Goal: Task Accomplishment & Management: Manage account settings

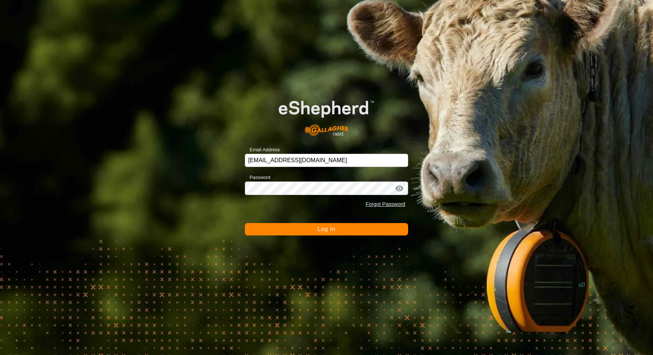
click at [315, 232] on button "Log In" at bounding box center [326, 229] width 163 height 12
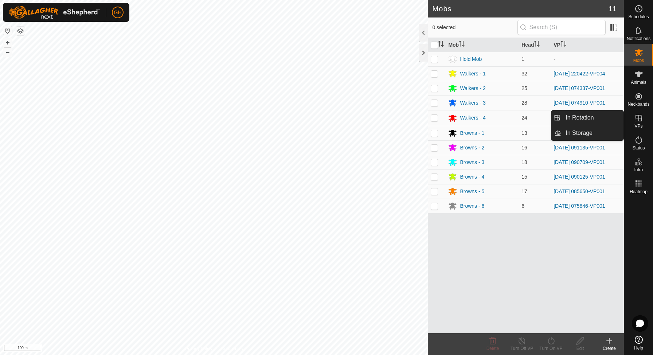
click at [643, 118] on icon at bounding box center [638, 118] width 9 height 9
click at [617, 116] on link "In Rotation" at bounding box center [592, 117] width 62 height 15
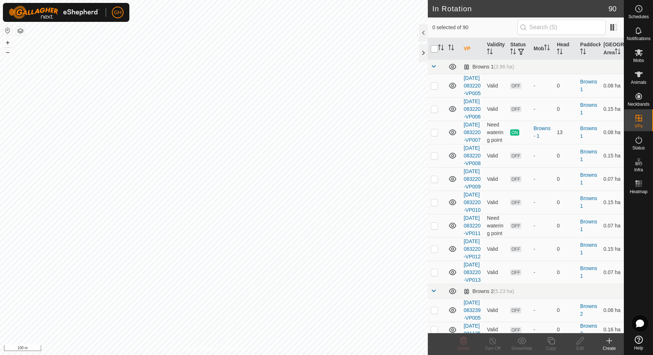
click at [436, 52] on input "checkbox" at bounding box center [434, 48] width 7 height 7
checkbox input "true"
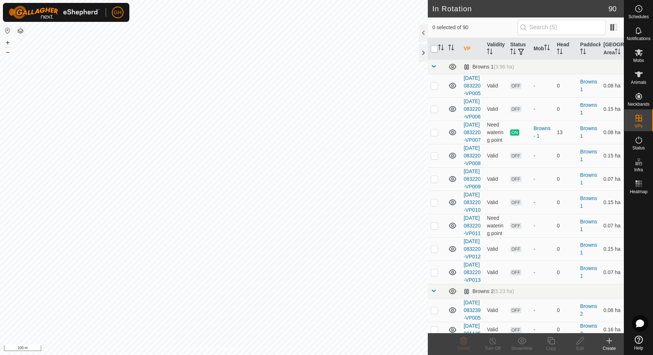
checkbox input "true"
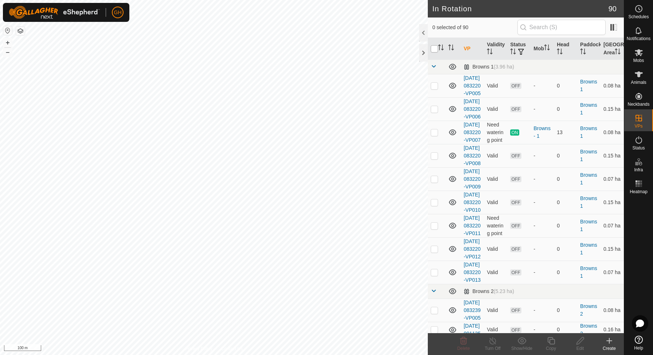
checkbox input "true"
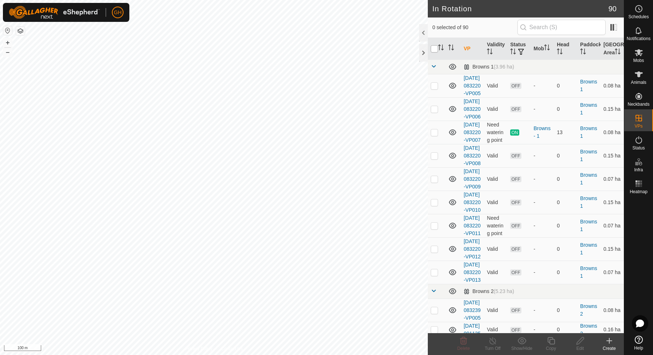
checkbox input "true"
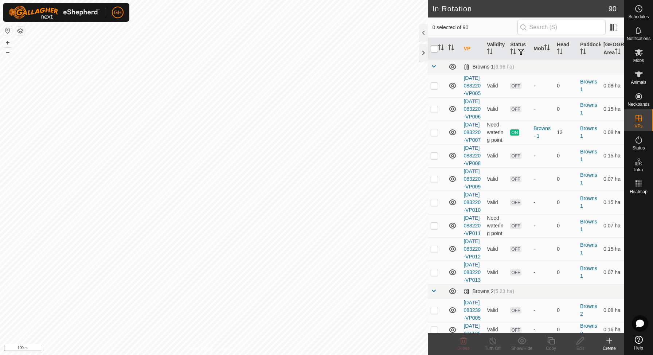
checkbox input "true"
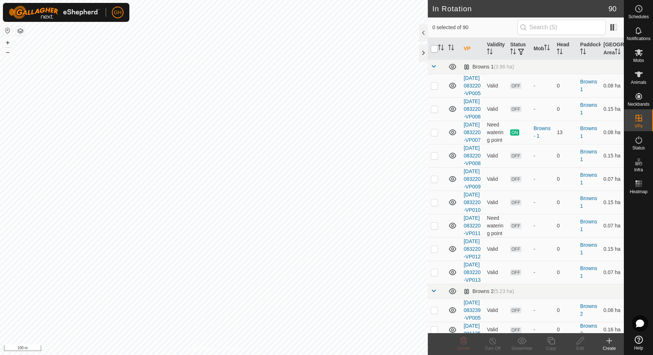
checkbox input "true"
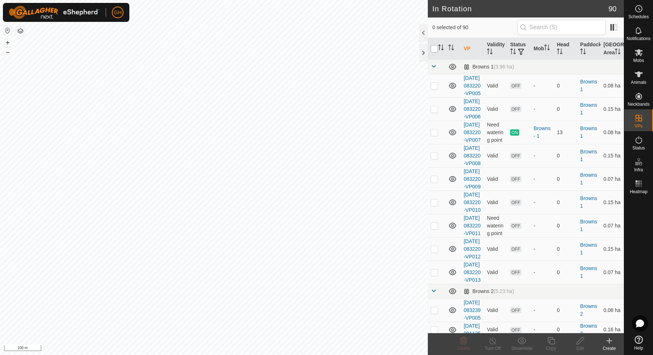
checkbox input "true"
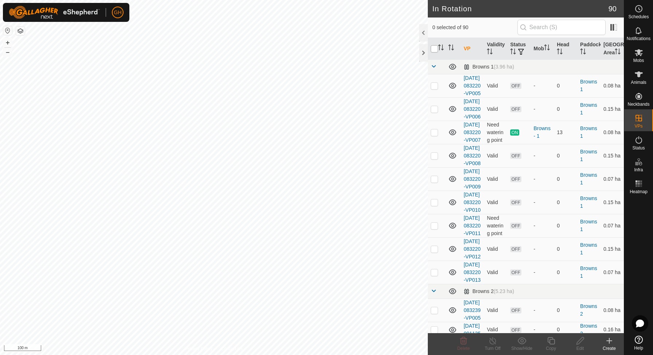
checkbox input "true"
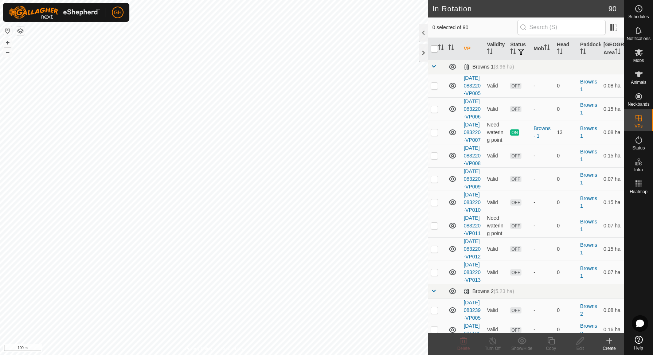
checkbox input "true"
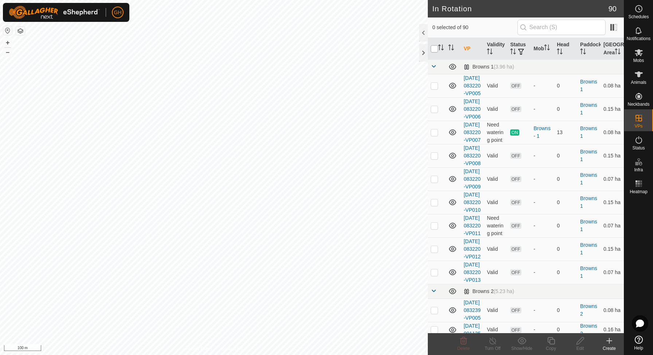
checkbox input "true"
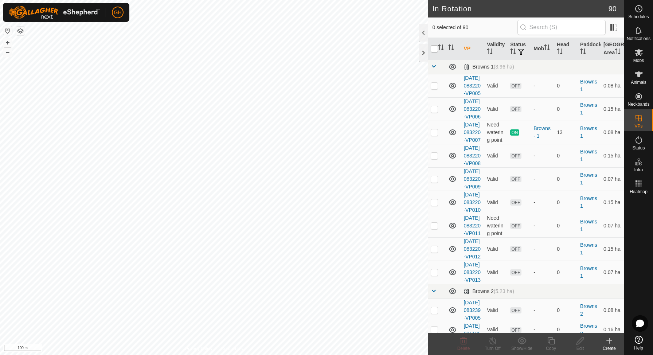
checkbox input "true"
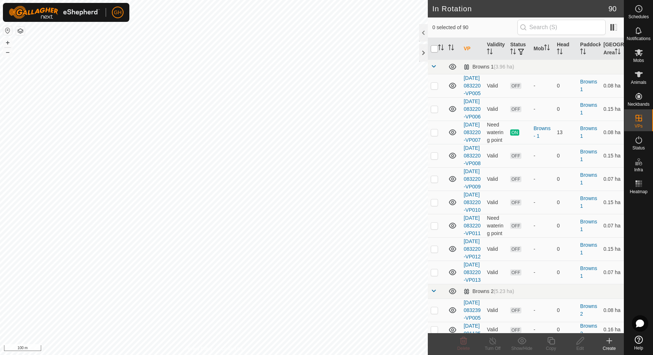
checkbox input "true"
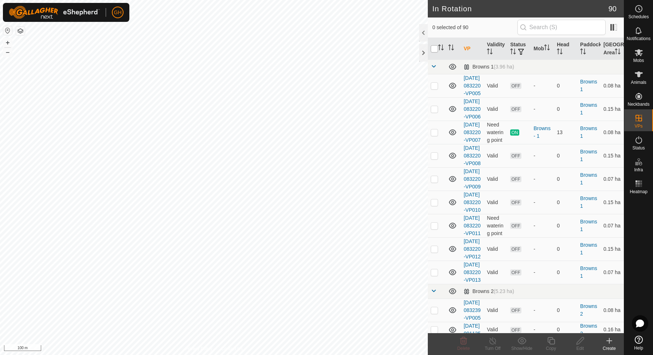
checkbox input "true"
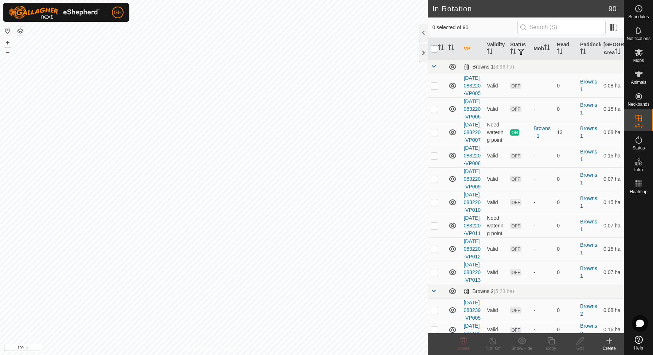
checkbox input "true"
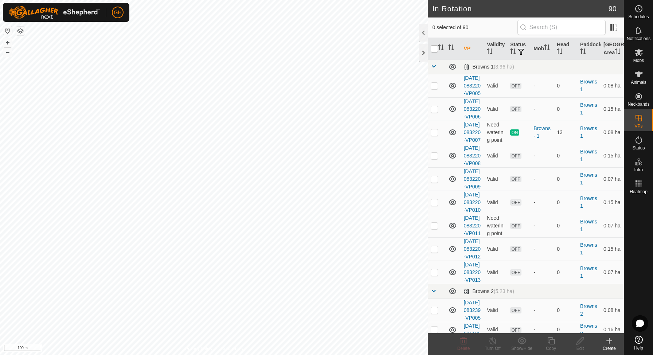
checkbox input "true"
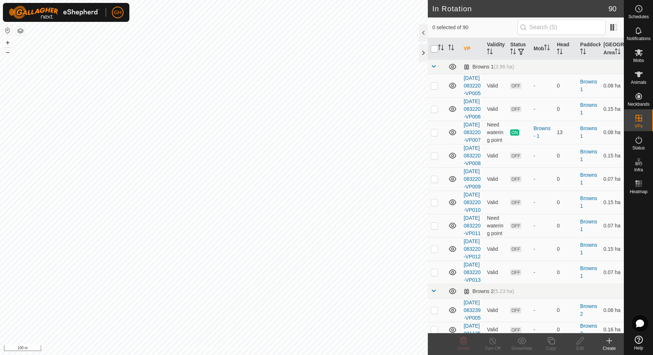
checkbox input "true"
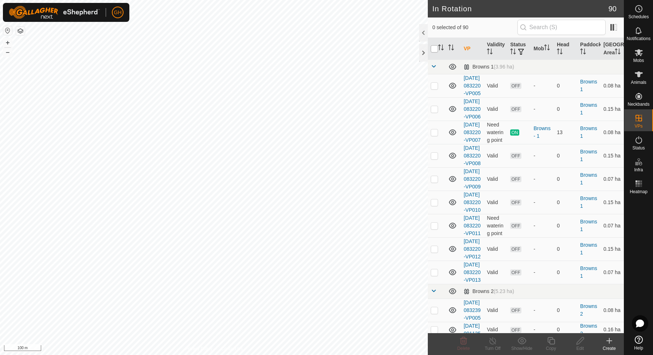
checkbox input "true"
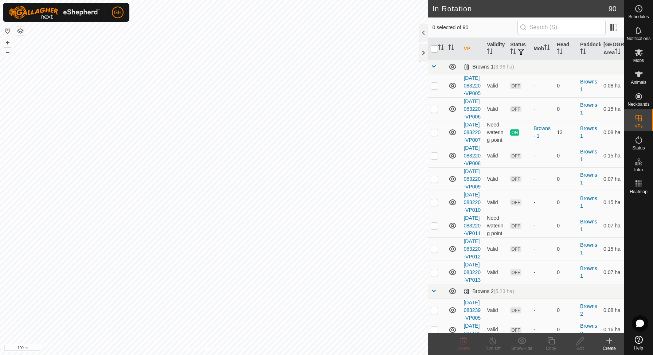
checkbox input "true"
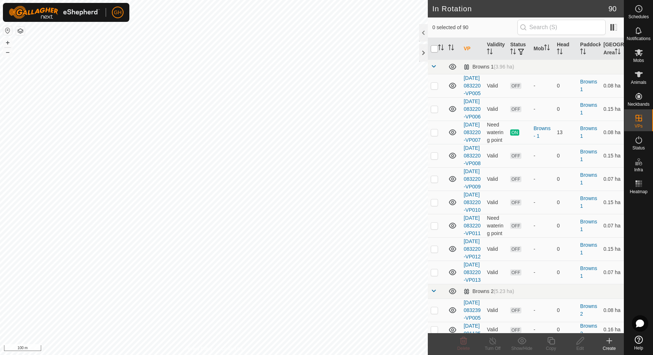
checkbox input "true"
click at [435, 135] on p-checkbox at bounding box center [434, 132] width 7 height 6
checkbox input "false"
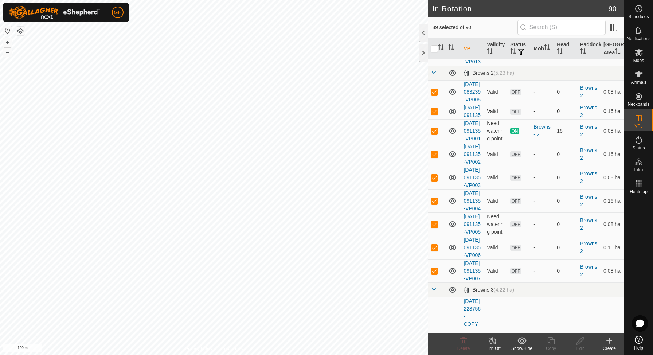
scroll to position [219, 0]
click at [435, 133] on p-checkbox at bounding box center [434, 131] width 7 height 6
checkbox input "false"
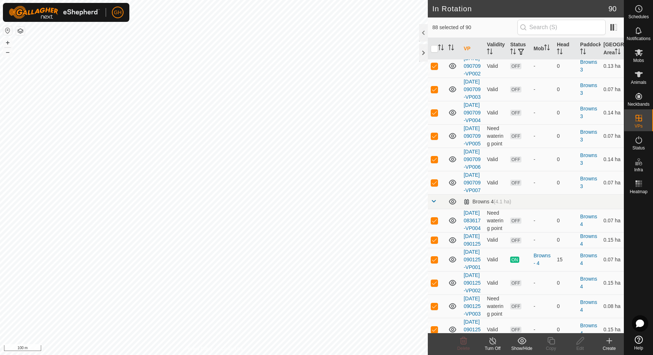
scroll to position [659, 0]
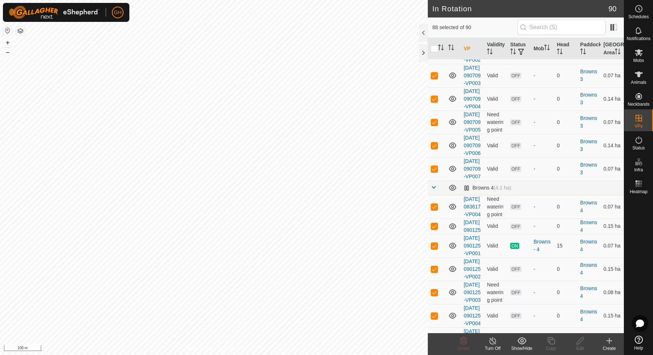
click at [435, 32] on p-checkbox at bounding box center [434, 29] width 7 height 6
checkbox input "false"
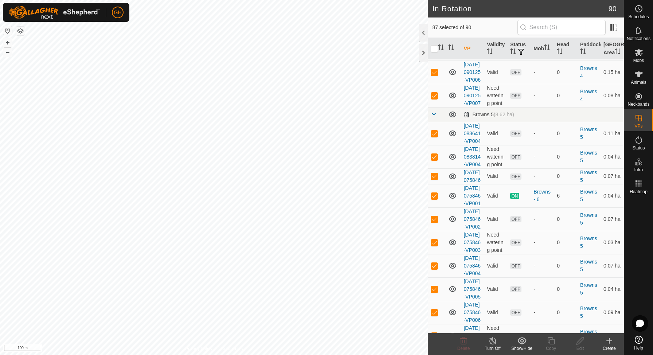
scroll to position [984, 0]
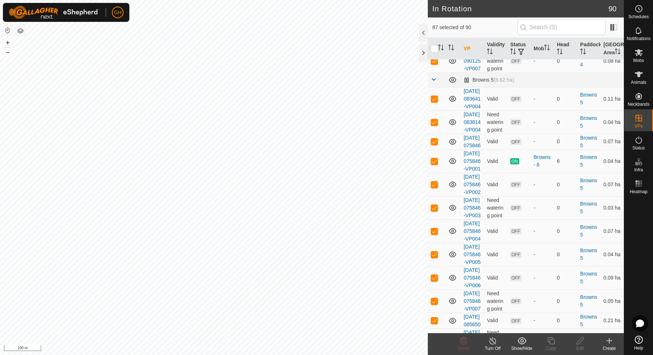
checkbox input "false"
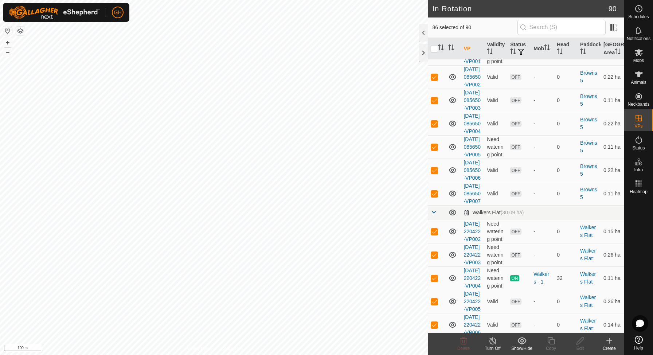
scroll to position [1311, 0]
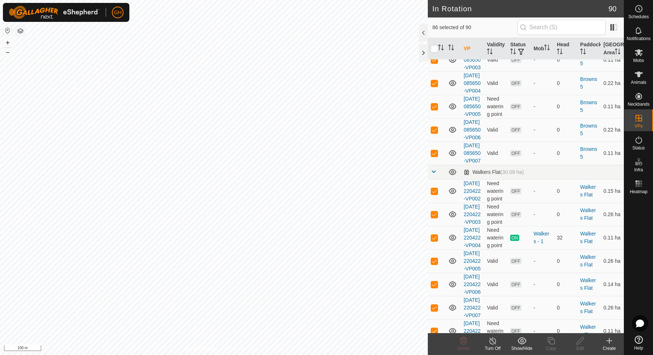
checkbox input "false"
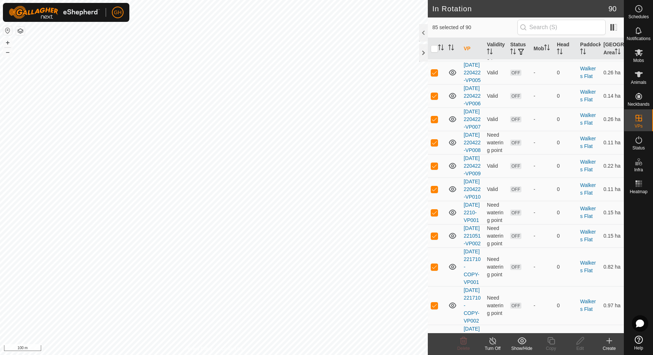
scroll to position [1500, 0]
checkbox input "false"
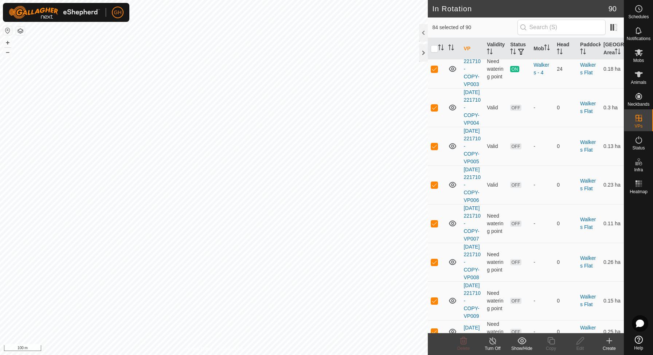
scroll to position [1787, 0]
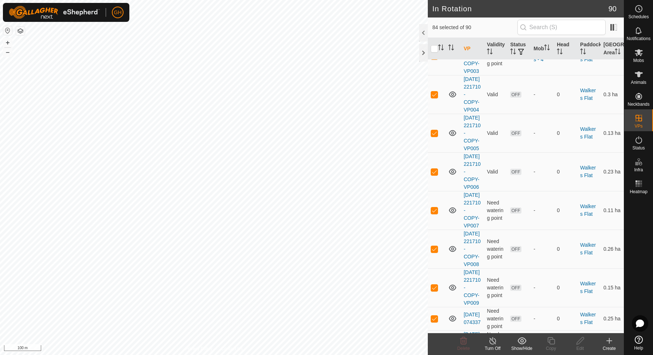
checkbox input "false"
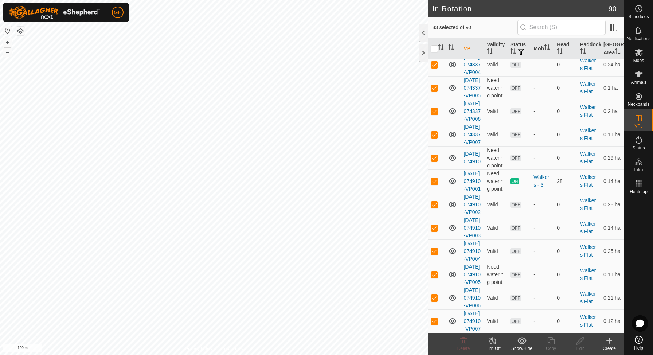
scroll to position [2175, 0]
checkbox input "false"
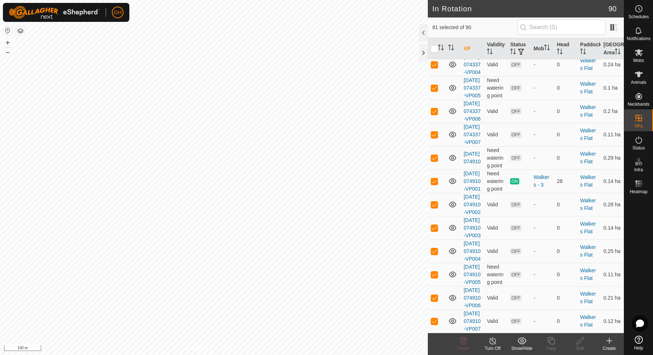
scroll to position [2471, 0]
checkbox input "true"
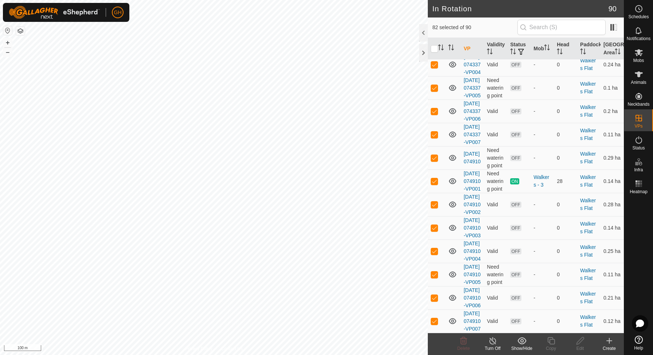
checkbox input "true"
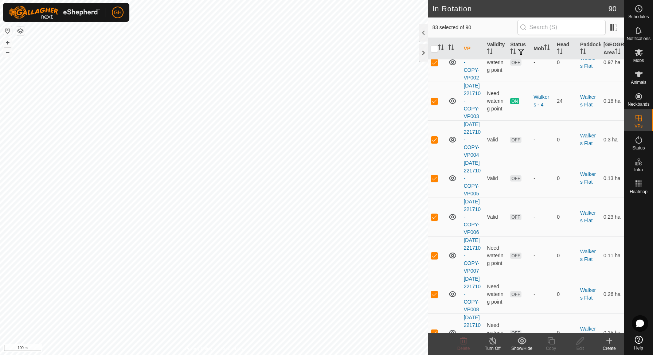
scroll to position [1743, 0]
checkbox input "true"
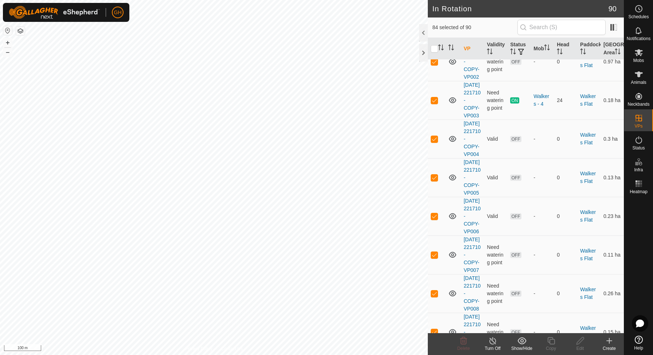
checkbox input "false"
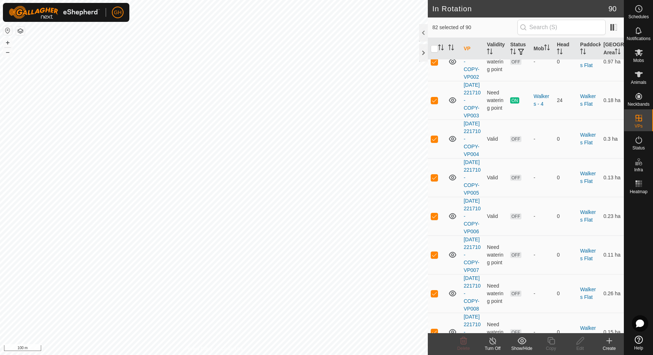
checkbox input "false"
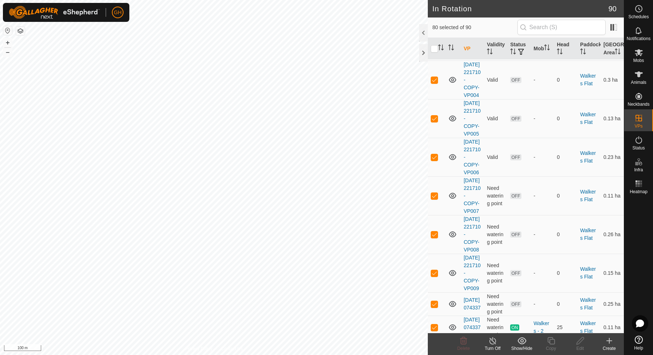
checkbox input "false"
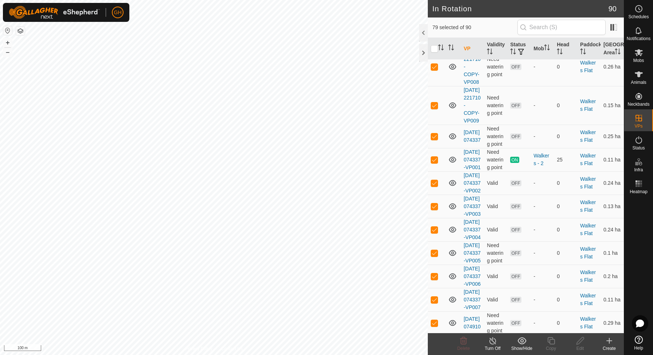
scroll to position [1970, 0]
checkbox input "false"
drag, startPoint x: 435, startPoint y: 140, endPoint x: 436, endPoint y: 156, distance: 15.3
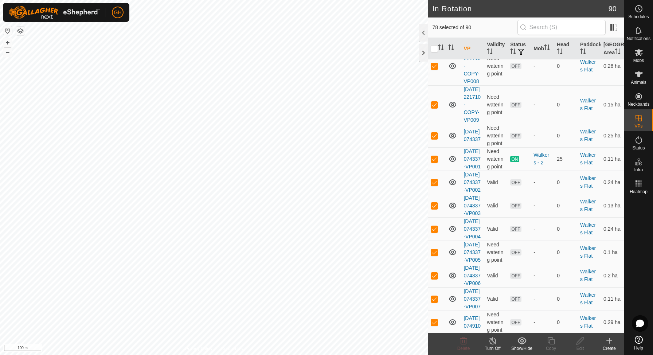
checkbox input "false"
drag, startPoint x: 435, startPoint y: 172, endPoint x: 435, endPoint y: 185, distance: 12.4
checkbox input "false"
drag, startPoint x: 435, startPoint y: 203, endPoint x: 435, endPoint y: 224, distance: 21.5
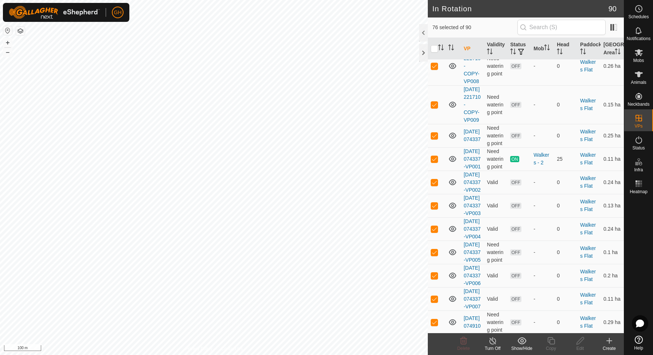
checkbox input "false"
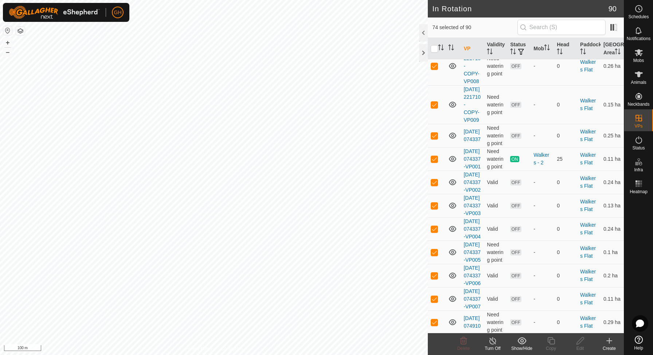
checkbox input "false"
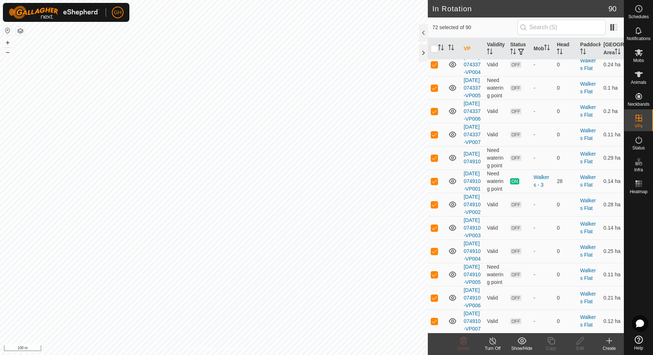
scroll to position [2236, 0]
checkbox input "false"
drag, startPoint x: 435, startPoint y: 129, endPoint x: 435, endPoint y: 145, distance: 16.0
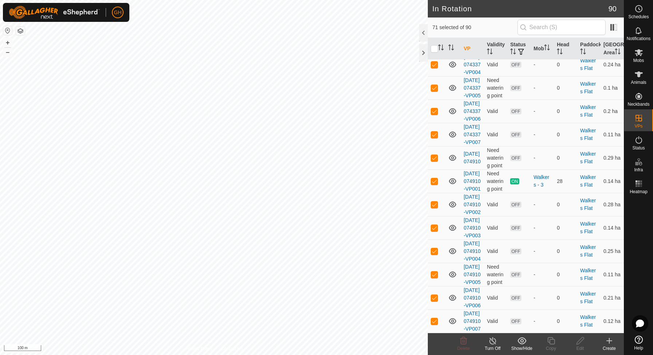
checkbox input "false"
drag, startPoint x: 435, startPoint y: 223, endPoint x: 438, endPoint y: 243, distance: 19.8
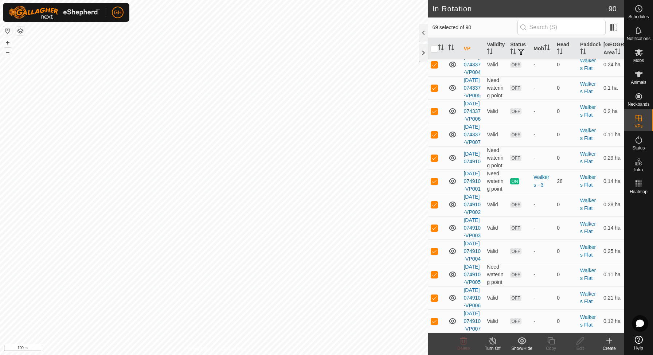
checkbox input "false"
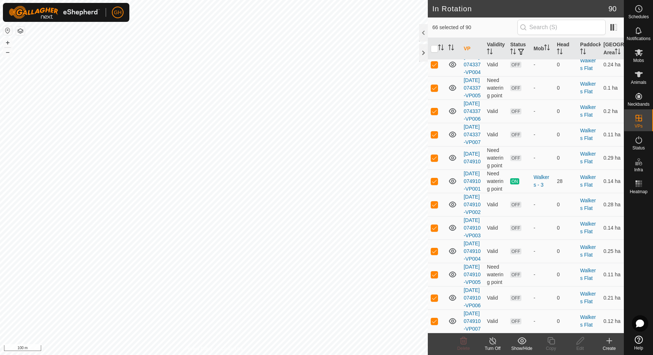
scroll to position [2508, 0]
checkbox input "false"
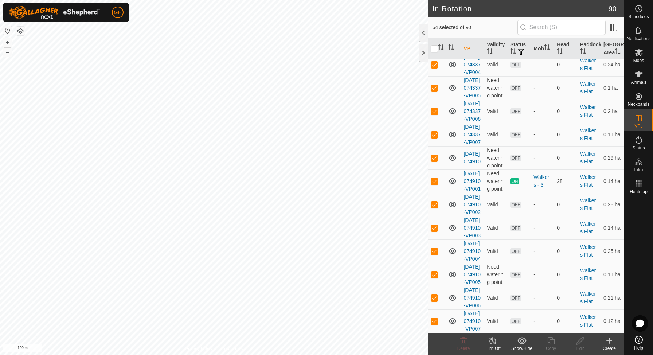
drag, startPoint x: 435, startPoint y: 171, endPoint x: 435, endPoint y: 177, distance: 5.8
checkbox input "false"
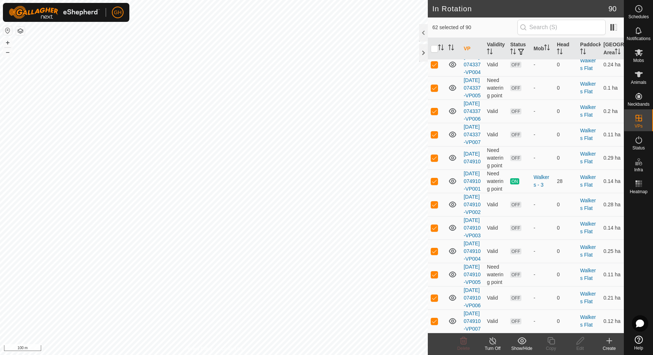
drag, startPoint x: 435, startPoint y: 227, endPoint x: 435, endPoint y: 233, distance: 5.9
click at [435, 21] on p-checkbox at bounding box center [434, 18] width 7 height 6
checkbox input "false"
click at [435, 44] on p-tablecheckbox at bounding box center [434, 41] width 7 height 6
checkbox input "false"
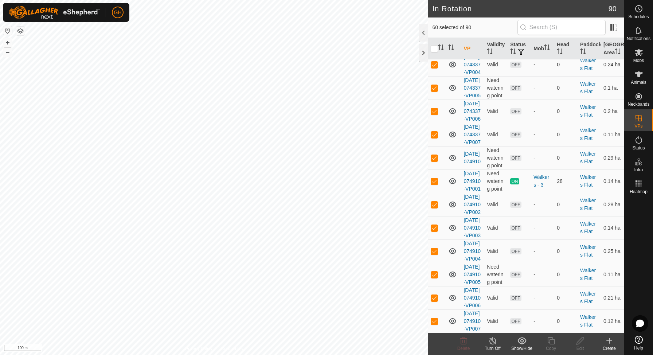
click at [435, 67] on p-checkbox at bounding box center [434, 65] width 7 height 6
checkbox input "false"
click at [434, 91] on p-checkbox at bounding box center [434, 88] width 7 height 6
checkbox input "false"
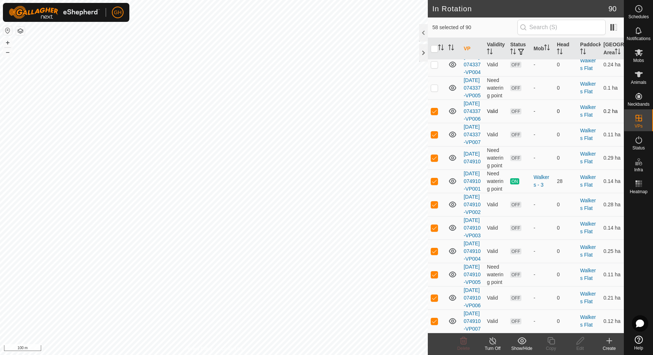
click at [436, 108] on p-checkbox at bounding box center [434, 111] width 7 height 6
checkbox input "false"
click at [436, 132] on p-checkbox at bounding box center [434, 135] width 7 height 6
checkbox input "false"
drag, startPoint x: 434, startPoint y: 137, endPoint x: 435, endPoint y: 156, distance: 19.3
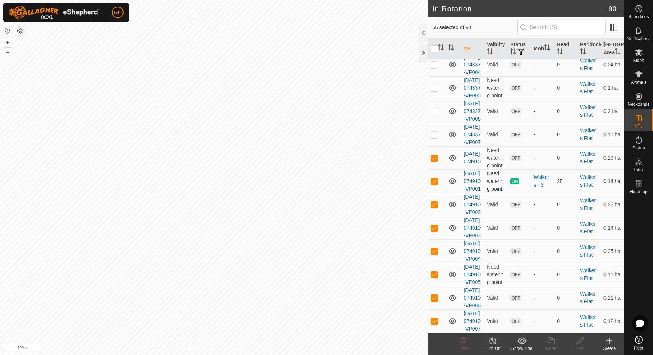
click at [434, 155] on p-checkbox at bounding box center [434, 158] width 7 height 6
checkbox input "false"
click at [436, 178] on p-checkbox at bounding box center [434, 181] width 7 height 6
checkbox input "false"
click at [435, 201] on p-checkbox at bounding box center [434, 204] width 7 height 6
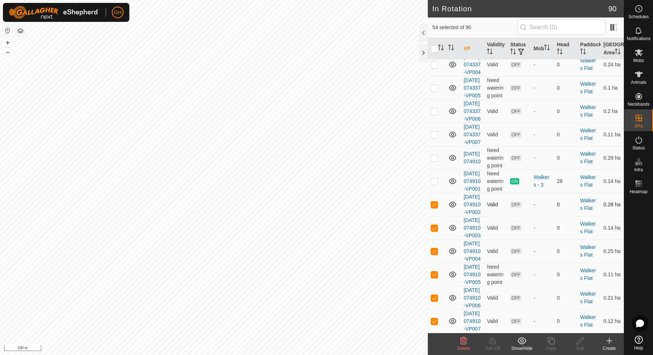
checkbox input "false"
click at [434, 225] on p-checkbox at bounding box center [434, 228] width 7 height 6
checkbox input "false"
click at [436, 254] on p-checkbox at bounding box center [434, 251] width 7 height 6
checkbox input "false"
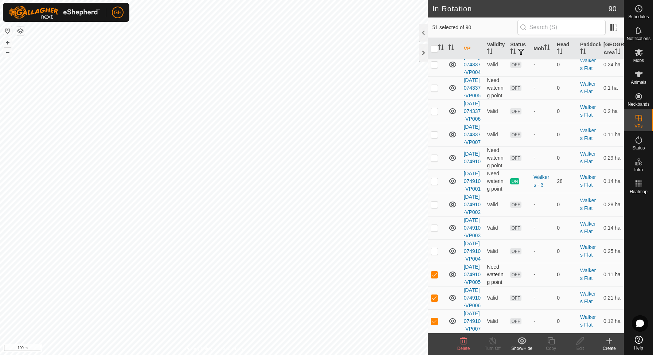
drag, startPoint x: 435, startPoint y: 287, endPoint x: 434, endPoint y: 305, distance: 18.2
click at [435, 277] on p-checkbox at bounding box center [434, 274] width 7 height 6
checkbox input "false"
click at [434, 301] on p-checkbox at bounding box center [434, 298] width 7 height 6
checkbox input "false"
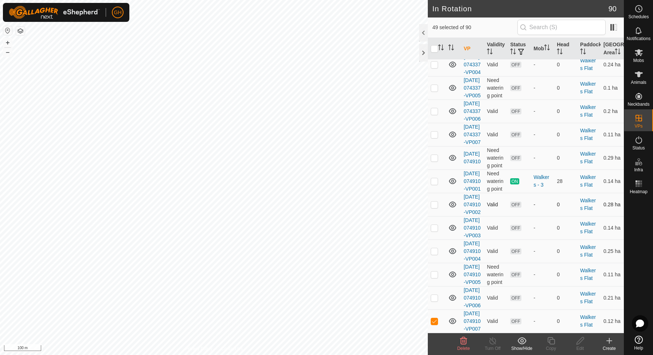
scroll to position [2815, 0]
click at [434, 321] on td at bounding box center [436, 320] width 17 height 23
checkbox input "false"
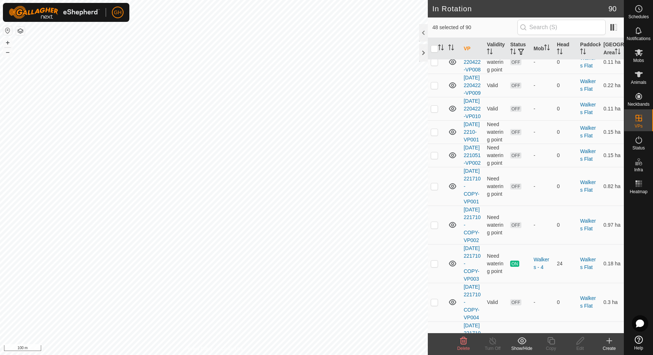
scroll to position [1561, 0]
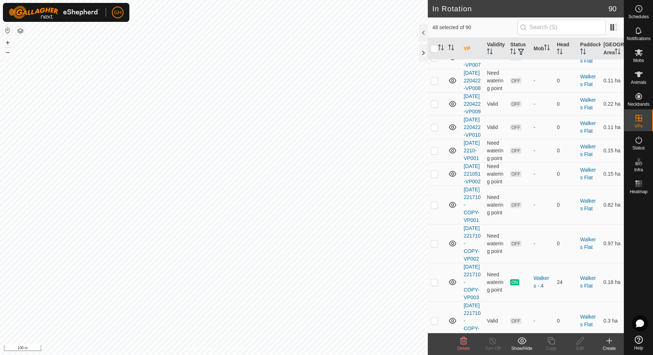
click at [463, 340] on icon at bounding box center [463, 340] width 7 height 7
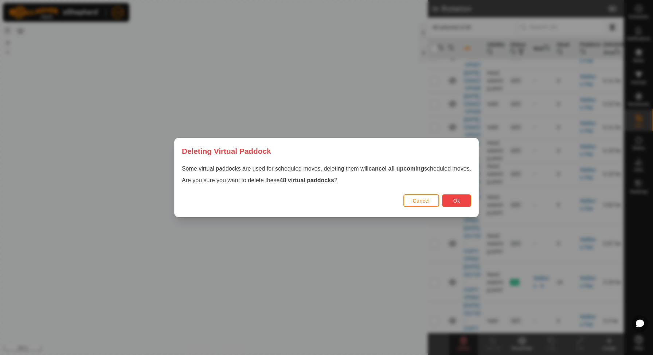
click at [458, 203] on span "Ok" at bounding box center [456, 201] width 7 height 6
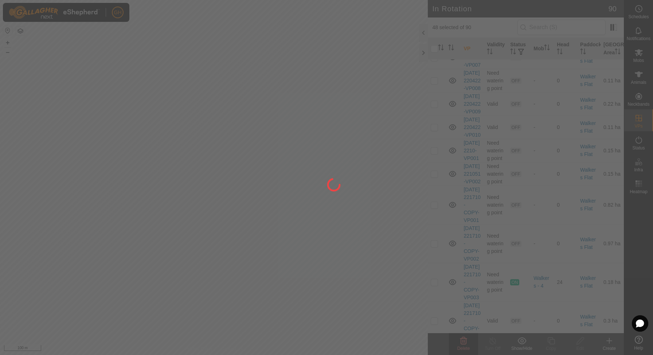
checkbox input "false"
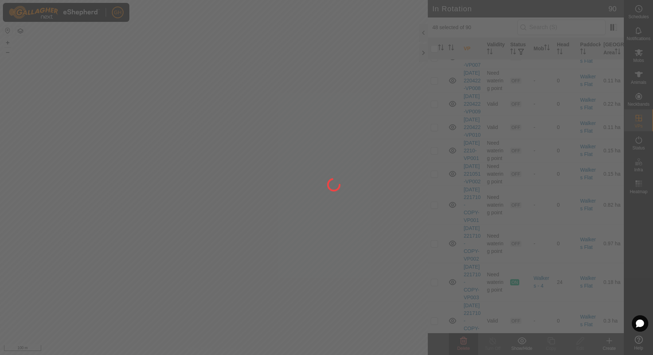
checkbox input "false"
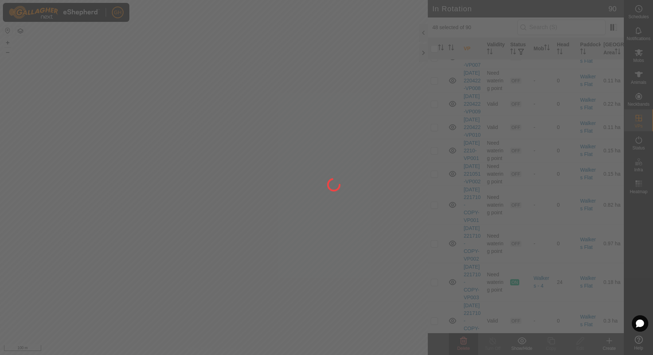
checkbox input "false"
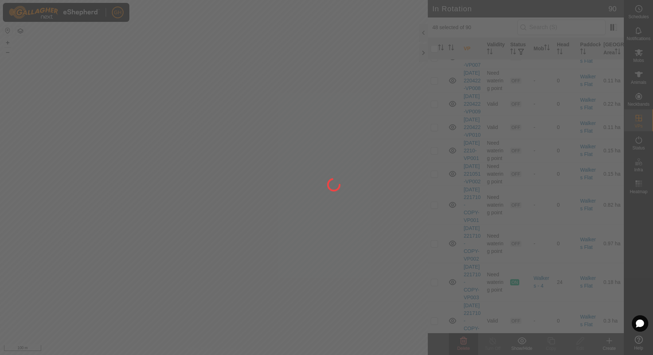
checkbox input "false"
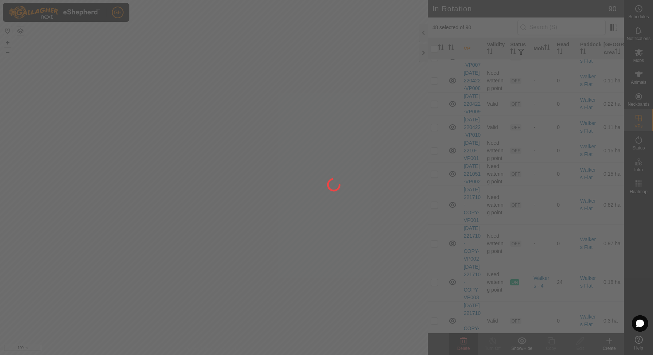
checkbox input "false"
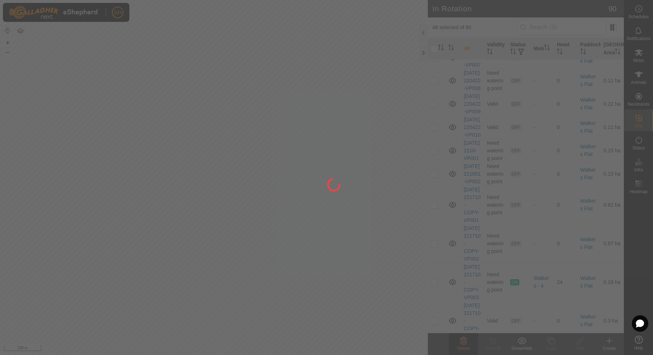
checkbox input "false"
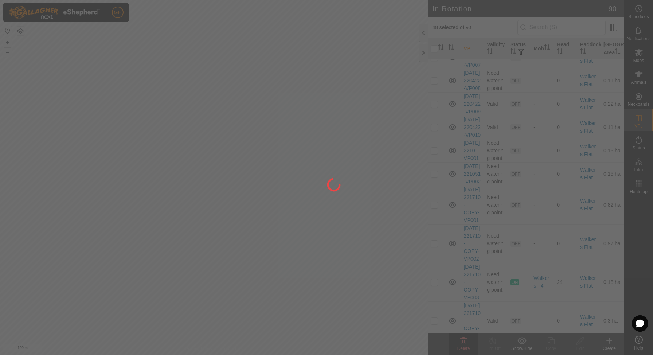
checkbox input "false"
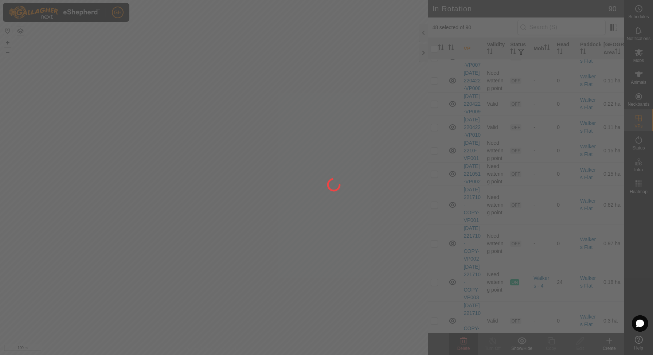
checkbox input "false"
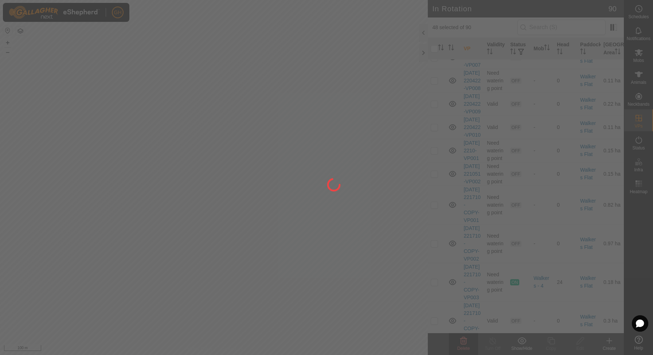
checkbox input "false"
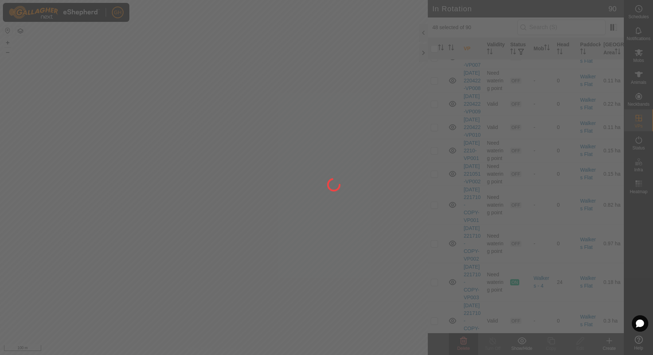
checkbox input "false"
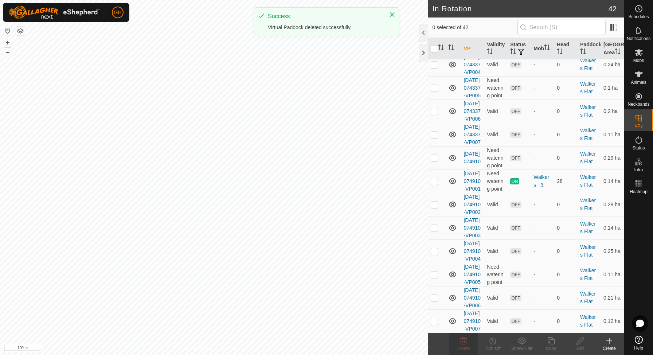
scroll to position [1244, 0]
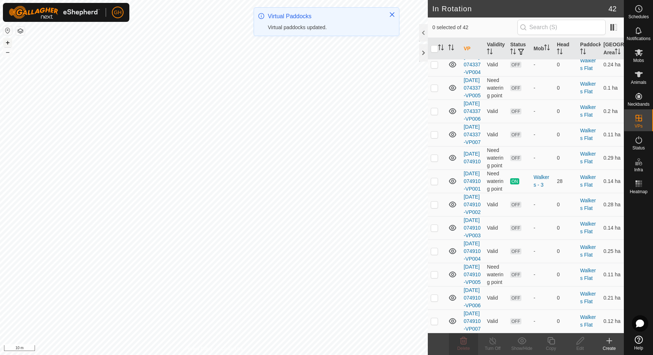
checkbox input "true"
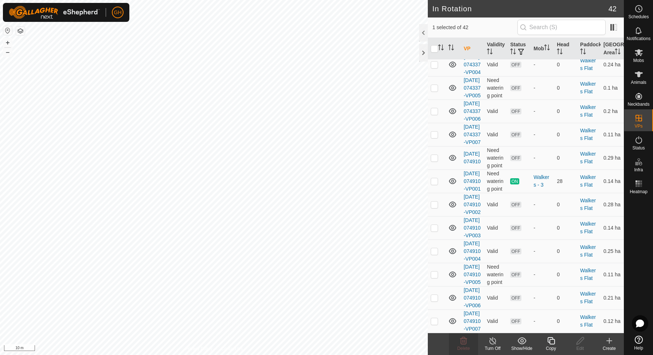
click at [550, 345] on div "Copy" at bounding box center [550, 348] width 29 height 7
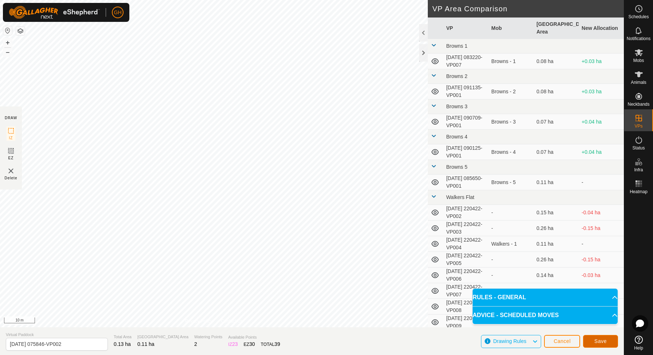
click at [586, 339] on button "Save" at bounding box center [600, 341] width 35 height 13
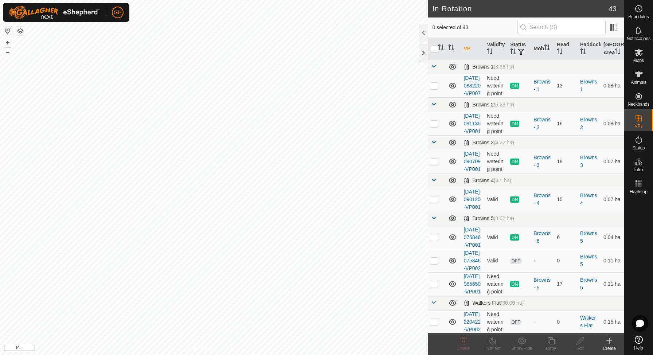
checkbox input "true"
click at [552, 341] on icon at bounding box center [550, 340] width 9 height 9
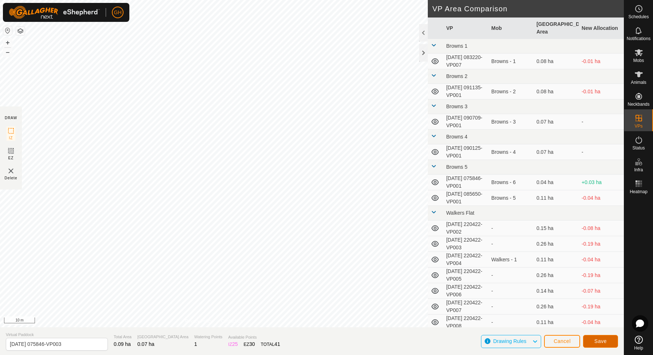
click at [608, 340] on button "Save" at bounding box center [600, 341] width 35 height 13
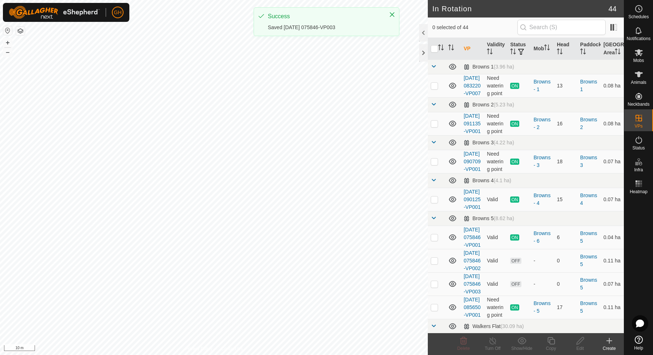
checkbox input "true"
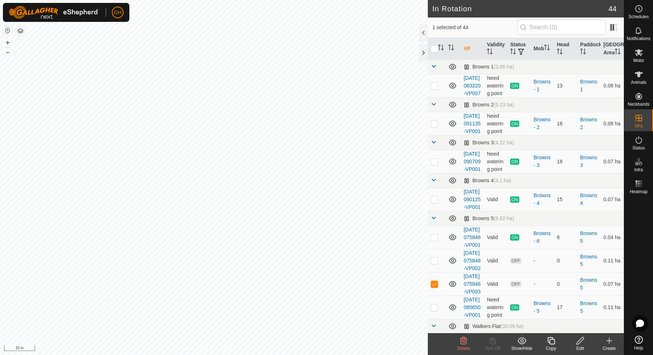
click at [549, 337] on icon at bounding box center [550, 340] width 7 height 7
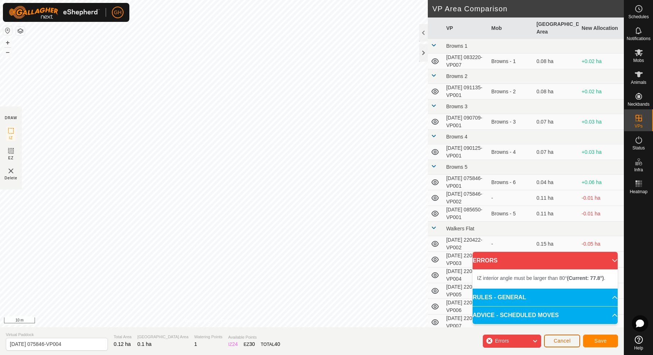
click at [572, 339] on button "Cancel" at bounding box center [562, 340] width 36 height 13
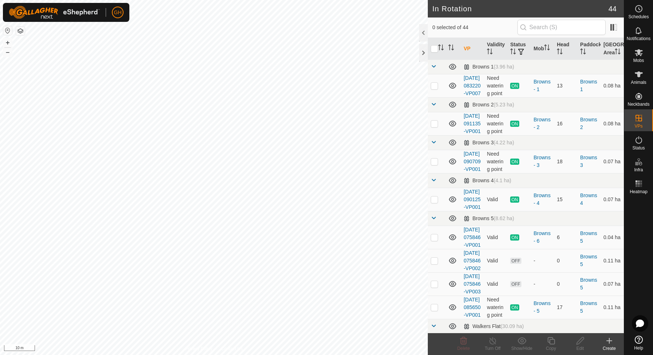
checkbox input "true"
click at [579, 340] on icon at bounding box center [579, 340] width 7 height 7
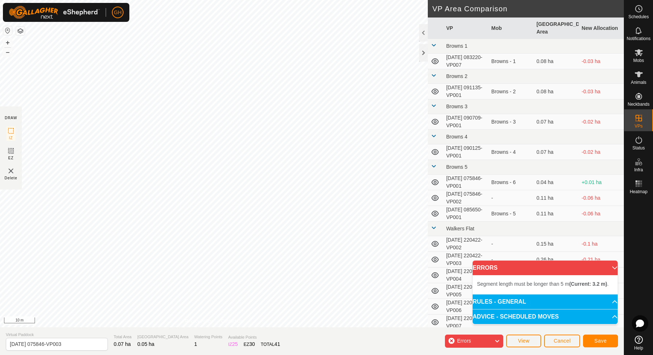
click at [246, 48] on div "Segment length must be longer than 5 m (Current: 3.2 m) . + – ⇧ i 10 m" at bounding box center [214, 163] width 428 height 327
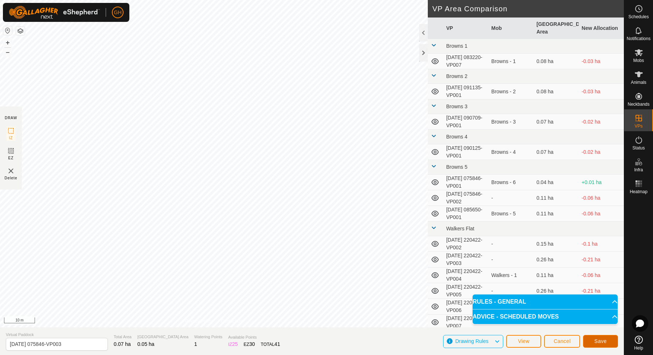
click at [599, 338] on span "Save" at bounding box center [600, 341] width 12 height 6
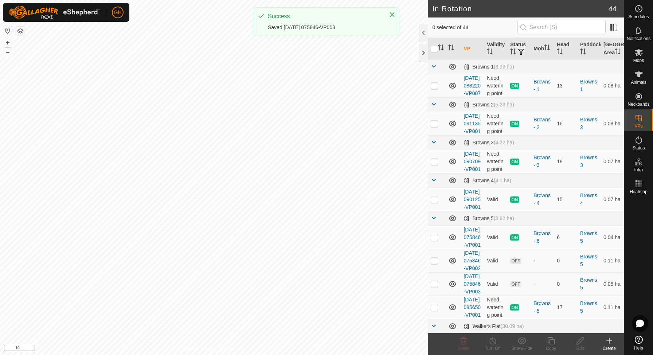
checkbox input "true"
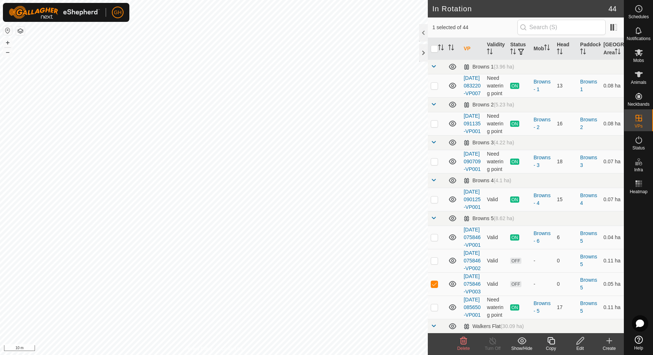
checkbox input "true"
checkbox input "false"
click at [578, 338] on icon at bounding box center [580, 340] width 9 height 9
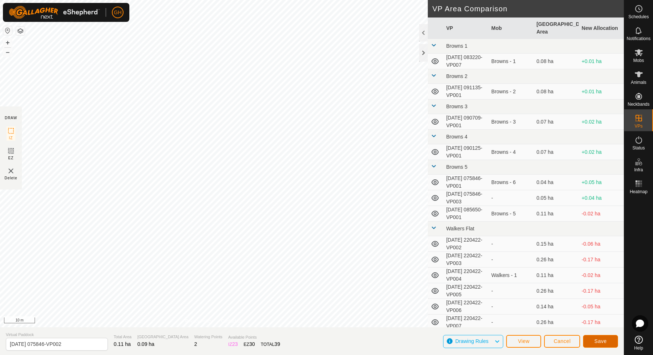
click at [595, 339] on span "Save" at bounding box center [600, 341] width 12 height 6
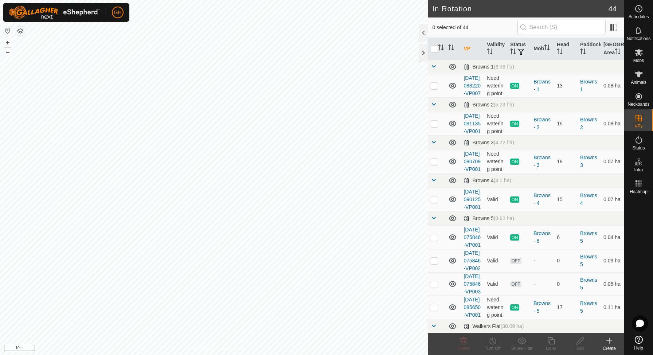
checkbox input "true"
click at [555, 340] on icon at bounding box center [550, 340] width 9 height 9
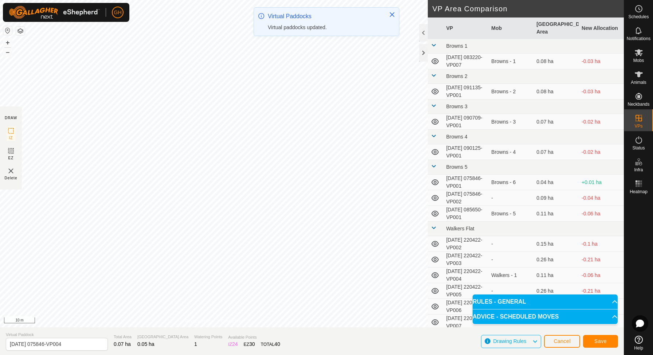
click at [304, 39] on div "GH Schedules Notifications Mobs Animals Neckbands VPs Status Infra Heatmap Help…" at bounding box center [326, 177] width 653 height 355
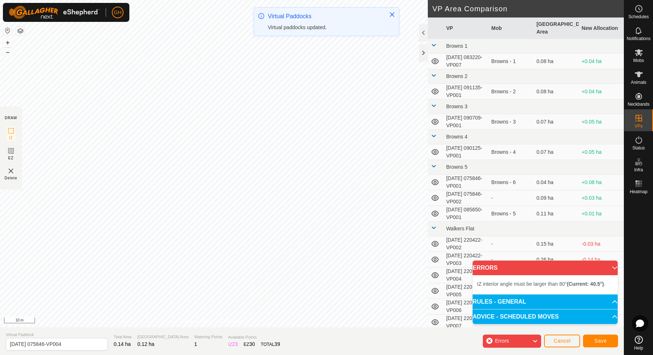
click at [285, 32] on div "GH Schedules Notifications Mobs Animals Neckbands VPs Status Infra Heatmap Help…" at bounding box center [326, 177] width 653 height 355
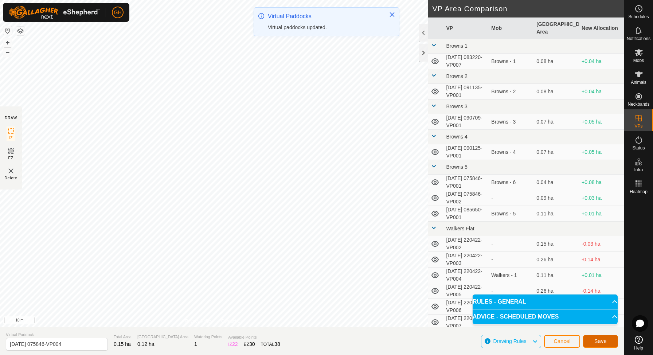
click at [593, 337] on button "Save" at bounding box center [600, 341] width 35 height 13
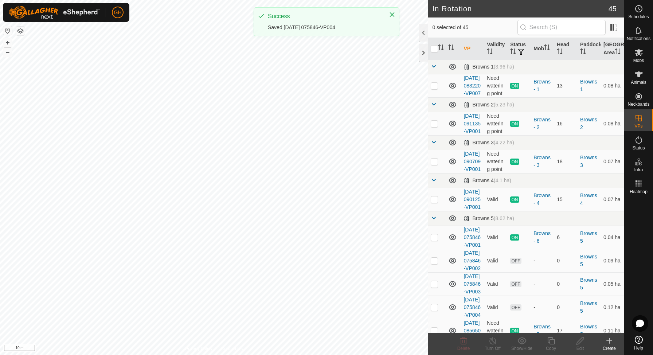
checkbox input "true"
click at [552, 344] on icon at bounding box center [550, 340] width 7 height 7
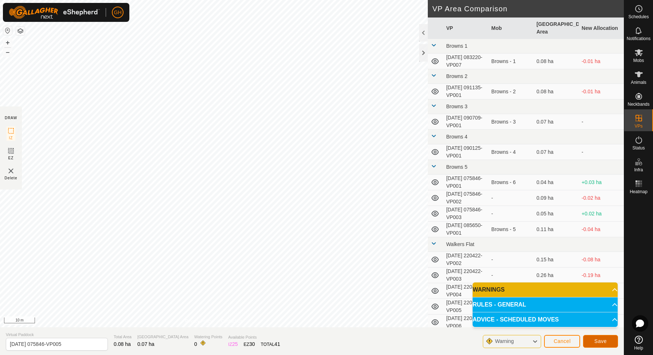
click at [598, 342] on span "Save" at bounding box center [600, 341] width 12 height 6
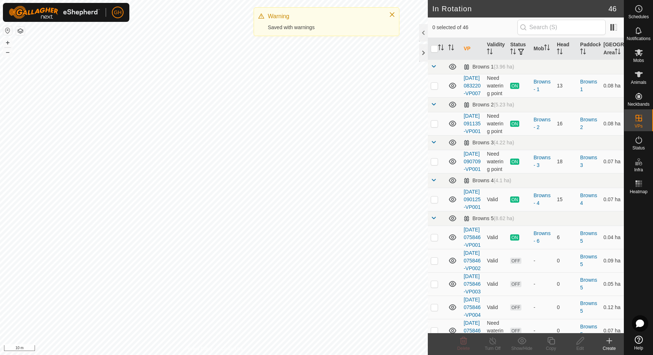
checkbox input "true"
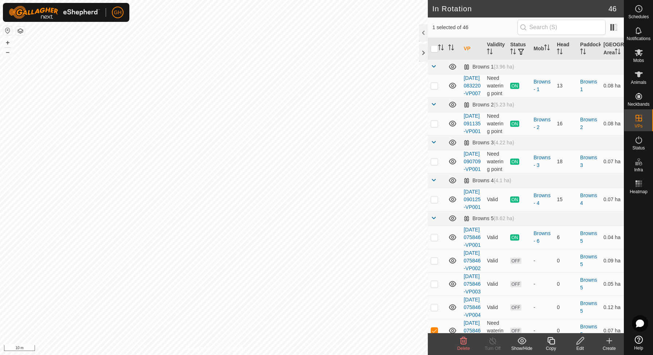
click at [549, 339] on icon at bounding box center [550, 340] width 9 height 9
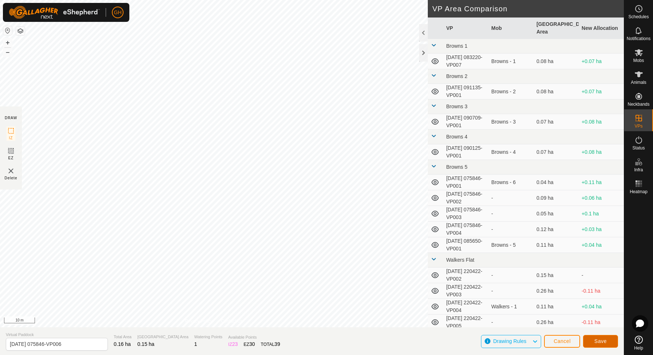
click at [606, 343] on span "Save" at bounding box center [600, 341] width 12 height 6
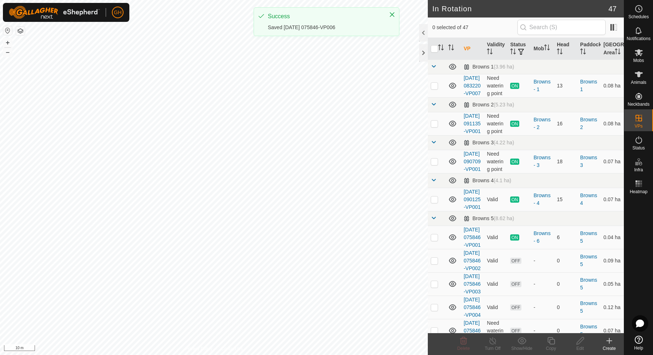
checkbox input "true"
drag, startPoint x: 552, startPoint y: 344, endPoint x: 272, endPoint y: 31, distance: 419.5
click at [552, 344] on icon at bounding box center [550, 340] width 7 height 7
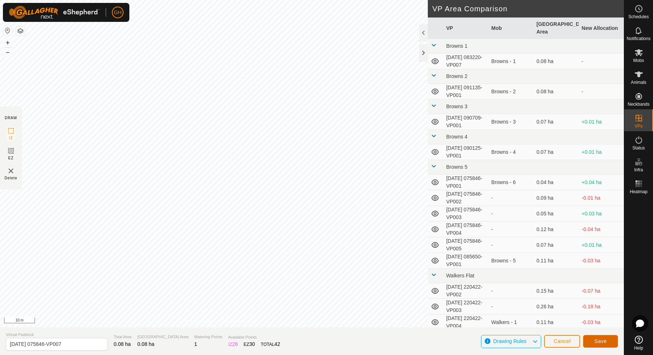
click at [611, 344] on button "Save" at bounding box center [600, 341] width 35 height 13
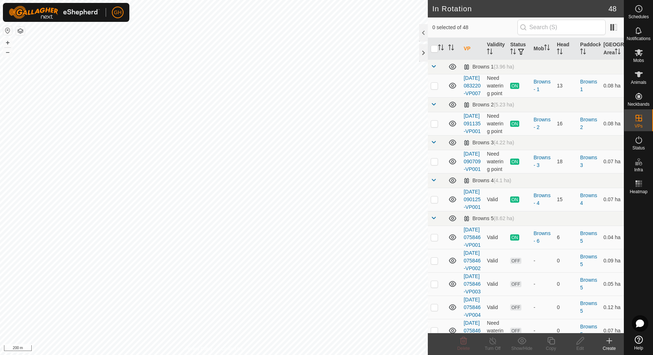
click at [277, 44] on div "+ – ⇧ i 200 m" at bounding box center [214, 177] width 428 height 355
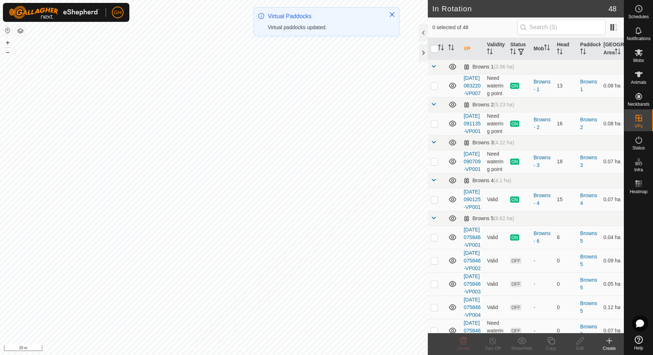
checkbox input "true"
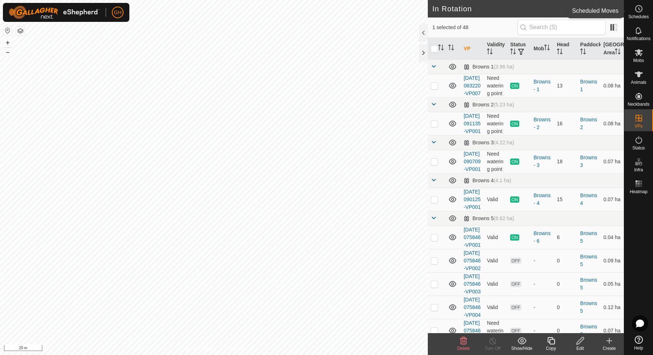
click at [647, 11] on div "Schedules" at bounding box center [638, 11] width 29 height 22
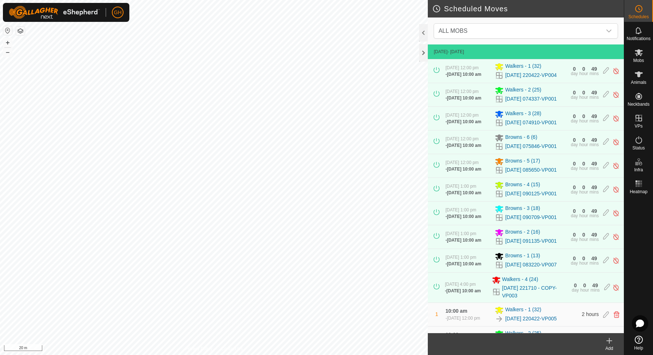
click at [610, 345] on icon at bounding box center [609, 340] width 9 height 9
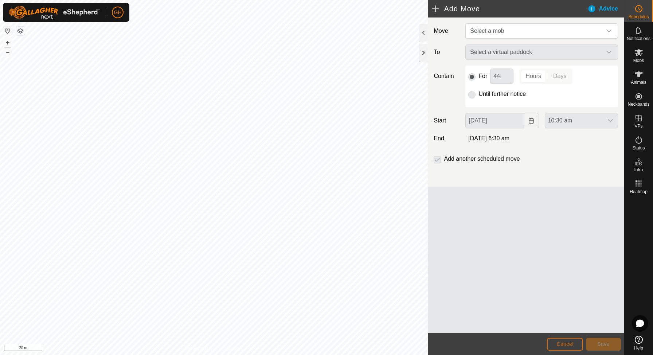
click at [571, 341] on span "Cancel" at bounding box center [564, 344] width 17 height 6
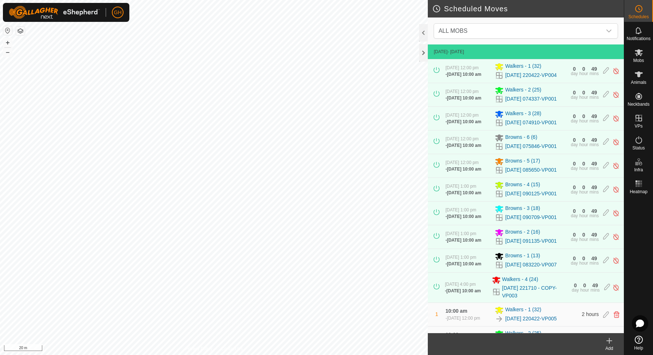
click at [609, 338] on icon at bounding box center [609, 340] width 0 height 5
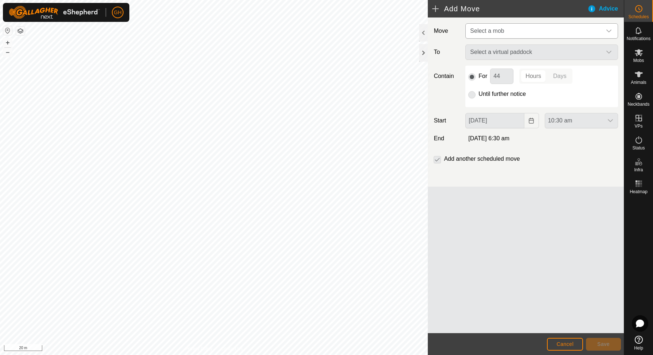
click at [502, 29] on span "Select a mob" at bounding box center [487, 31] width 34 height 6
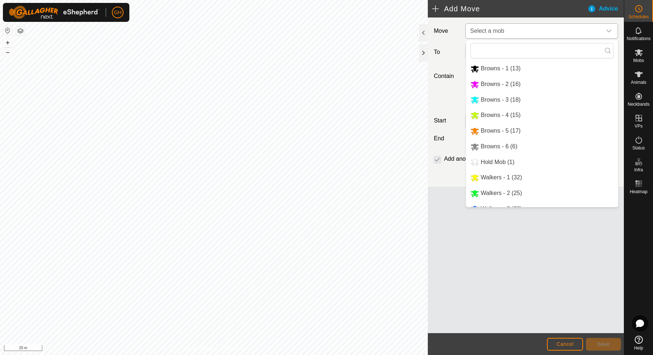
click at [510, 145] on li "Browns - 6 (6)" at bounding box center [542, 146] width 152 height 15
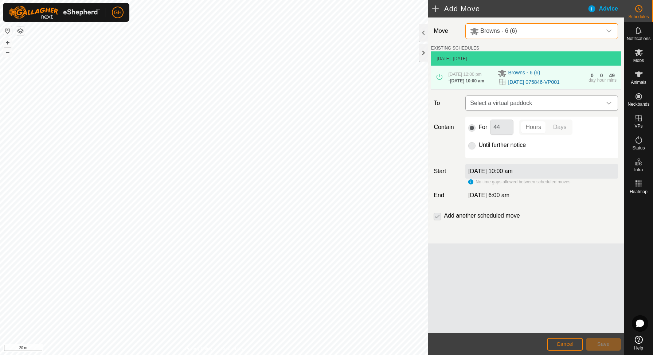
click at [532, 110] on span "Select a virtual paddock" at bounding box center [534, 103] width 134 height 15
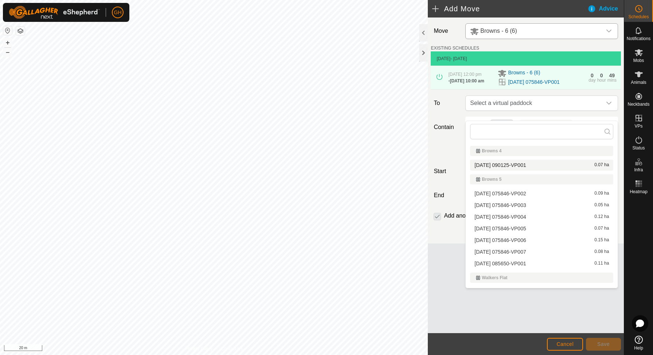
scroll to position [87, 0]
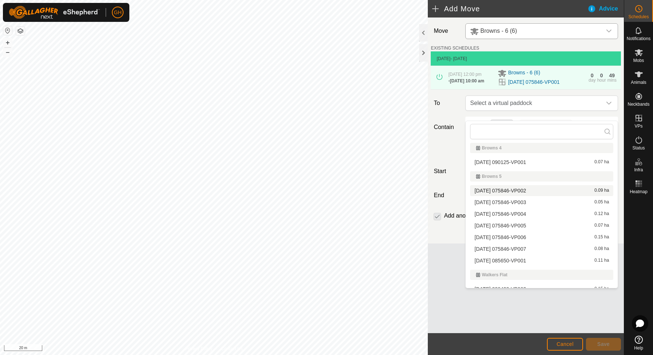
click at [531, 191] on li "[DATE] 075846-VP002 0.09 ha" at bounding box center [541, 190] width 143 height 11
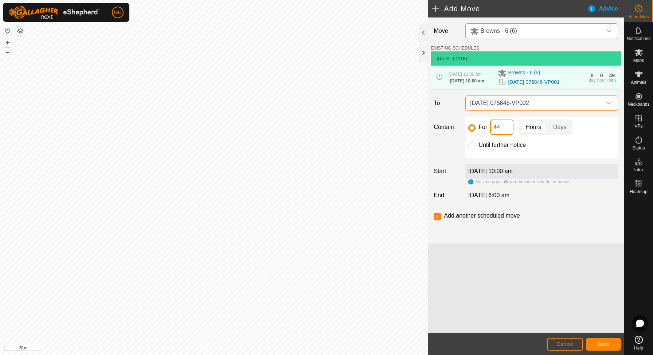
click at [504, 135] on input "44" at bounding box center [501, 126] width 23 height 15
click at [601, 341] on span "Save" at bounding box center [603, 344] width 12 height 6
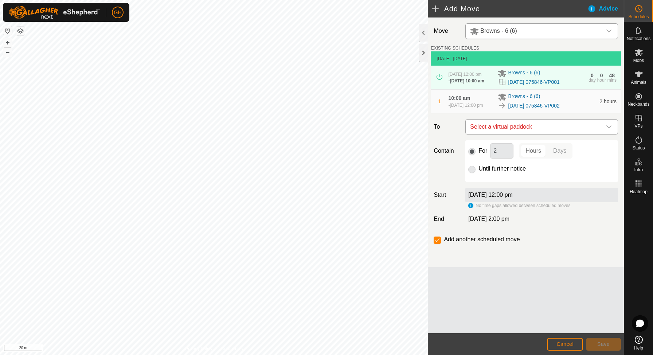
click at [521, 134] on span "Select a virtual paddock" at bounding box center [534, 126] width 134 height 15
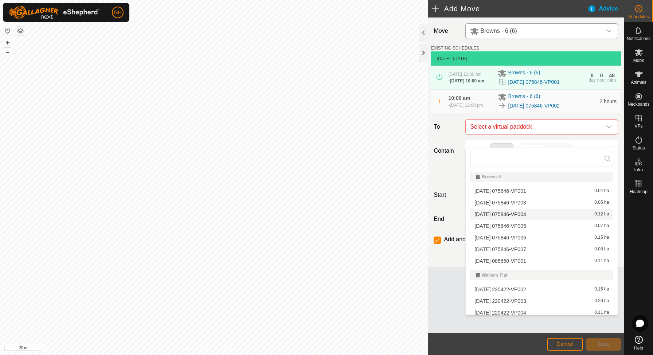
scroll to position [115, 0]
click at [522, 203] on li "[DATE] 075846-VP003 0.05 ha" at bounding box center [541, 201] width 143 height 11
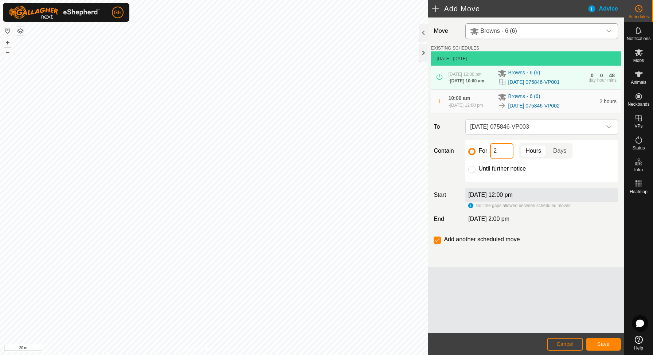
click at [499, 158] on input "2" at bounding box center [501, 150] width 23 height 15
click at [600, 338] on button "Save" at bounding box center [603, 344] width 35 height 13
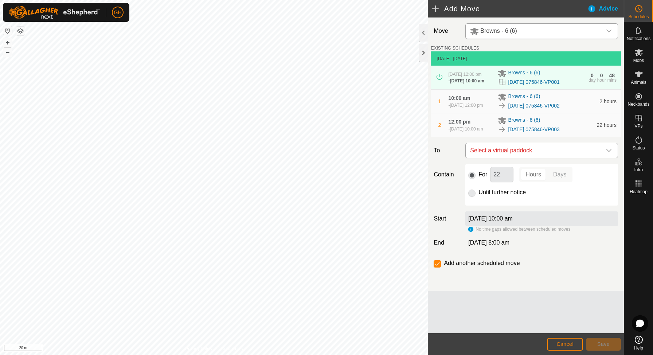
click at [526, 158] on span "Select a virtual paddock" at bounding box center [534, 150] width 134 height 15
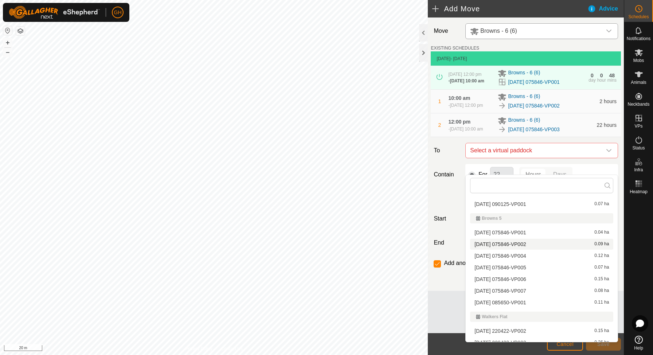
scroll to position [101, 0]
click at [527, 254] on li "[DATE] 075846-VP004 0.12 ha" at bounding box center [541, 253] width 143 height 11
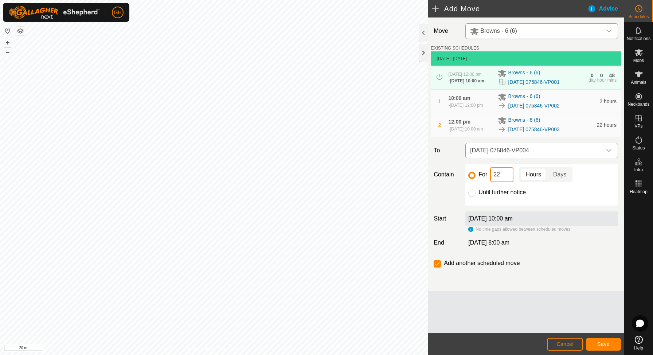
click at [505, 182] on input "22" at bounding box center [501, 174] width 23 height 15
click at [611, 339] on button "Save" at bounding box center [603, 344] width 35 height 13
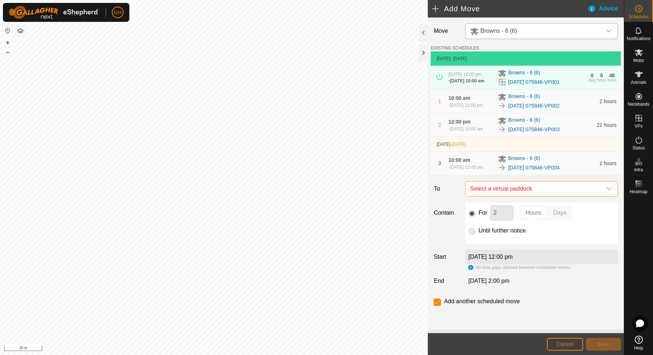
click at [529, 196] on span "Select a virtual paddock" at bounding box center [534, 188] width 134 height 15
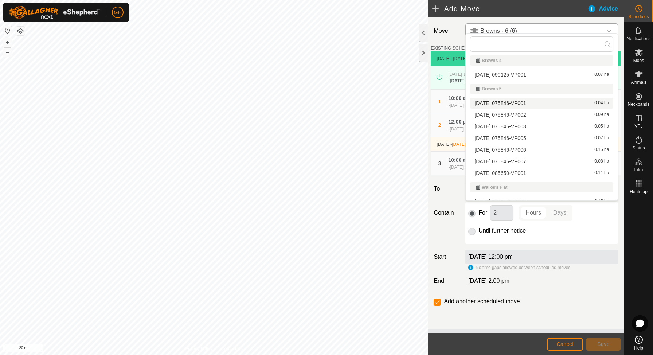
scroll to position [87, 0]
click at [532, 138] on li "[DATE] 075846-VP005 0.07 ha" at bounding box center [541, 138] width 143 height 11
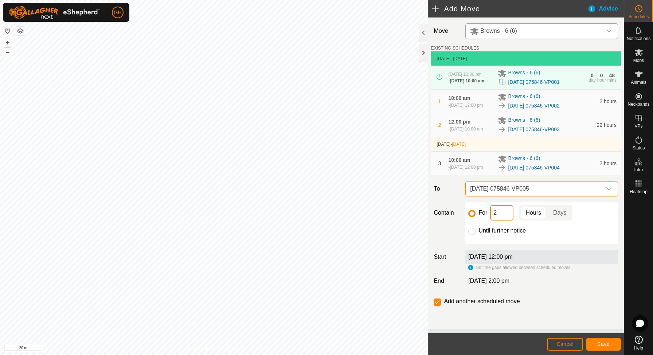
click at [504, 220] on input "2" at bounding box center [501, 212] width 23 height 15
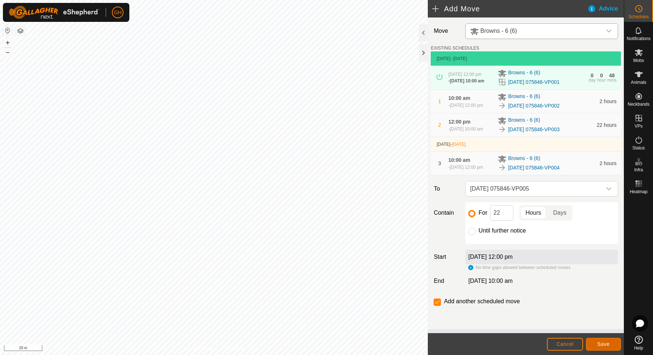
click at [605, 345] on span "Save" at bounding box center [603, 344] width 12 height 6
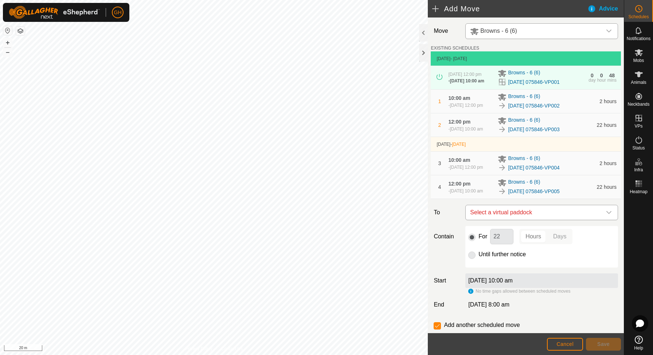
click at [526, 220] on span "Select a virtual paddock" at bounding box center [534, 212] width 134 height 15
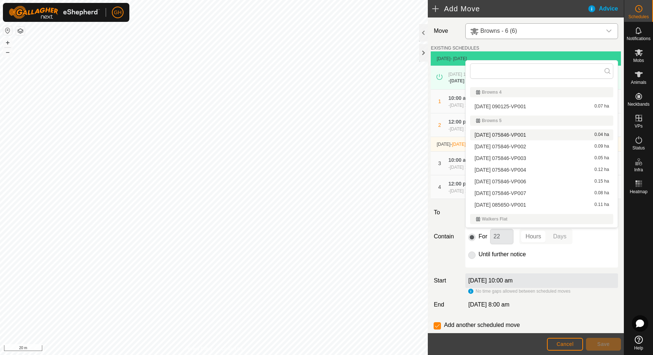
scroll to position [83, 0]
click at [542, 182] on li "[DATE] 075846-VP006 0.15 ha" at bounding box center [541, 181] width 143 height 11
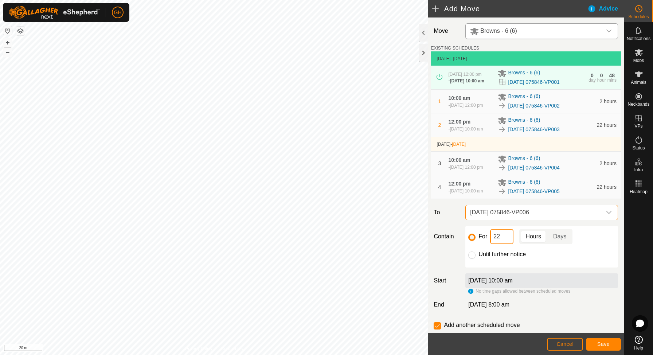
click at [506, 244] on input "22" at bounding box center [501, 236] width 23 height 15
click at [597, 341] on span "Save" at bounding box center [603, 344] width 12 height 6
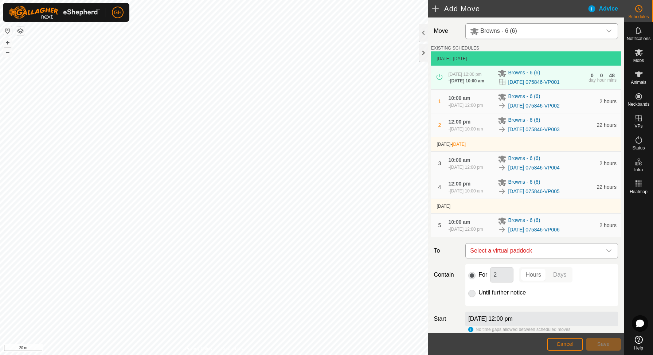
click at [526, 258] on span "Select a virtual paddock" at bounding box center [534, 250] width 134 height 15
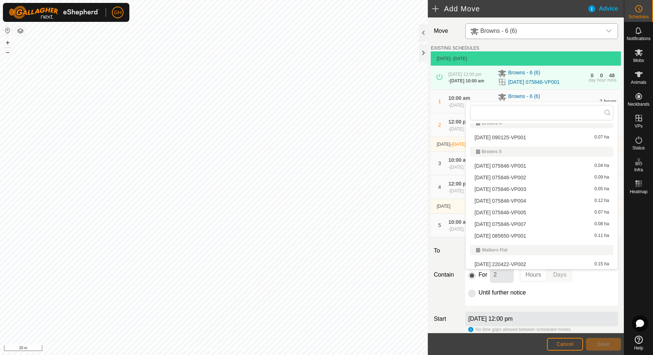
scroll to position [94, 0]
click at [540, 223] on li "[DATE] 075846-VP007 0.08 ha" at bounding box center [541, 222] width 143 height 11
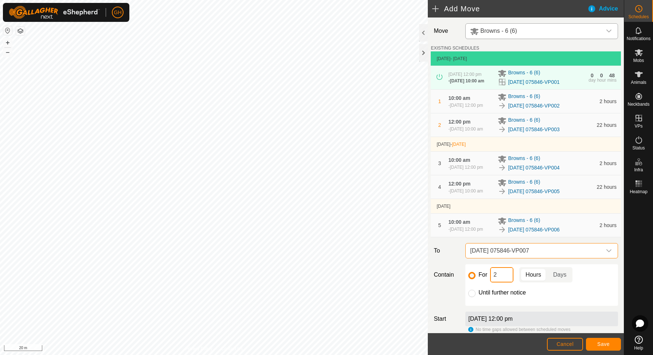
click at [506, 282] on input "2" at bounding box center [501, 274] width 23 height 15
type input "22"
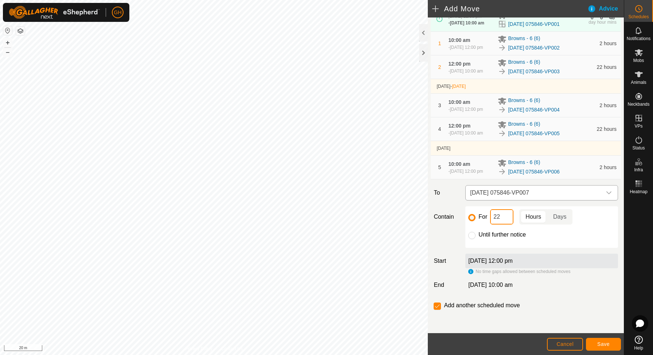
scroll to position [83, 0]
click at [438, 306] on input "checkbox" at bounding box center [437, 305] width 7 height 7
click at [607, 344] on span "Save" at bounding box center [603, 344] width 12 height 6
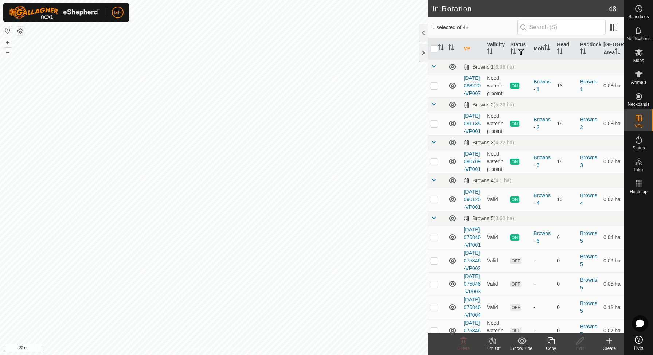
click at [549, 342] on icon at bounding box center [550, 340] width 7 height 7
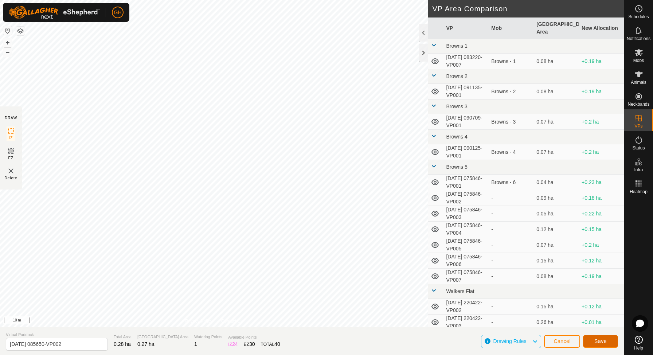
click at [605, 337] on button "Save" at bounding box center [600, 341] width 35 height 13
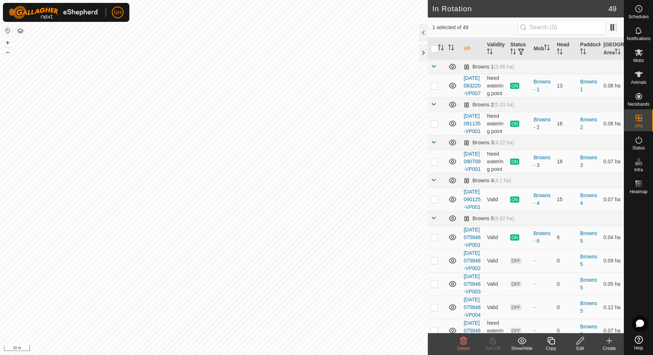
click at [550, 345] on div "Copy" at bounding box center [550, 348] width 29 height 7
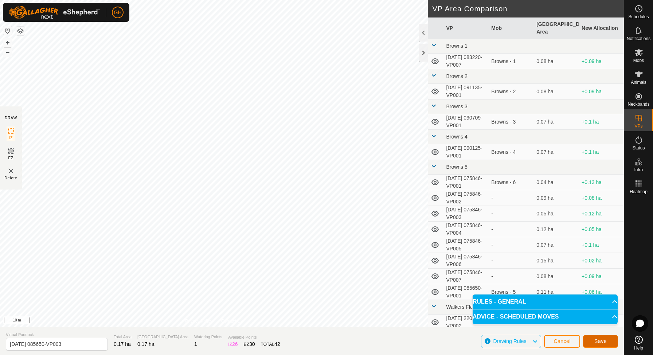
click at [605, 339] on span "Save" at bounding box center [600, 341] width 12 height 6
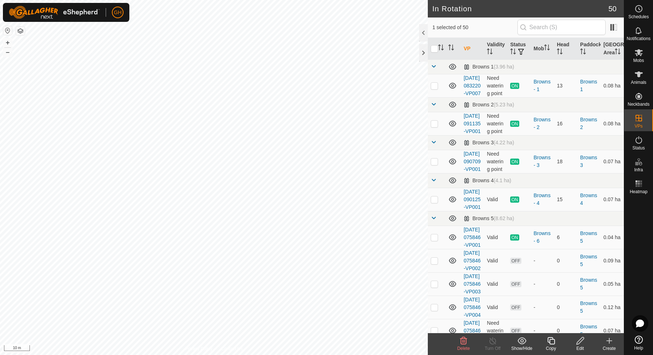
click at [549, 341] on icon at bounding box center [550, 340] width 9 height 9
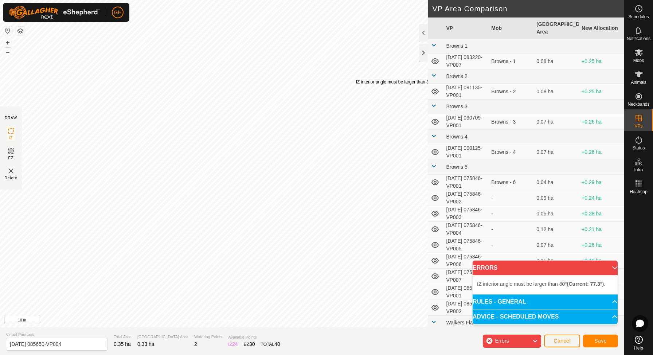
click at [356, 78] on div "IZ interior angle must be larger than 80° (Current: 77.3°) . + – ⇧ i 10 m" at bounding box center [214, 163] width 428 height 327
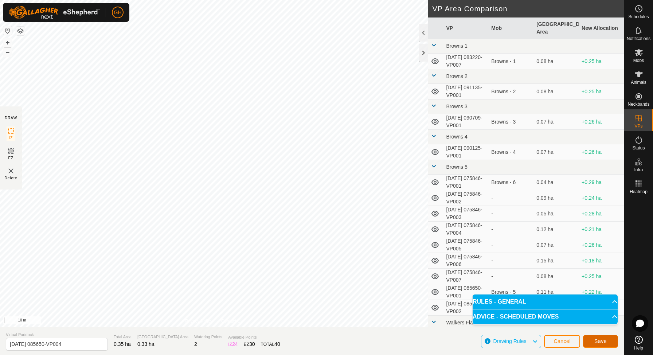
click at [603, 343] on span "Save" at bounding box center [600, 341] width 12 height 6
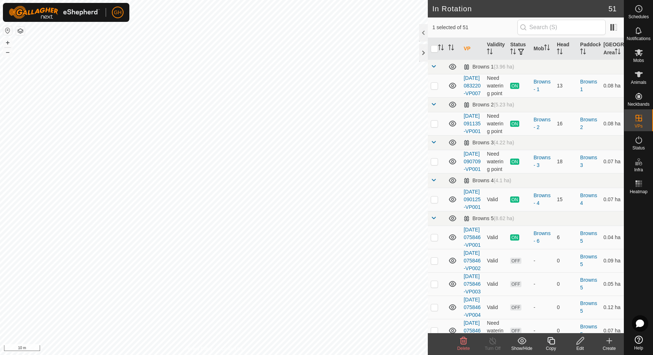
click at [550, 346] on div "Copy" at bounding box center [550, 348] width 29 height 7
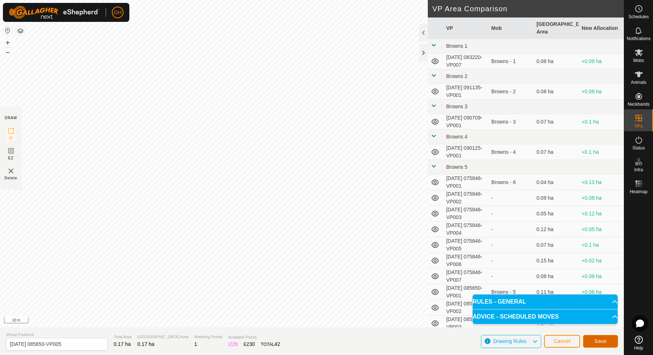
click at [599, 337] on button "Save" at bounding box center [600, 341] width 35 height 13
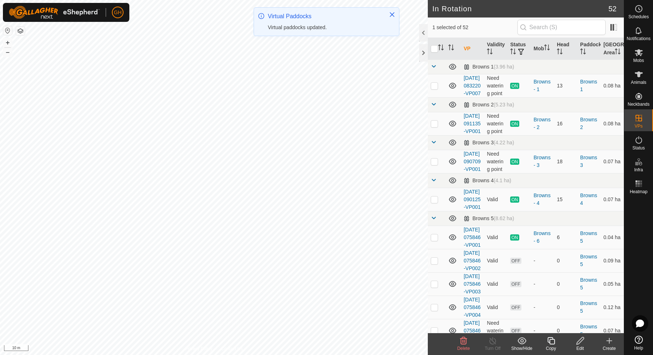
click at [553, 341] on icon at bounding box center [550, 340] width 9 height 9
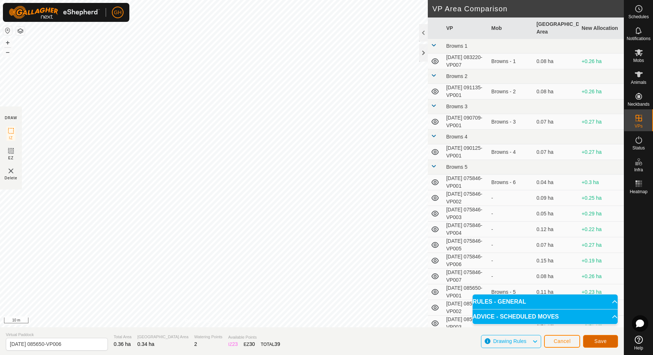
click at [595, 342] on span "Save" at bounding box center [600, 341] width 12 height 6
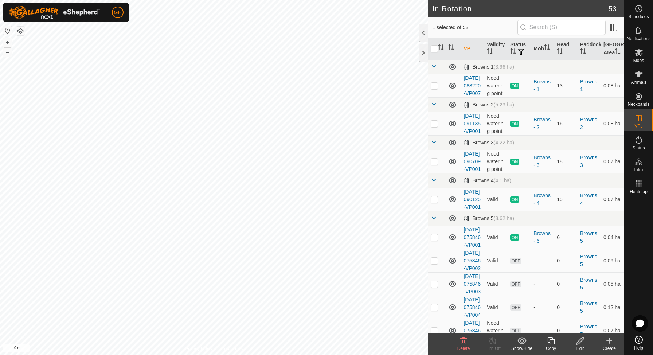
click at [552, 343] on icon at bounding box center [550, 340] width 9 height 9
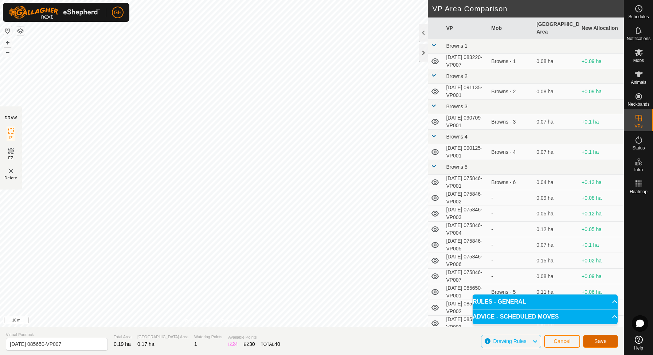
click at [586, 338] on button "Save" at bounding box center [600, 341] width 35 height 13
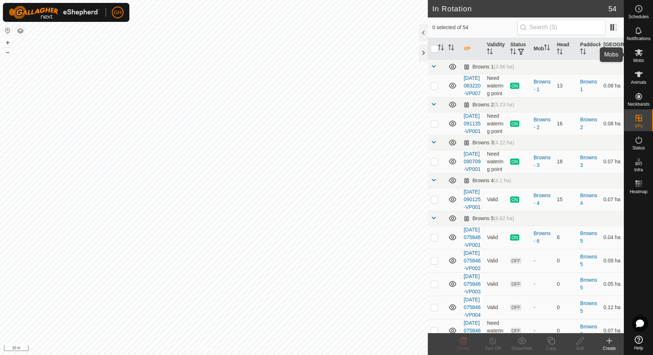
click at [643, 53] on es-mob-svg-icon at bounding box center [638, 53] width 13 height 12
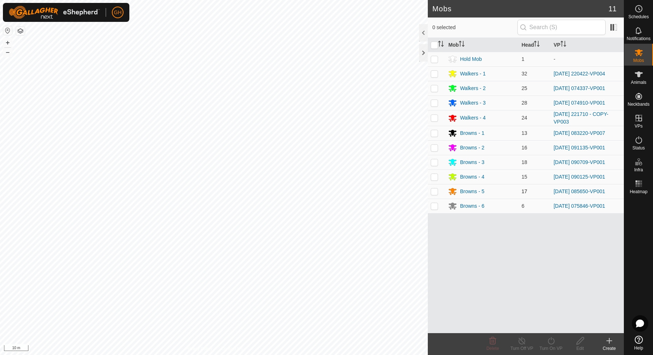
click at [437, 191] on p-checkbox at bounding box center [434, 191] width 7 height 6
drag, startPoint x: 557, startPoint y: 343, endPoint x: 554, endPoint y: 333, distance: 10.3
click at [557, 343] on turn-on-svg-icon at bounding box center [550, 340] width 29 height 9
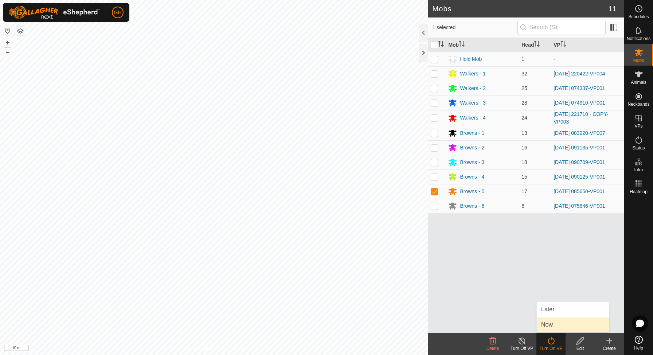
click at [554, 325] on link "Now" at bounding box center [573, 324] width 72 height 15
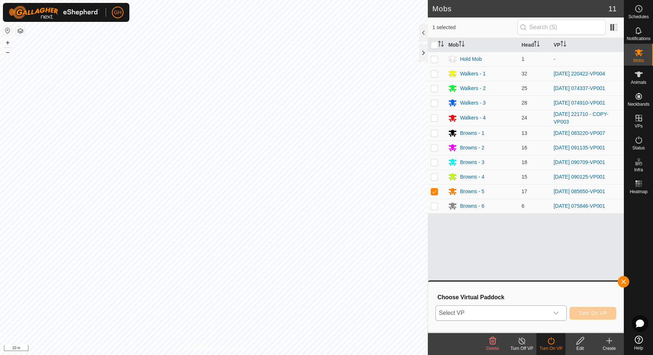
click at [541, 313] on span "Select VP" at bounding box center [492, 313] width 113 height 15
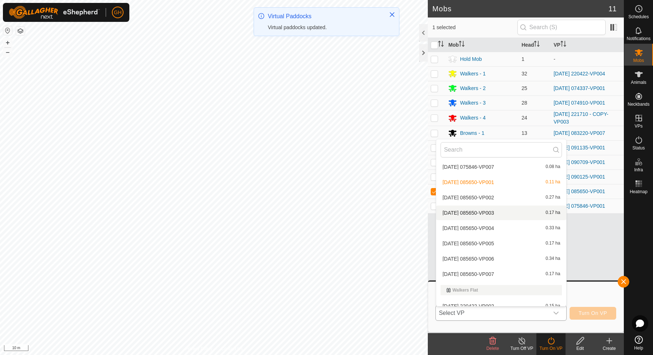
scroll to position [237, 0]
click at [499, 198] on li "[DATE] 085650-VP002 0.27 ha" at bounding box center [501, 198] width 130 height 15
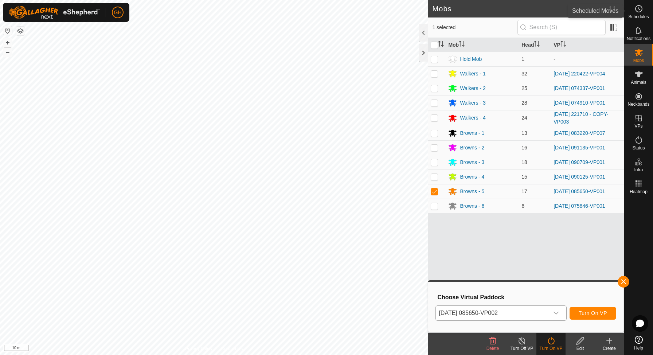
click at [638, 15] on span "Schedules" at bounding box center [638, 17] width 20 height 4
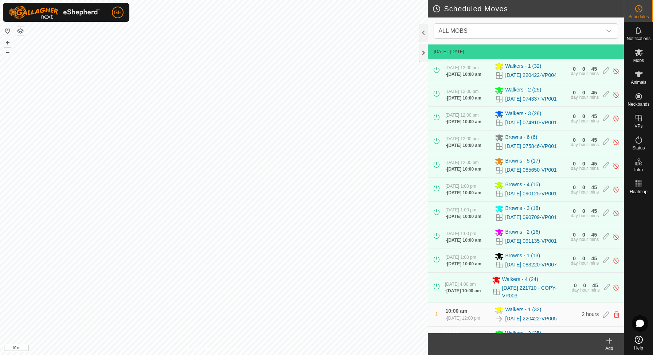
click at [611, 343] on icon at bounding box center [609, 340] width 9 height 9
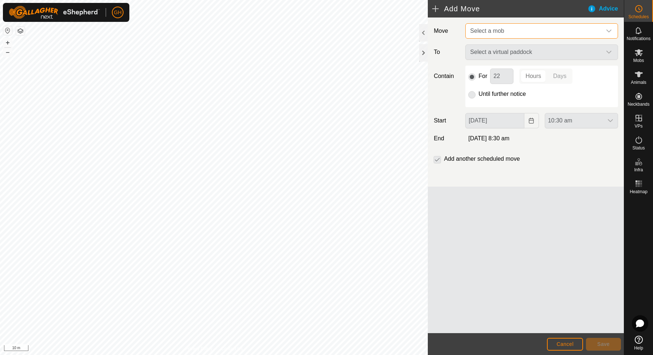
click at [511, 32] on span "Select a mob" at bounding box center [534, 31] width 134 height 15
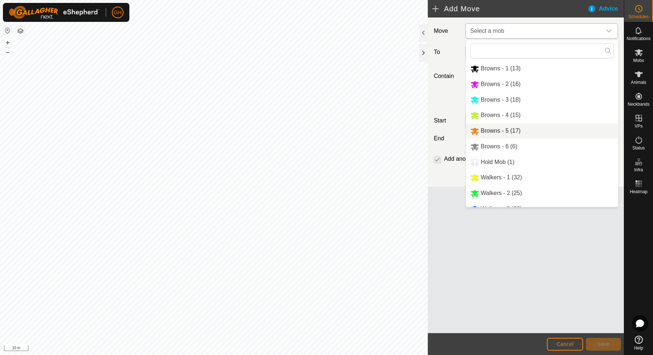
click at [509, 135] on li "Browns - 5 (17)" at bounding box center [542, 130] width 152 height 15
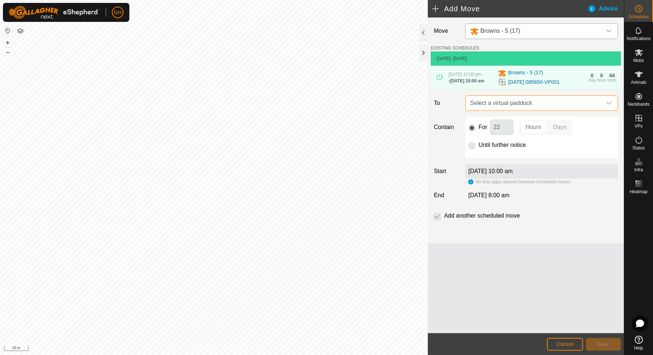
click at [528, 110] on span "Select a virtual paddock" at bounding box center [534, 103] width 134 height 15
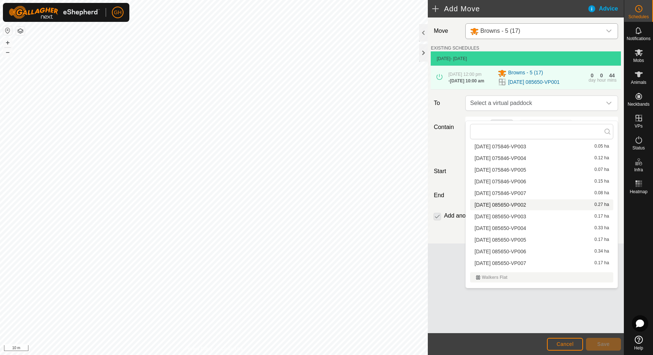
scroll to position [154, 0]
click at [522, 207] on li "[DATE] 085650-VP002 0.27 ha" at bounding box center [541, 205] width 143 height 11
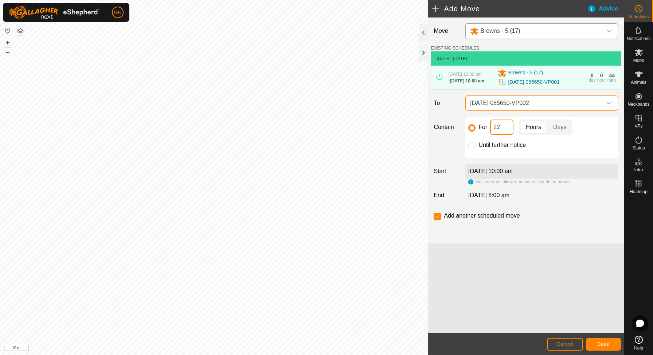
click at [505, 132] on input "22" at bounding box center [501, 126] width 23 height 15
click at [604, 344] on span "Save" at bounding box center [603, 344] width 12 height 6
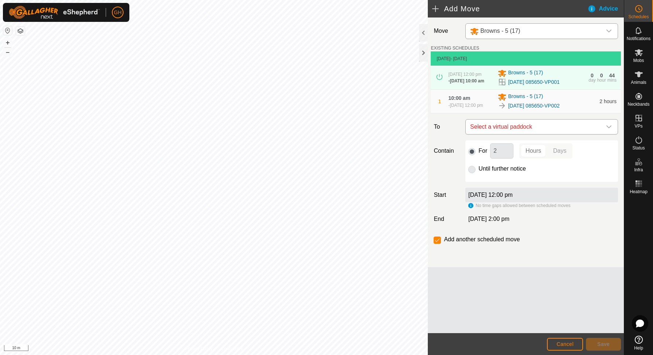
click at [507, 134] on span "Select a virtual paddock" at bounding box center [534, 126] width 134 height 15
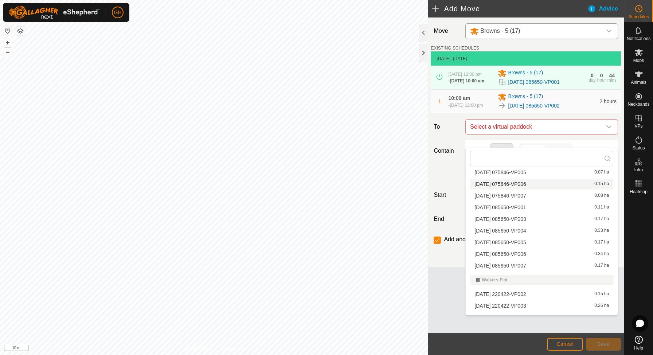
scroll to position [181, 0]
click at [537, 217] on li "[DATE] 085650-VP003 0.17 ha" at bounding box center [541, 217] width 143 height 11
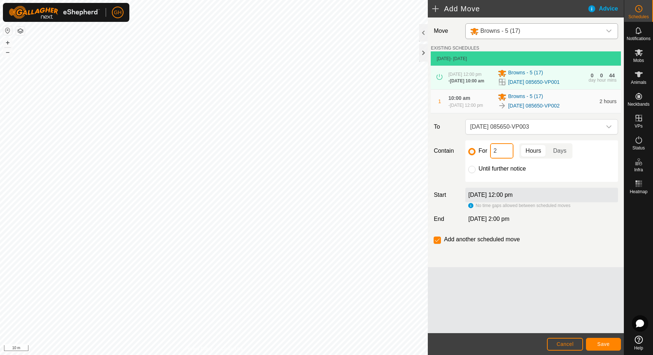
click at [507, 158] on input "2" at bounding box center [501, 150] width 23 height 15
click at [611, 341] on button "Save" at bounding box center [603, 344] width 35 height 13
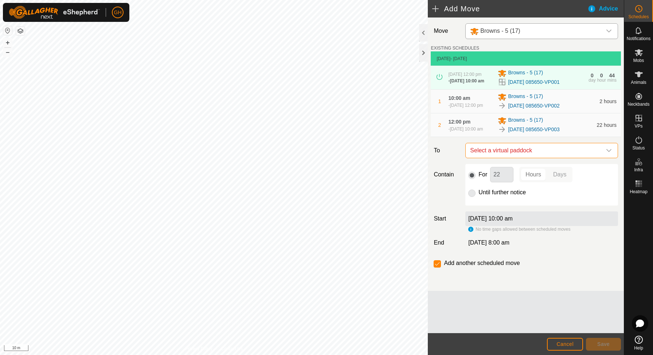
click at [519, 158] on span "Select a virtual paddock" at bounding box center [534, 150] width 134 height 15
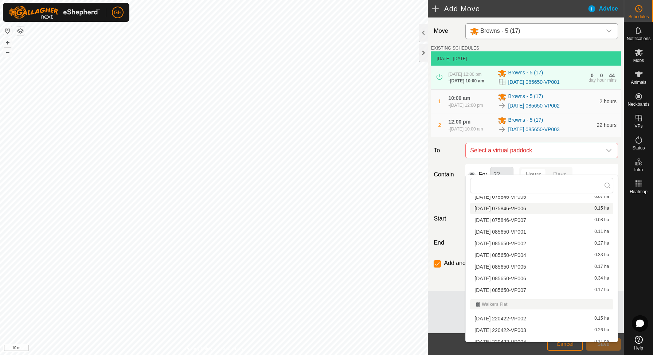
scroll to position [185, 0]
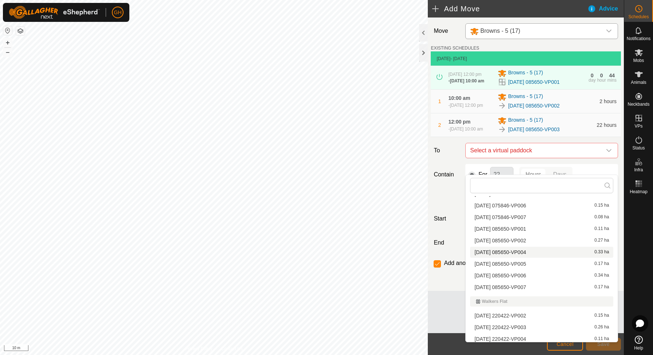
click at [542, 251] on li "[DATE] 085650-VP004 0.33 ha" at bounding box center [541, 252] width 143 height 11
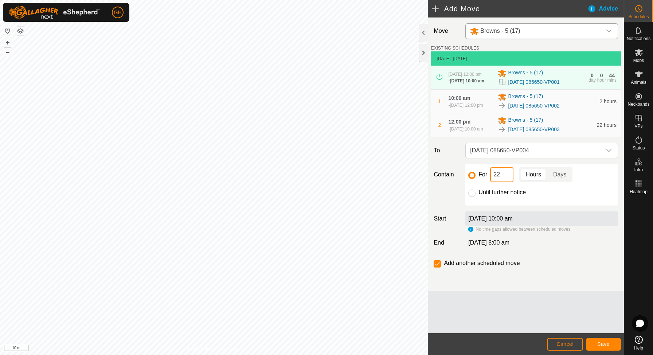
click at [510, 182] on input "22" at bounding box center [501, 174] width 23 height 15
click at [612, 343] on button "Save" at bounding box center [603, 344] width 35 height 13
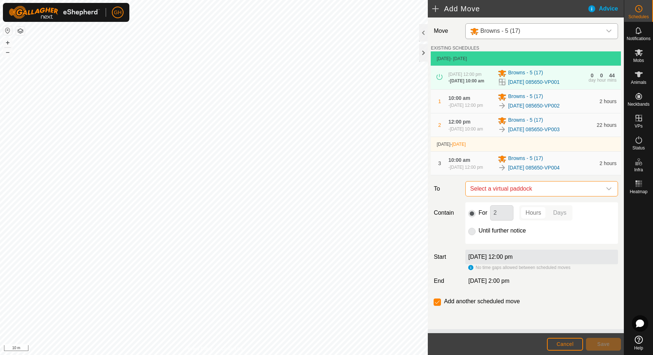
click at [537, 196] on span "Select a virtual paddock" at bounding box center [534, 188] width 134 height 15
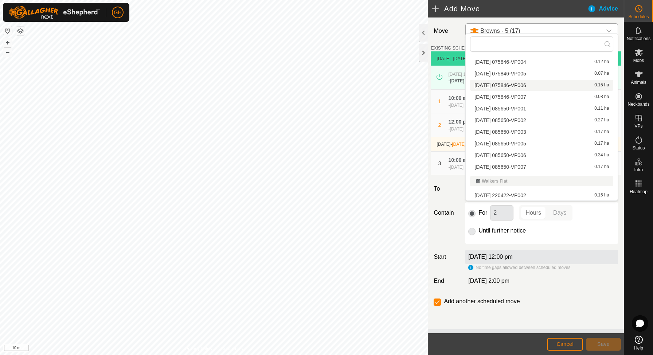
scroll to position [167, 0]
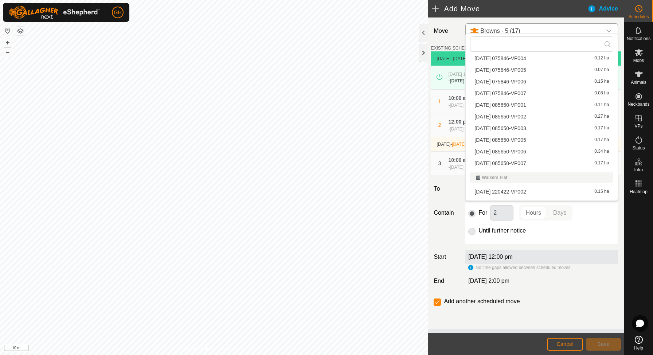
click at [530, 142] on li "[DATE] 085650-VP005 0.17 ha" at bounding box center [541, 139] width 143 height 11
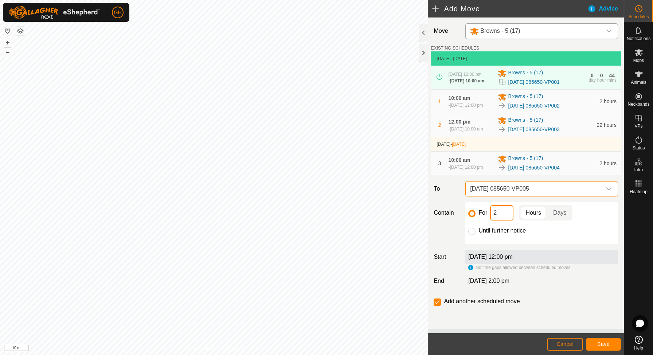
click at [505, 220] on input "2" at bounding box center [501, 212] width 23 height 15
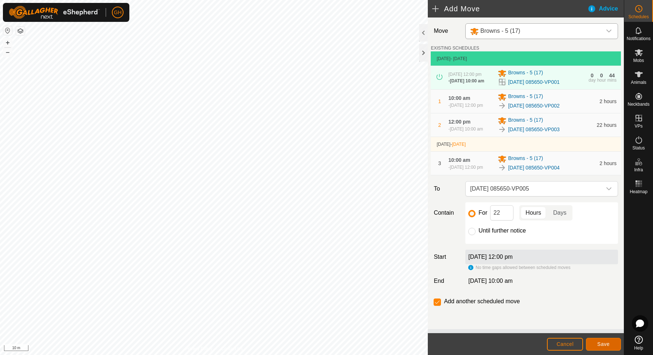
click at [609, 343] on button "Save" at bounding box center [603, 344] width 35 height 13
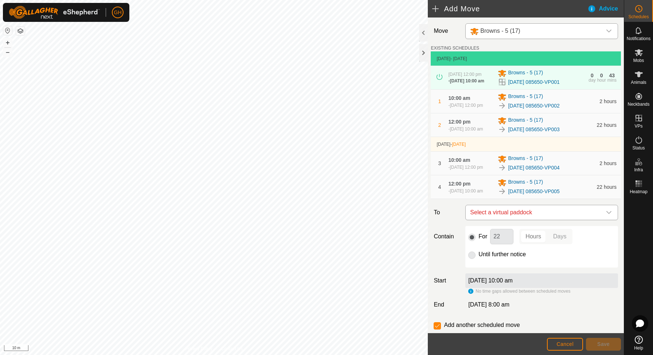
click at [542, 220] on span "Select a virtual paddock" at bounding box center [534, 212] width 134 height 15
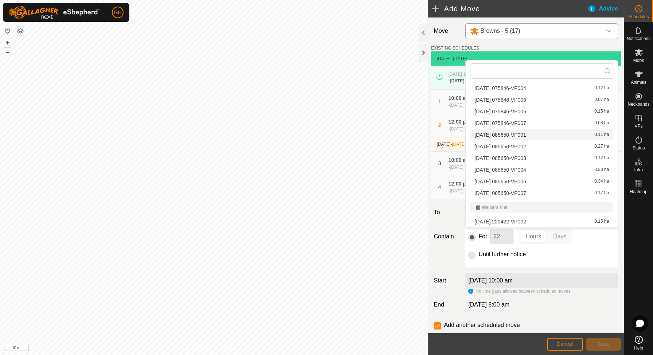
scroll to position [165, 0]
click at [545, 180] on li "[DATE] 085650-VP006 0.34 ha" at bounding box center [541, 180] width 143 height 11
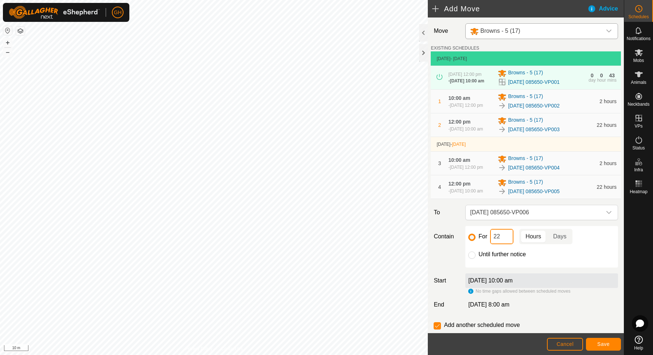
click at [511, 244] on input "22" at bounding box center [501, 236] width 23 height 15
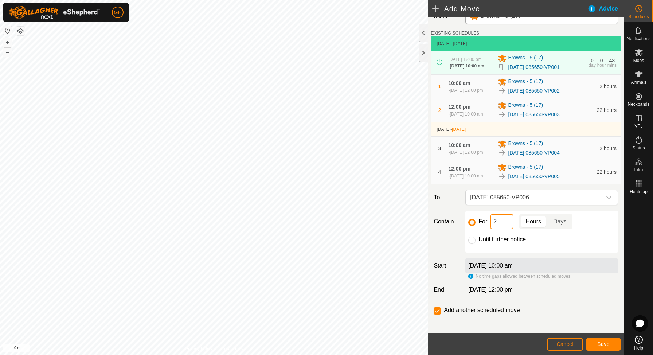
scroll to position [19, 0]
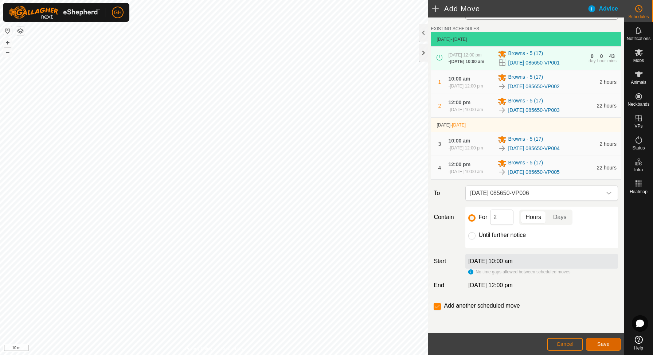
click at [604, 340] on button "Save" at bounding box center [603, 344] width 35 height 13
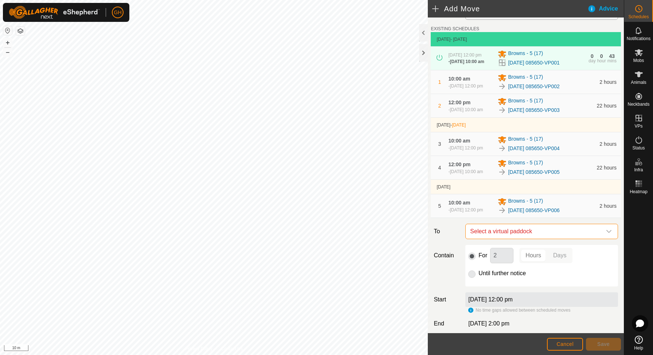
click at [527, 239] on span "Select a virtual paddock" at bounding box center [534, 231] width 134 height 15
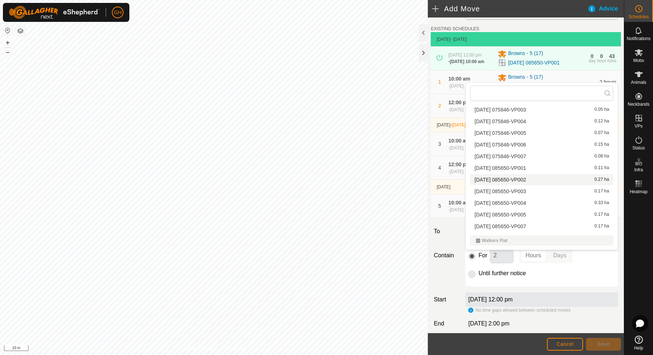
scroll to position [164, 0]
click at [509, 215] on li "[DATE] 085650-VP007 0.17 ha" at bounding box center [541, 215] width 143 height 11
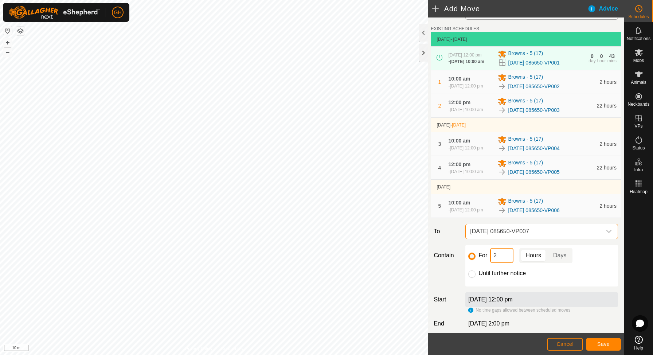
click at [503, 263] on input "2" at bounding box center [501, 255] width 23 height 15
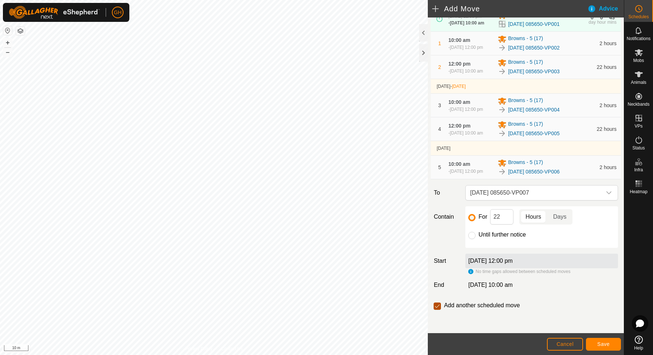
scroll to position [68, 0]
click at [439, 310] on input "checkbox" at bounding box center [437, 305] width 7 height 7
click at [599, 342] on span "Save" at bounding box center [603, 344] width 12 height 6
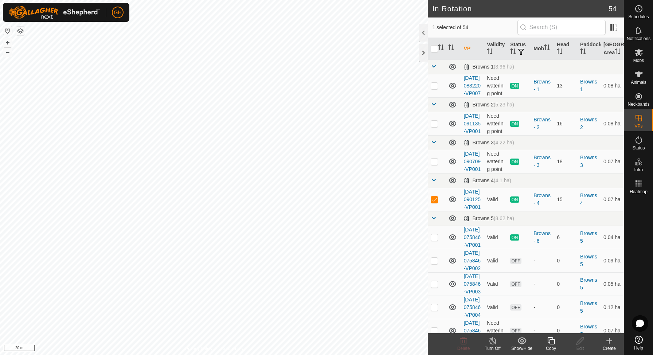
click at [548, 343] on icon at bounding box center [550, 340] width 9 height 9
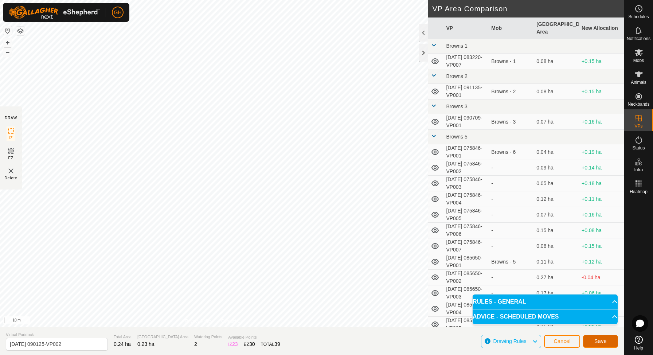
click at [597, 341] on span "Save" at bounding box center [600, 341] width 12 height 6
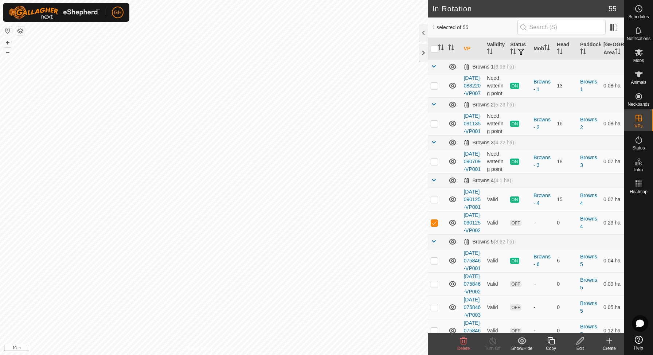
click at [548, 340] on icon at bounding box center [550, 340] width 7 height 7
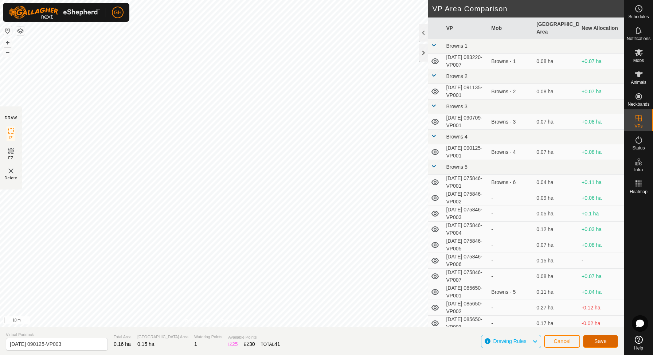
click at [597, 340] on span "Save" at bounding box center [600, 341] width 12 height 6
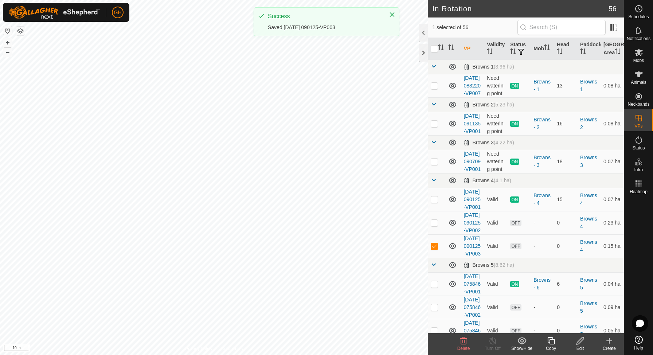
click at [554, 344] on icon at bounding box center [550, 340] width 9 height 9
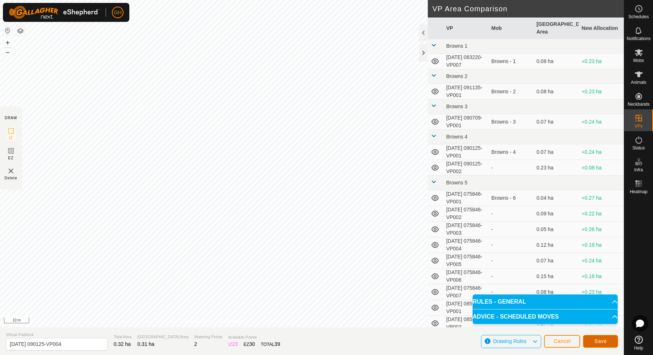
click at [591, 337] on button "Save" at bounding box center [600, 341] width 35 height 13
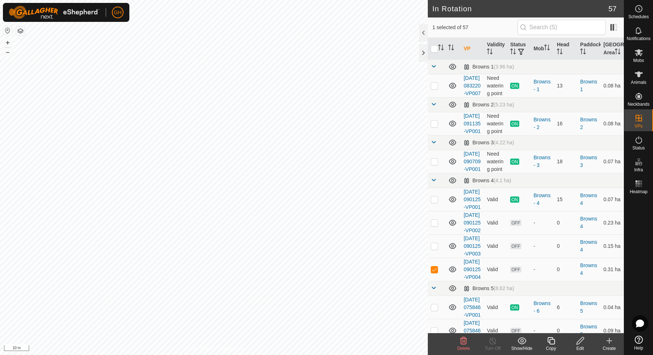
click at [552, 341] on icon at bounding box center [550, 340] width 9 height 9
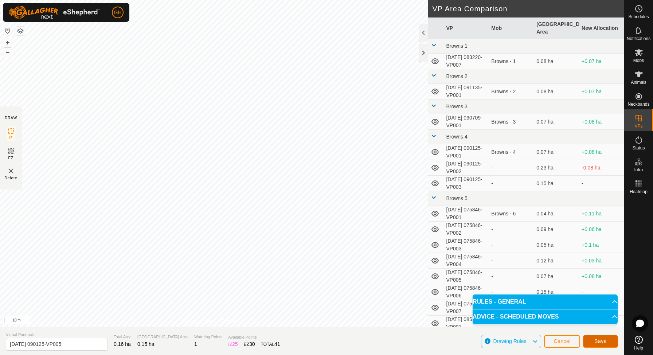
click at [598, 339] on span "Save" at bounding box center [600, 341] width 12 height 6
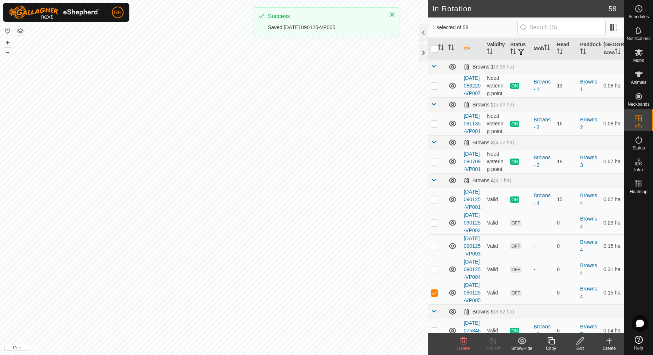
click at [551, 341] on icon at bounding box center [550, 340] width 9 height 9
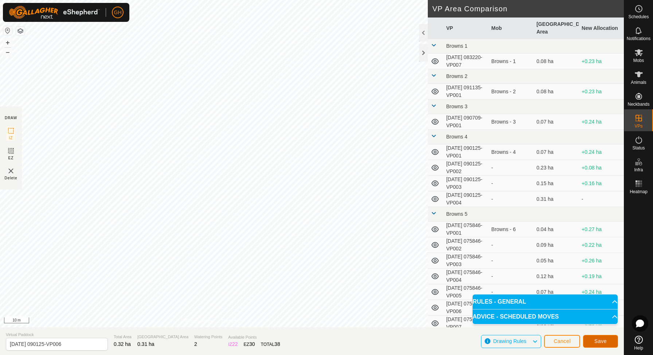
click at [596, 340] on span "Save" at bounding box center [600, 341] width 12 height 6
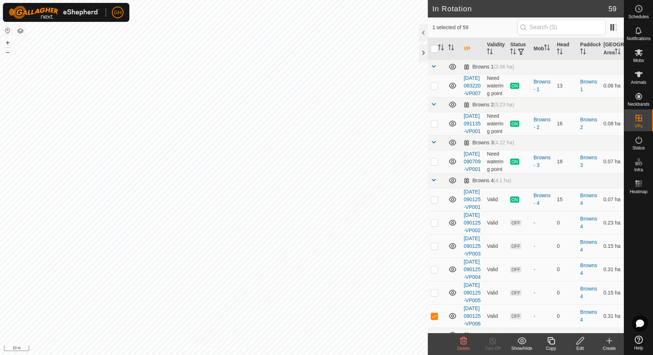
click at [548, 339] on icon at bounding box center [550, 340] width 7 height 7
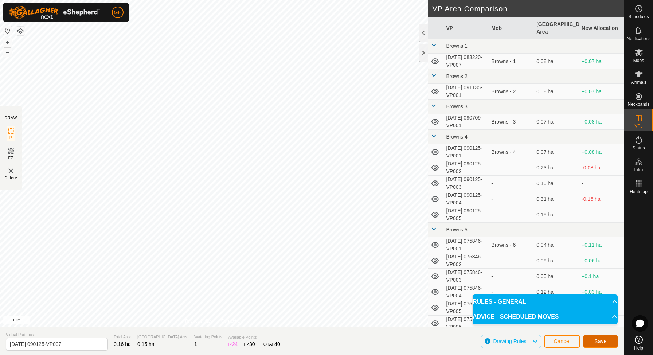
click at [600, 338] on span "Save" at bounding box center [600, 341] width 12 height 6
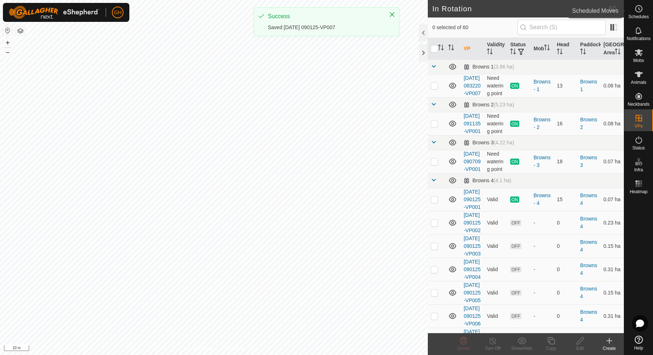
click at [633, 11] on es-schedule-vp-svg-icon at bounding box center [638, 9] width 13 height 12
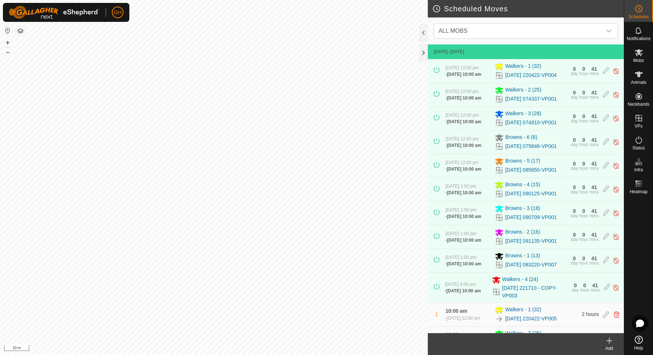
click at [611, 343] on icon at bounding box center [609, 340] width 9 height 9
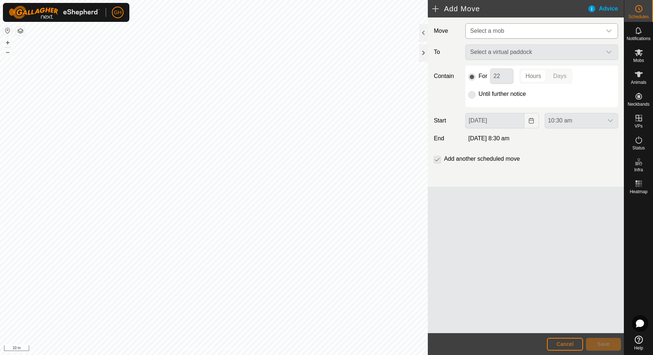
click at [517, 31] on span "Select a mob" at bounding box center [534, 31] width 134 height 15
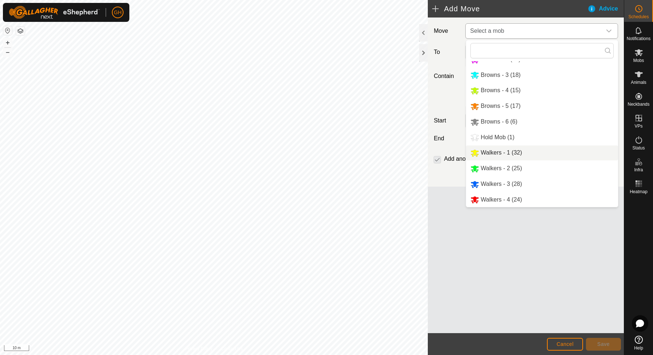
scroll to position [2, 0]
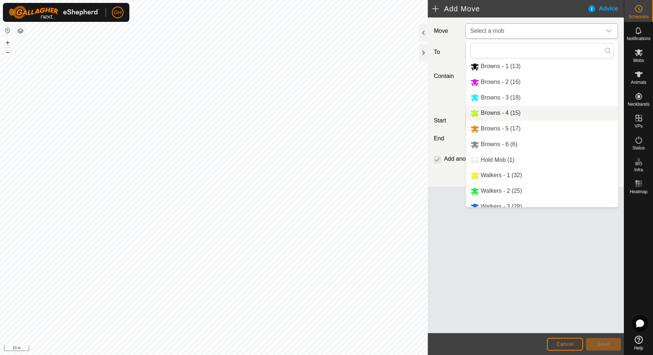
click at [505, 115] on li "Browns - 4 (15)" at bounding box center [542, 113] width 152 height 15
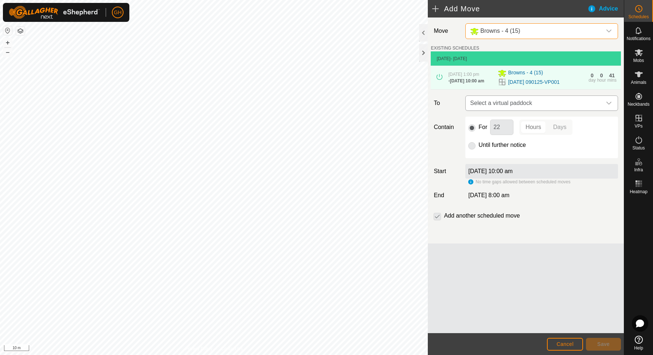
click at [516, 110] on span "Select a virtual paddock" at bounding box center [534, 103] width 134 height 15
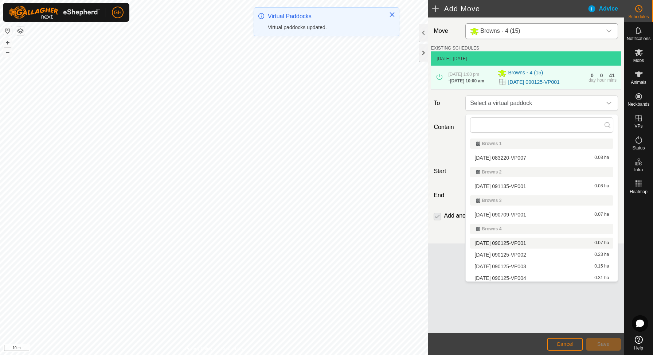
scroll to position [63, 0]
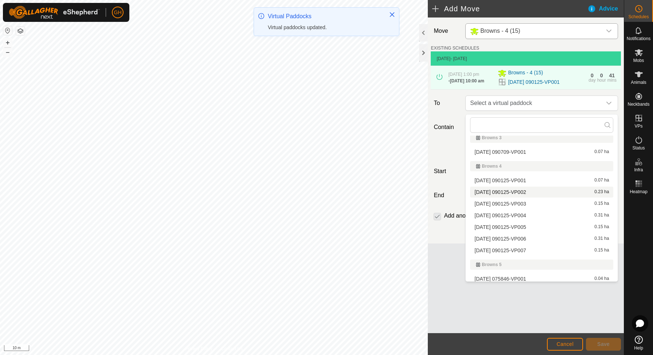
click at [515, 191] on li "[DATE] 090125-VP002 0.23 ha" at bounding box center [541, 192] width 143 height 11
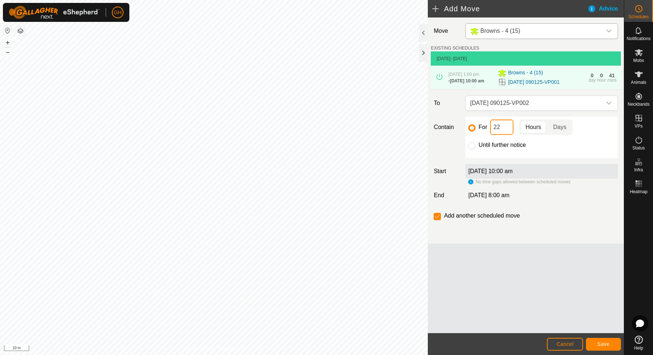
click at [503, 130] on input "22" at bounding box center [501, 126] width 23 height 15
click at [604, 346] on span "Save" at bounding box center [603, 344] width 12 height 6
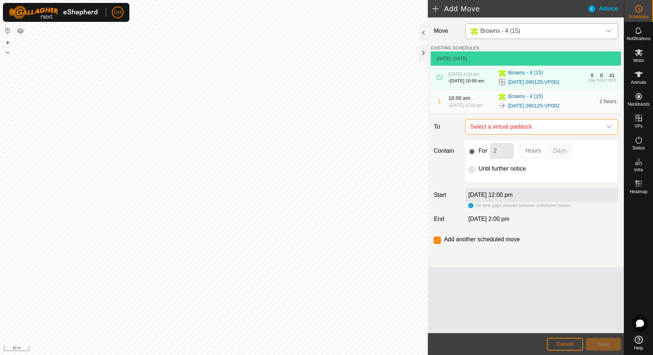
click at [526, 133] on span "Select a virtual paddock" at bounding box center [534, 126] width 134 height 15
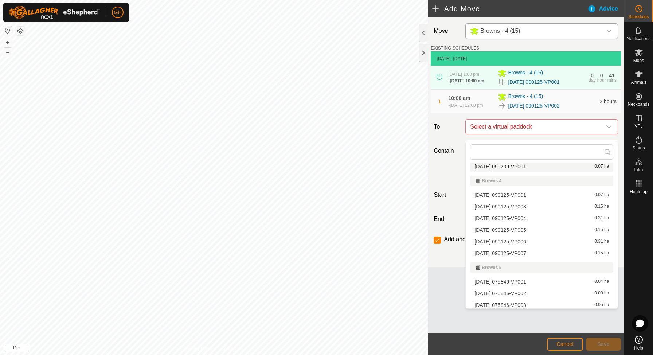
scroll to position [78, 0]
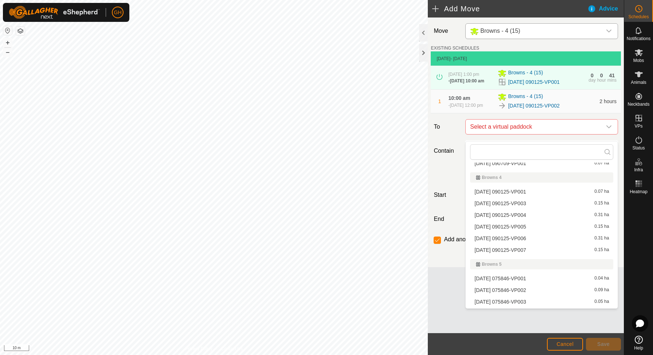
drag, startPoint x: 540, startPoint y: 203, endPoint x: 536, endPoint y: 200, distance: 4.7
click at [540, 203] on li "[DATE] 090125-VP003 0.15 ha" at bounding box center [541, 203] width 143 height 11
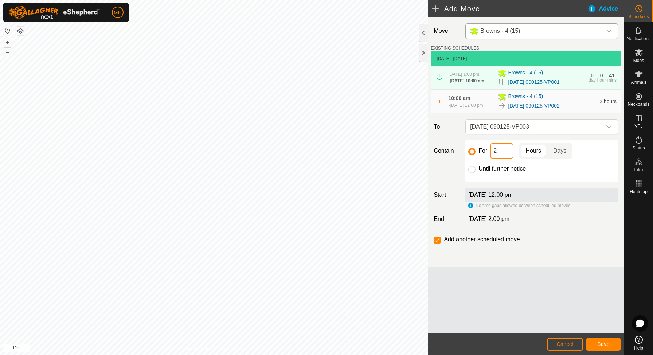
click at [498, 154] on input "2" at bounding box center [501, 150] width 23 height 15
click at [605, 344] on span "Save" at bounding box center [603, 344] width 12 height 6
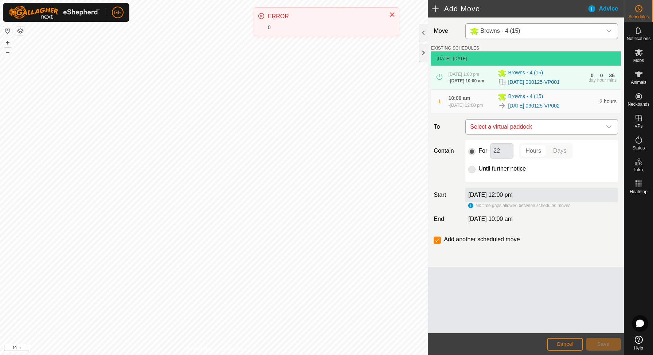
click at [551, 133] on span "Select a virtual paddock" at bounding box center [534, 126] width 134 height 15
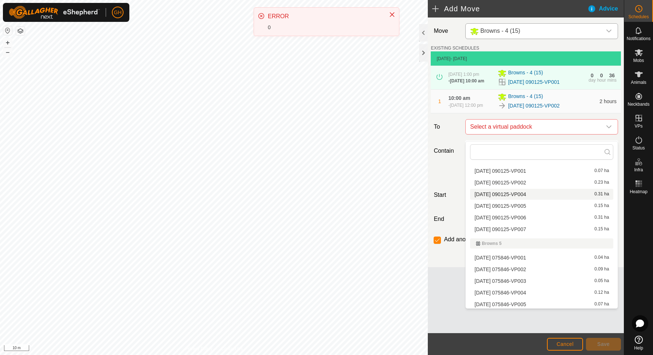
scroll to position [100, 0]
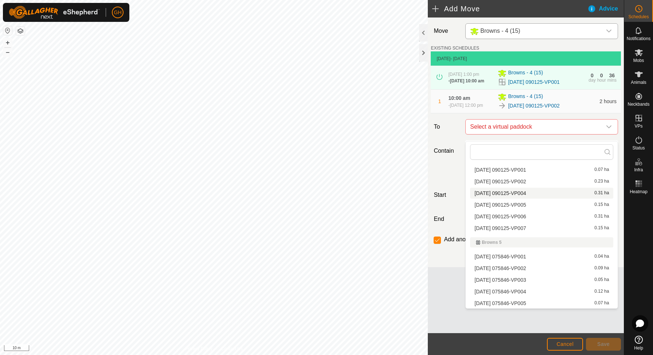
click at [539, 191] on li "[DATE] 090125-VP004 0.31 ha" at bounding box center [541, 193] width 143 height 11
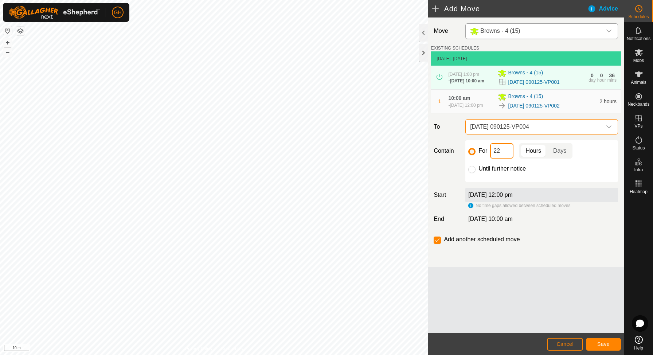
click at [506, 158] on input "22" at bounding box center [501, 150] width 23 height 15
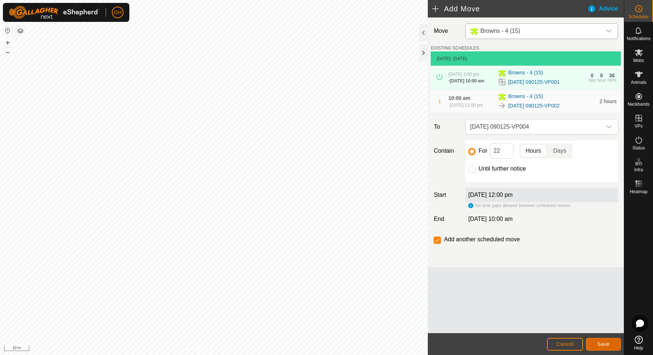
click at [608, 345] on span "Save" at bounding box center [603, 344] width 12 height 6
click at [555, 341] on button "Cancel" at bounding box center [565, 344] width 36 height 13
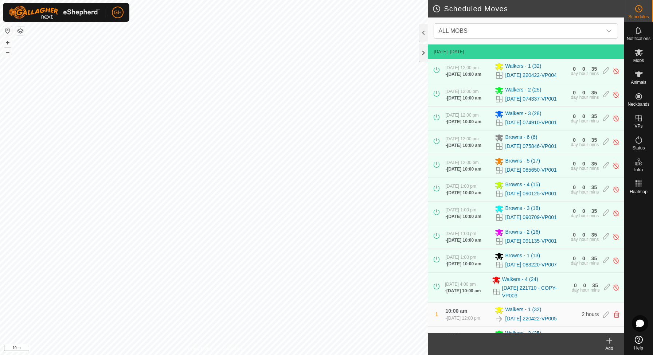
click at [608, 341] on icon at bounding box center [609, 341] width 5 height 0
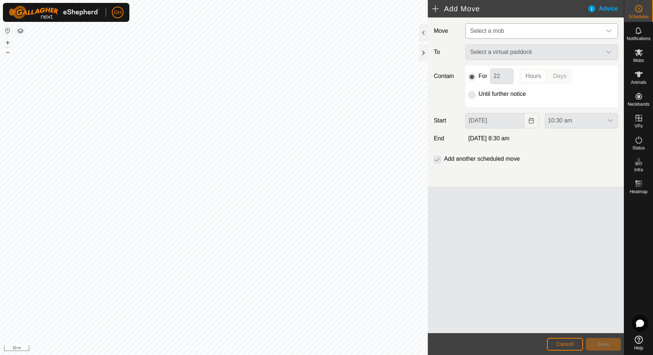
click at [525, 25] on span "Select a mob" at bounding box center [534, 31] width 134 height 15
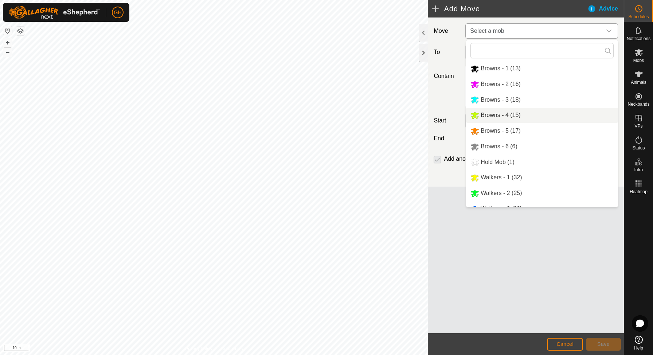
click at [521, 119] on li "Browns - 4 (15)" at bounding box center [542, 115] width 152 height 15
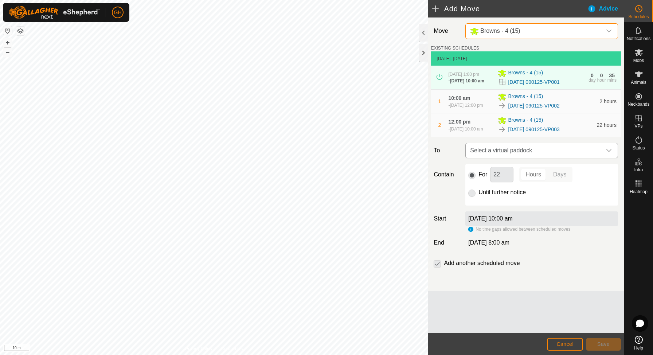
click at [522, 158] on span "Select a virtual paddock" at bounding box center [534, 150] width 134 height 15
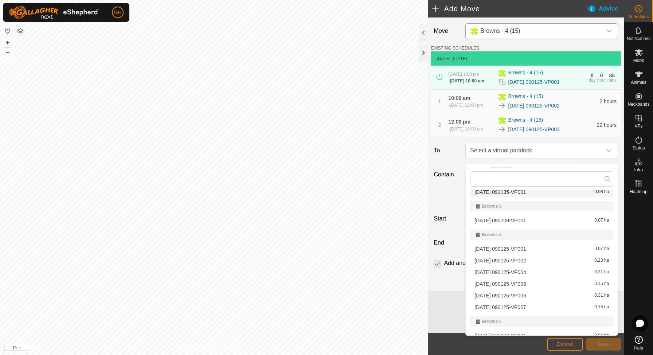
scroll to position [51, 0]
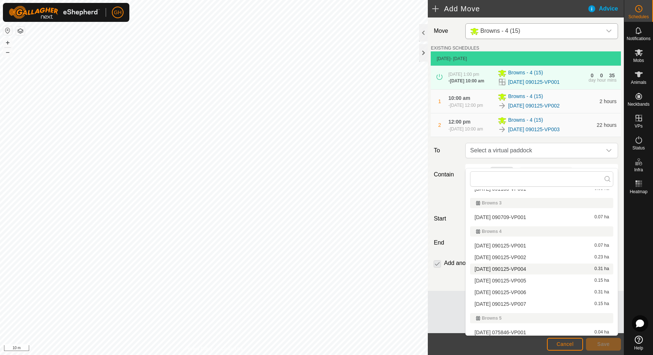
click at [531, 267] on li "[DATE] 090125-VP004 0.31 ha" at bounding box center [541, 268] width 143 height 11
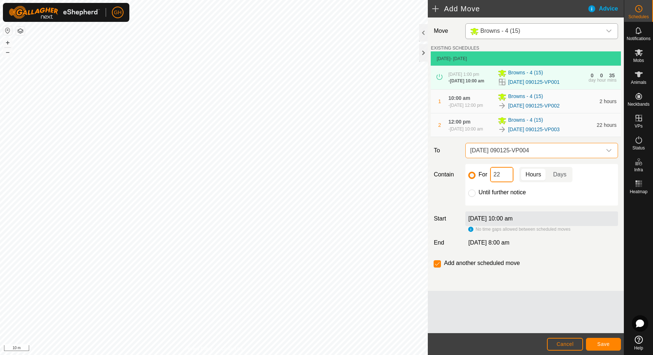
click at [508, 182] on input "22" at bounding box center [501, 174] width 23 height 15
click at [604, 346] on span "Save" at bounding box center [603, 344] width 12 height 6
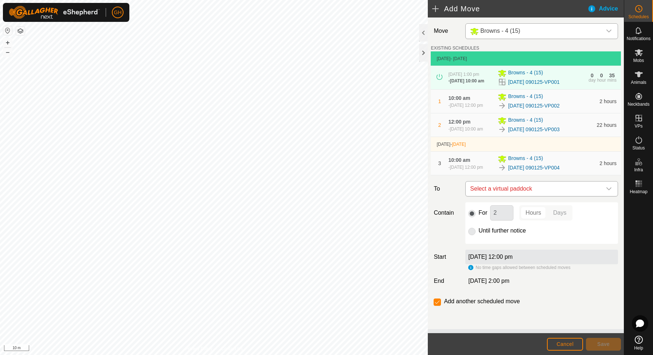
click at [540, 196] on span "Select a virtual paddock" at bounding box center [534, 188] width 134 height 15
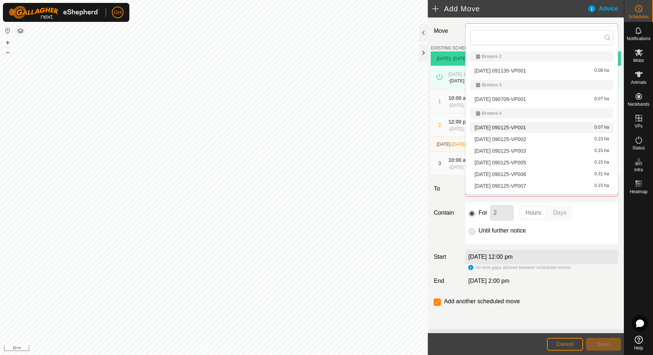
scroll to position [38, 0]
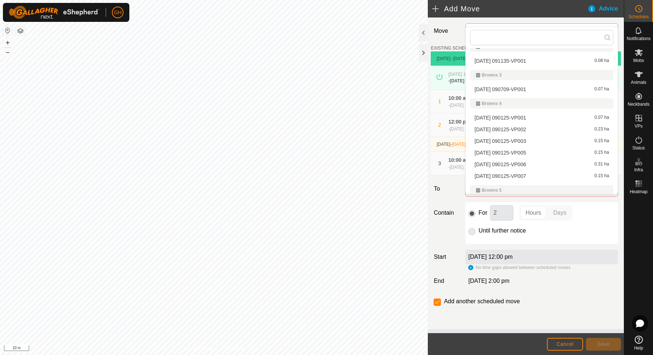
click at [523, 153] on li "[DATE] 090125-VP005 0.15 ha" at bounding box center [541, 152] width 143 height 11
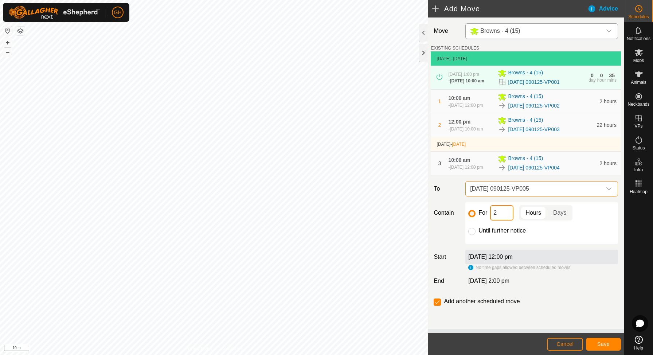
click at [509, 220] on input "2" at bounding box center [501, 212] width 23 height 15
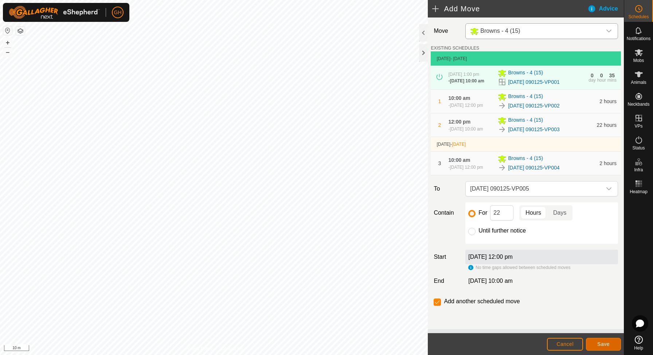
click at [601, 341] on button "Save" at bounding box center [603, 344] width 35 height 13
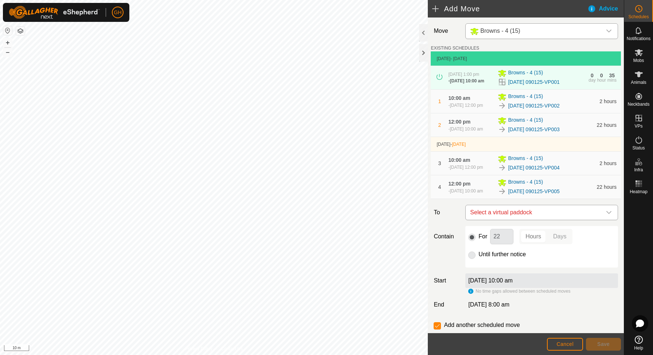
click at [544, 220] on span "Select a virtual paddock" at bounding box center [534, 212] width 134 height 15
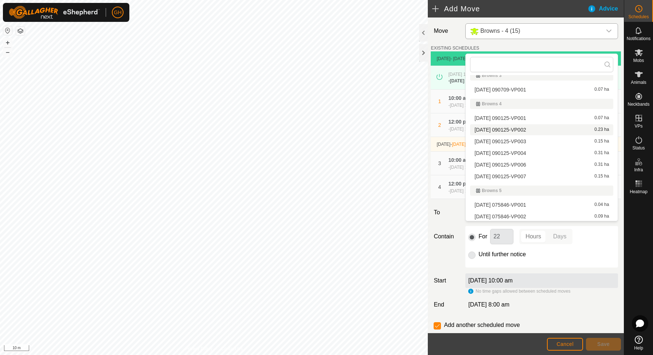
scroll to position [68, 0]
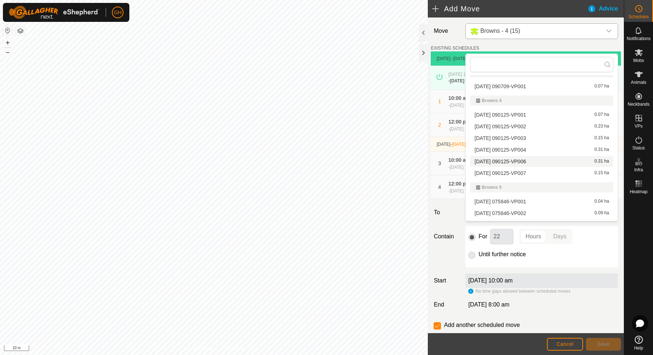
click at [533, 161] on li "[DATE] 090125-VP006 0.31 ha" at bounding box center [541, 161] width 143 height 11
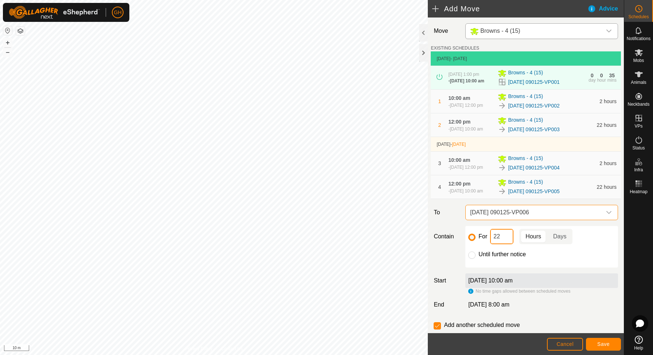
click at [507, 244] on input "22" at bounding box center [501, 236] width 23 height 15
click at [601, 342] on span "Save" at bounding box center [603, 344] width 12 height 6
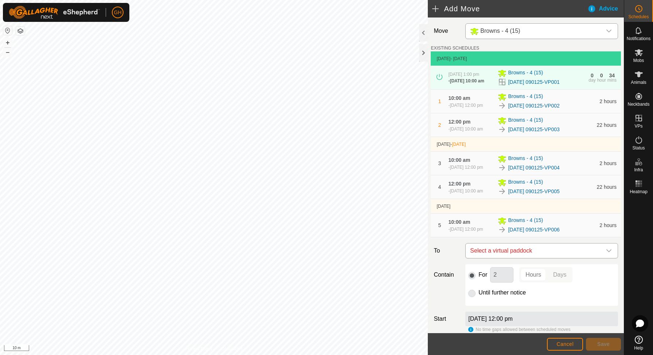
click at [534, 258] on span "Select a virtual paddock" at bounding box center [534, 250] width 134 height 15
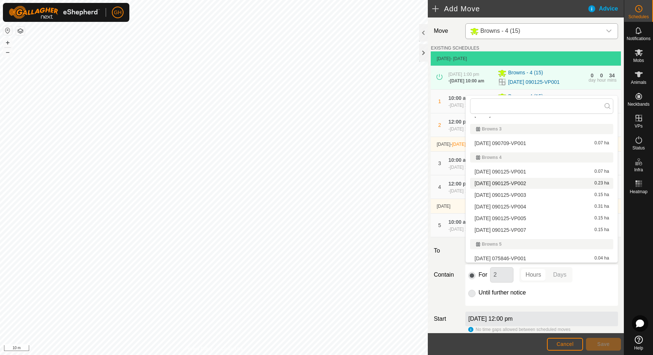
scroll to position [54, 0]
click at [541, 227] on li "[DATE] 090125-VP007 0.15 ha" at bounding box center [541, 228] width 143 height 11
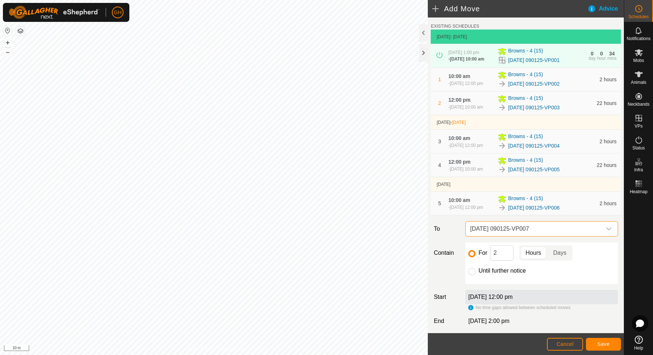
scroll to position [27, 0]
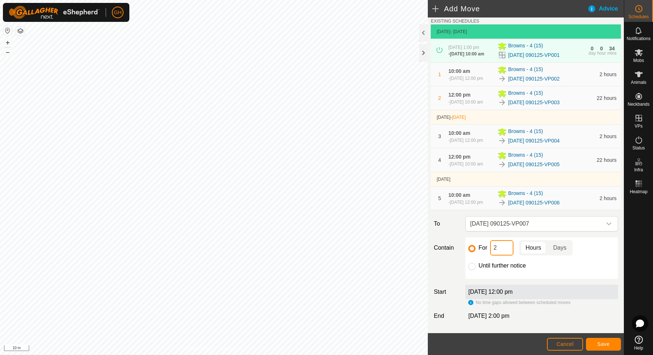
click at [504, 255] on input "2" at bounding box center [501, 247] width 23 height 15
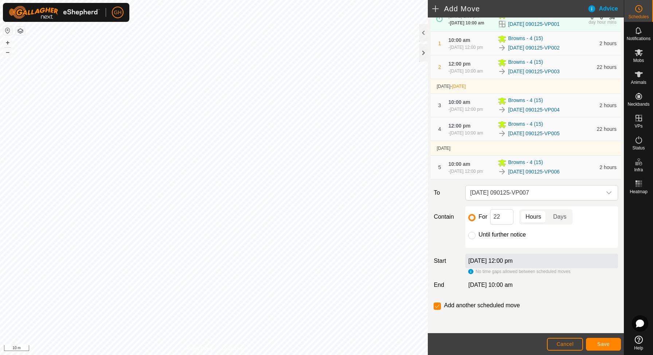
click at [440, 305] on input "checkbox" at bounding box center [437, 305] width 7 height 7
click at [603, 342] on span "Save" at bounding box center [603, 344] width 12 height 6
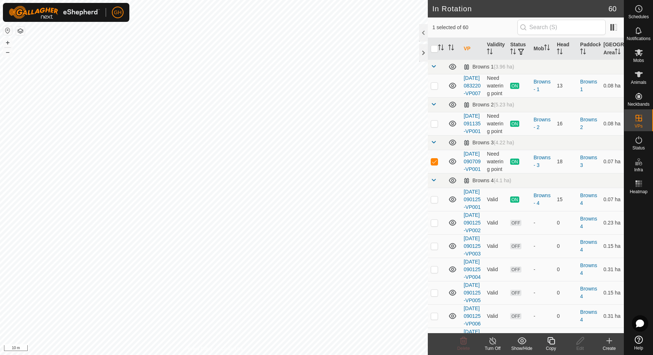
click at [548, 339] on icon at bounding box center [550, 340] width 9 height 9
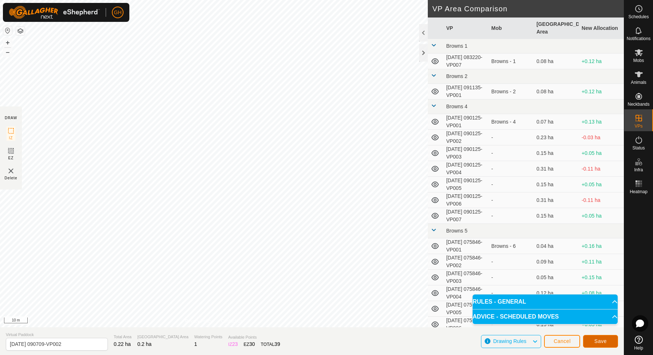
click at [596, 340] on span "Save" at bounding box center [600, 341] width 12 height 6
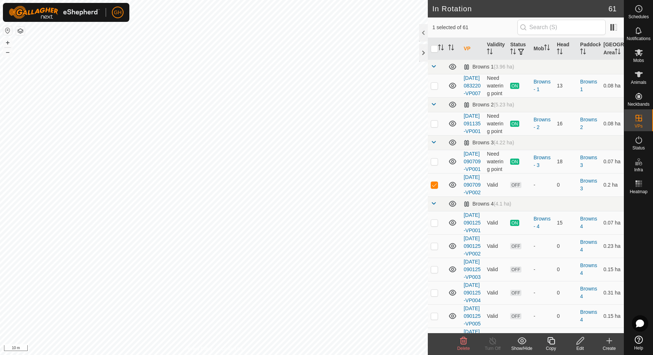
click at [550, 341] on icon at bounding box center [550, 340] width 9 height 9
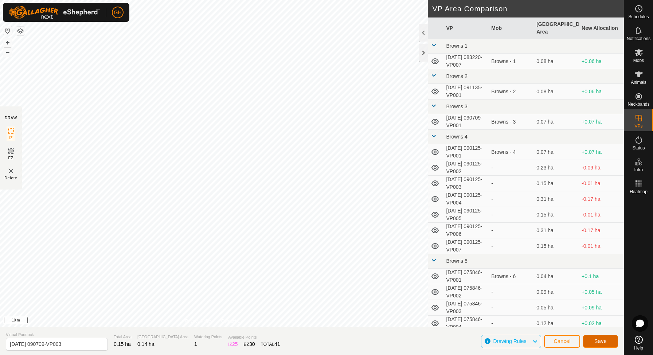
click at [599, 338] on span "Save" at bounding box center [600, 341] width 12 height 6
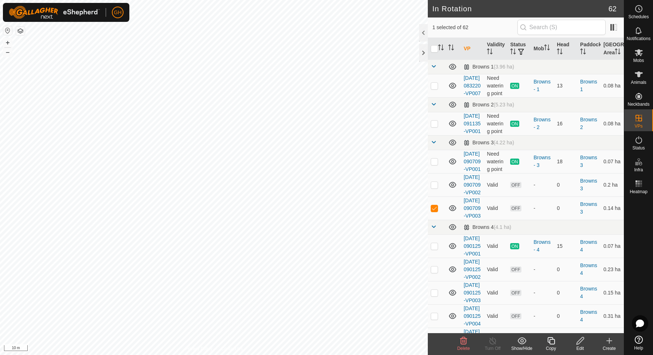
click at [552, 346] on div "Copy" at bounding box center [550, 348] width 29 height 7
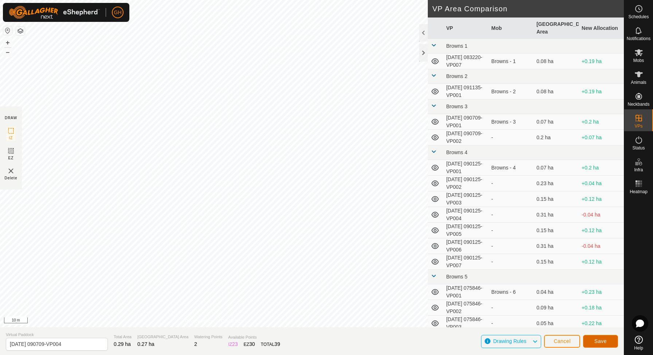
click at [599, 338] on span "Save" at bounding box center [600, 341] width 12 height 6
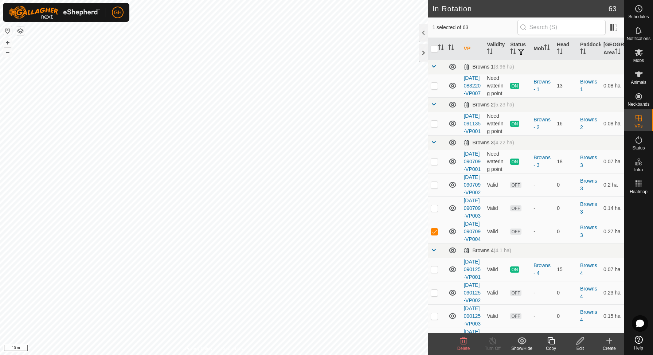
click at [547, 341] on icon at bounding box center [550, 340] width 7 height 7
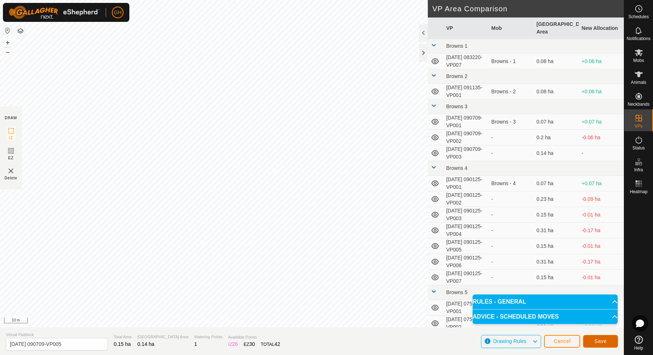
click at [606, 342] on span "Save" at bounding box center [600, 341] width 12 height 6
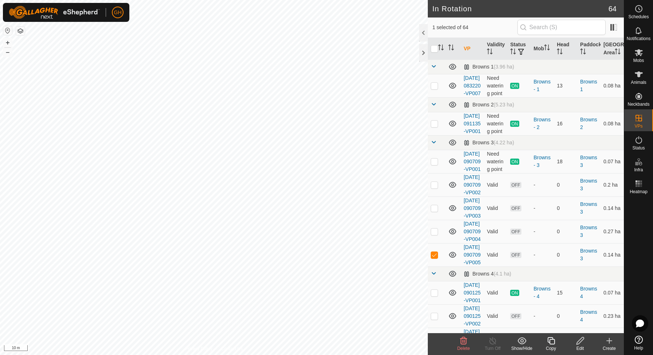
click at [552, 344] on icon at bounding box center [550, 340] width 7 height 7
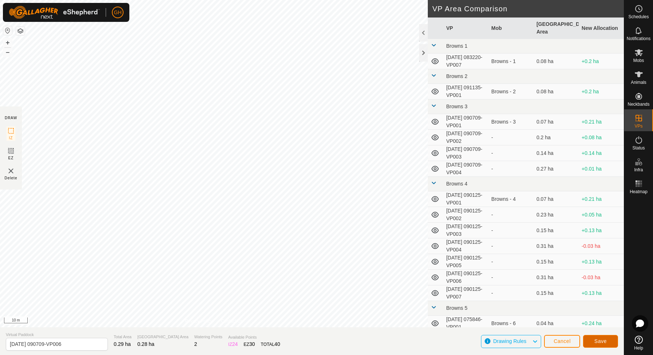
click at [601, 339] on span "Save" at bounding box center [600, 341] width 12 height 6
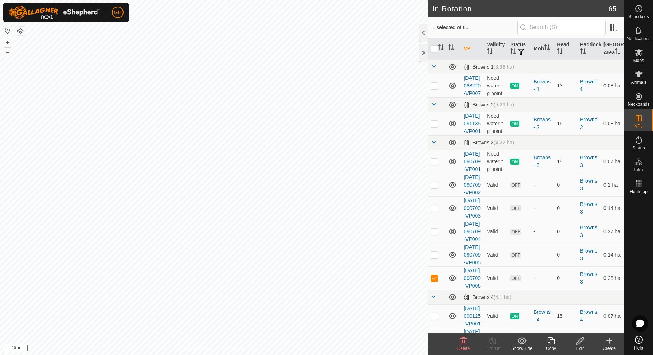
click at [550, 341] on icon at bounding box center [550, 340] width 9 height 9
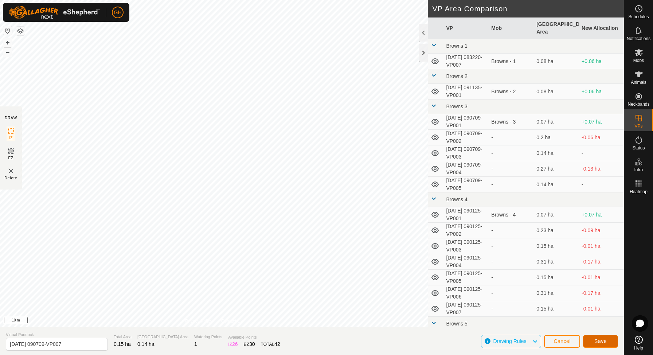
click at [603, 339] on span "Save" at bounding box center [600, 341] width 12 height 6
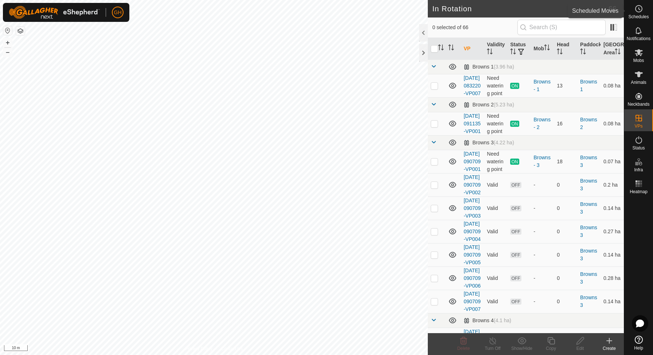
click at [640, 5] on icon at bounding box center [638, 8] width 9 height 9
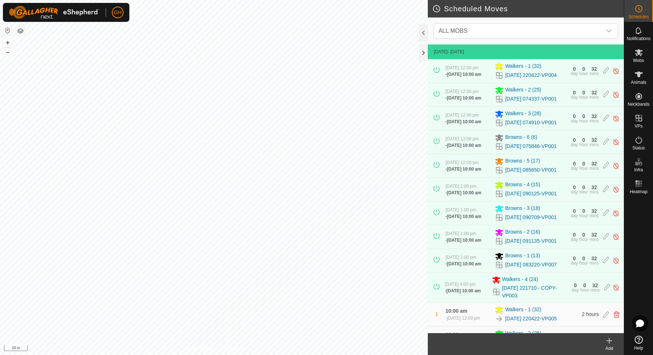
click at [613, 340] on icon at bounding box center [609, 340] width 9 height 9
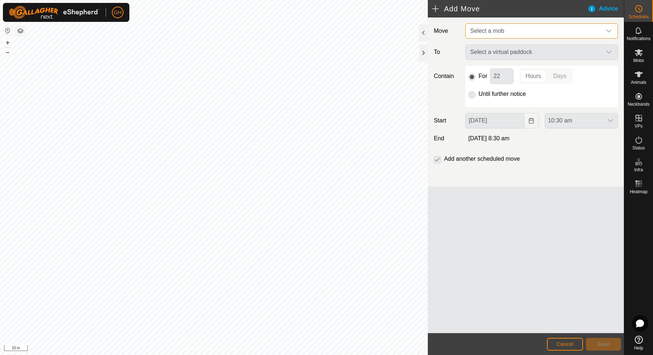
click at [515, 31] on span "Select a mob" at bounding box center [534, 31] width 134 height 15
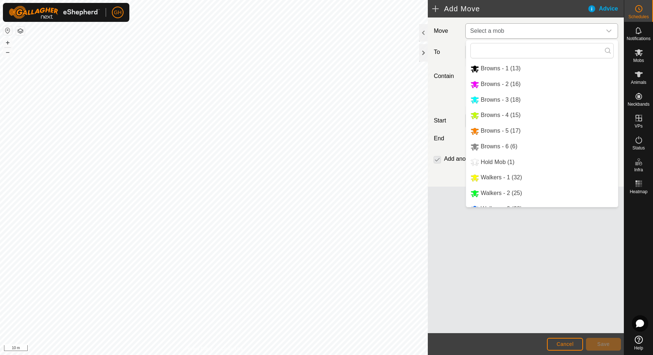
click at [510, 100] on li "Browns - 3 (18)" at bounding box center [542, 100] width 152 height 15
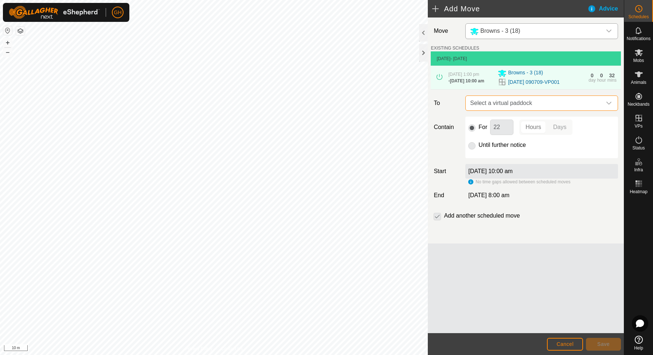
click at [529, 110] on span "Select a virtual paddock" at bounding box center [534, 103] width 134 height 15
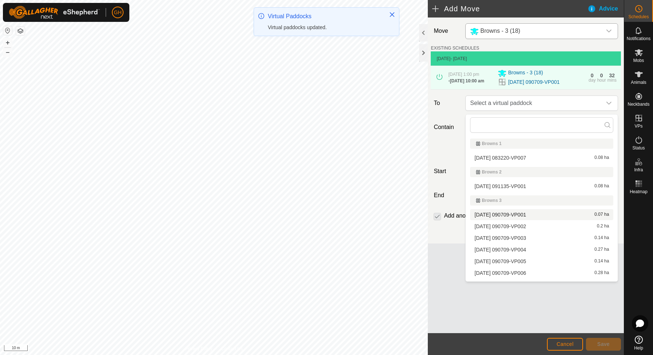
scroll to position [15, 0]
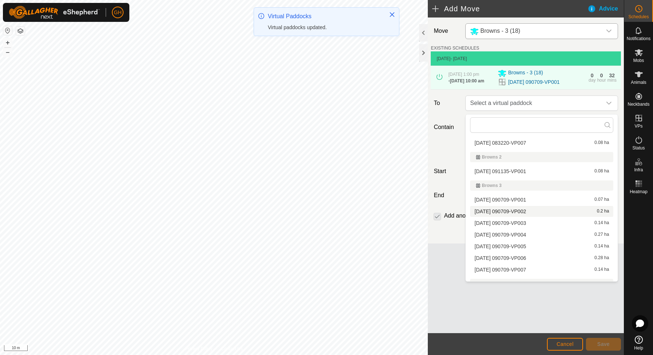
click at [514, 208] on li "[DATE] 090709-VP002 0.2 ha" at bounding box center [541, 211] width 143 height 11
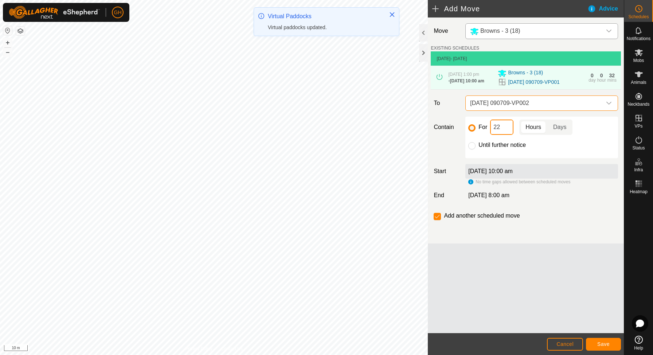
click at [505, 135] on input "22" at bounding box center [501, 126] width 23 height 15
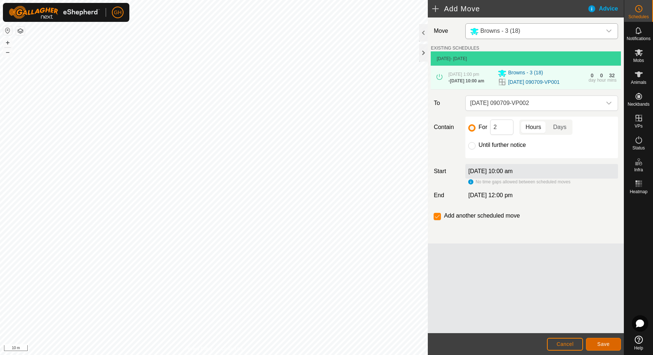
click at [602, 347] on button "Save" at bounding box center [603, 344] width 35 height 13
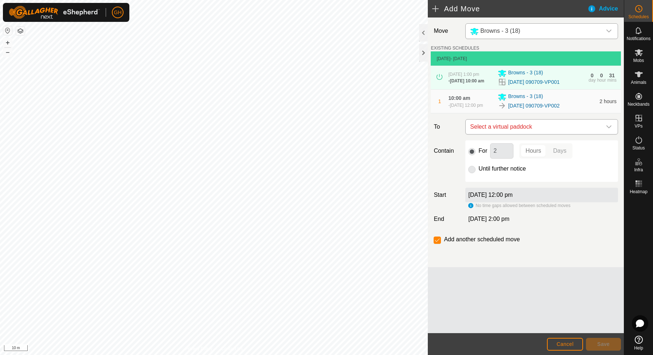
click at [538, 129] on span "Select a virtual paddock" at bounding box center [534, 126] width 134 height 15
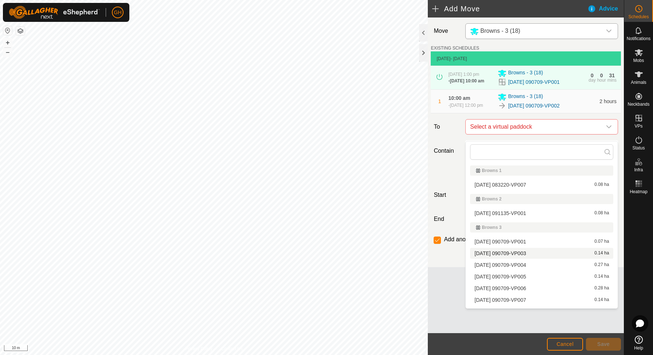
click at [536, 254] on li "[DATE] 090709-VP003 0.14 ha" at bounding box center [541, 253] width 143 height 11
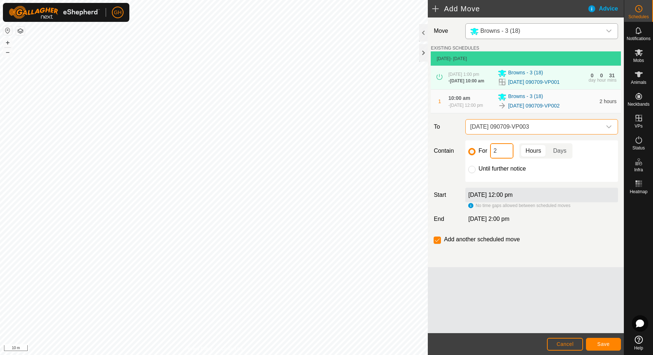
click at [506, 155] on input "2" at bounding box center [501, 150] width 23 height 15
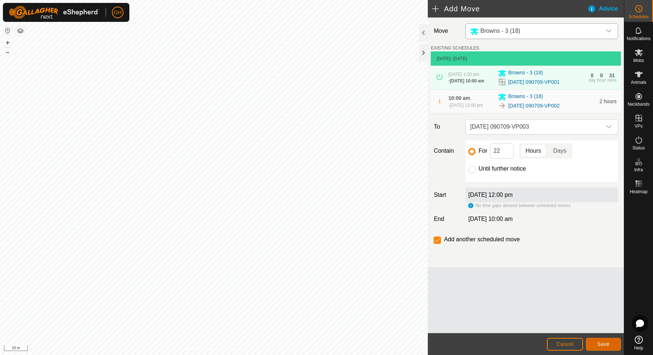
click at [601, 341] on span "Save" at bounding box center [603, 344] width 12 height 6
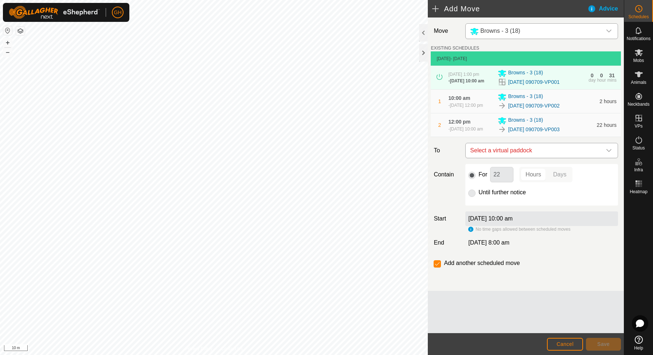
click at [542, 158] on span "Select a virtual paddock" at bounding box center [534, 150] width 134 height 15
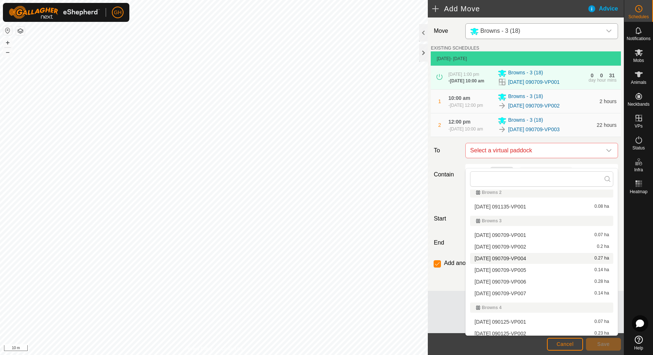
scroll to position [38, 0]
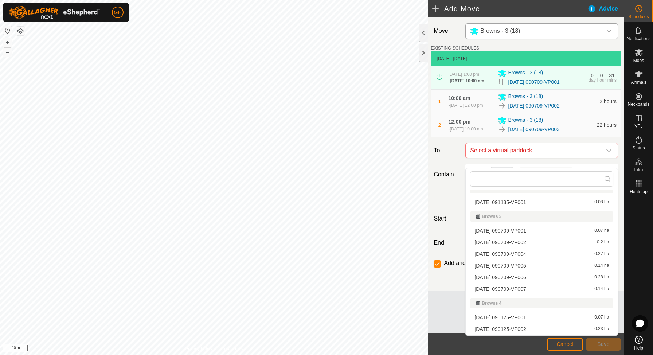
click at [536, 254] on li "[DATE] 090709-VP004 0.27 ha" at bounding box center [541, 253] width 143 height 11
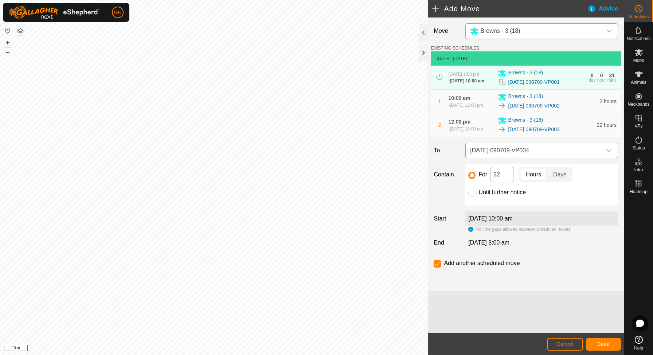
drag, startPoint x: 511, startPoint y: 193, endPoint x: 509, endPoint y: 187, distance: 6.1
click at [511, 193] on div "For 22 Hours Days Until further notice" at bounding box center [541, 185] width 153 height 42
click at [509, 182] on input "22" at bounding box center [501, 174] width 23 height 15
click at [607, 345] on span "Save" at bounding box center [603, 344] width 12 height 6
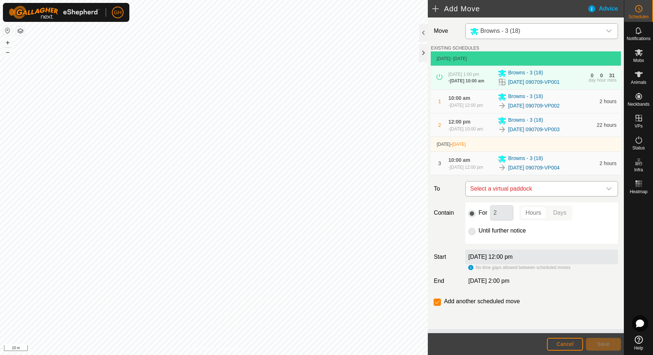
click at [541, 196] on span "Select a virtual paddock" at bounding box center [534, 188] width 134 height 15
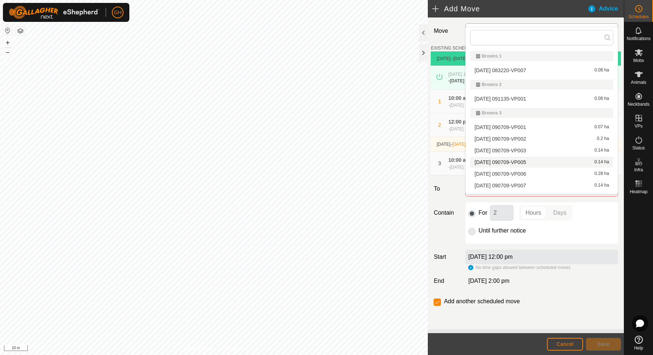
click at [542, 162] on li "[DATE] 090709-VP005 0.14 ha" at bounding box center [541, 162] width 143 height 11
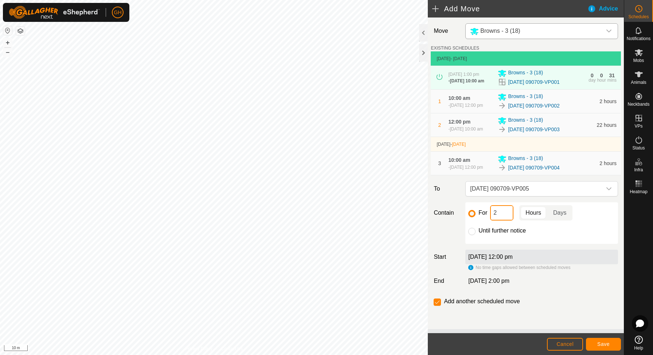
click at [509, 220] on input "2" at bounding box center [501, 212] width 23 height 15
click at [611, 347] on button "Save" at bounding box center [603, 344] width 35 height 13
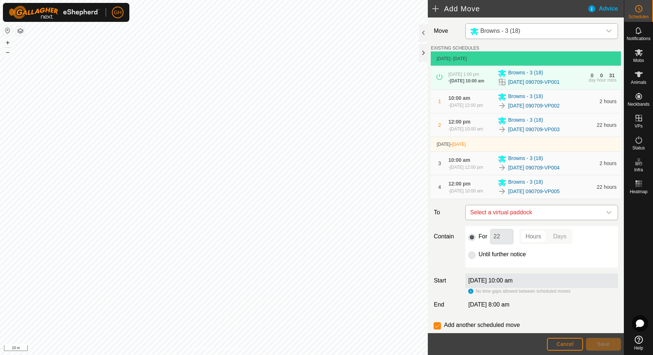
click at [541, 220] on span "Select a virtual paddock" at bounding box center [534, 212] width 134 height 15
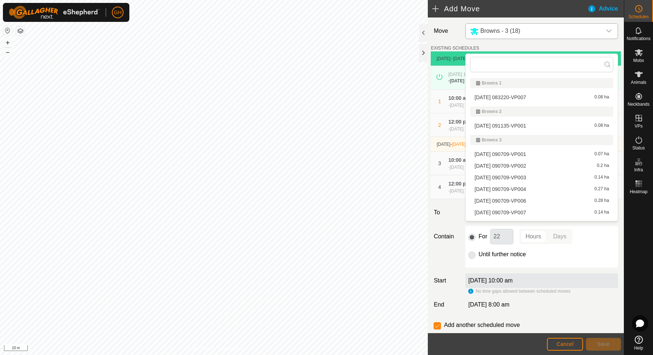
click at [539, 199] on li "[DATE] 090709-VP006 0.28 ha" at bounding box center [541, 200] width 143 height 11
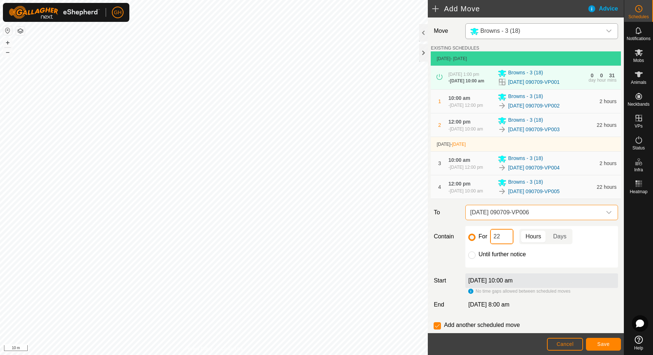
click at [500, 244] on input "22" at bounding box center [501, 236] width 23 height 15
click at [609, 342] on button "Save" at bounding box center [603, 344] width 35 height 13
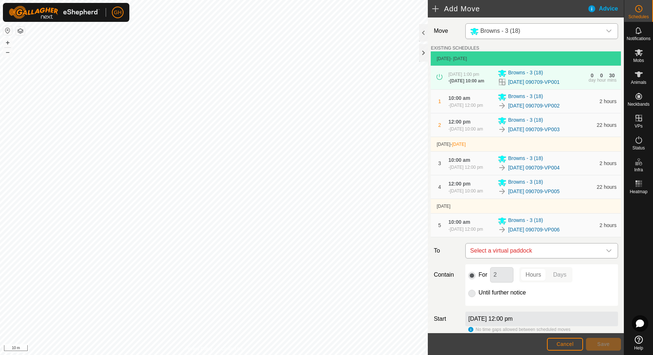
click at [561, 258] on span "Select a virtual paddock" at bounding box center [534, 250] width 134 height 15
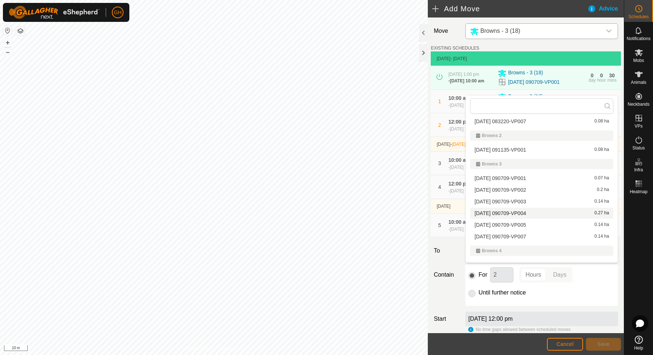
scroll to position [21, 0]
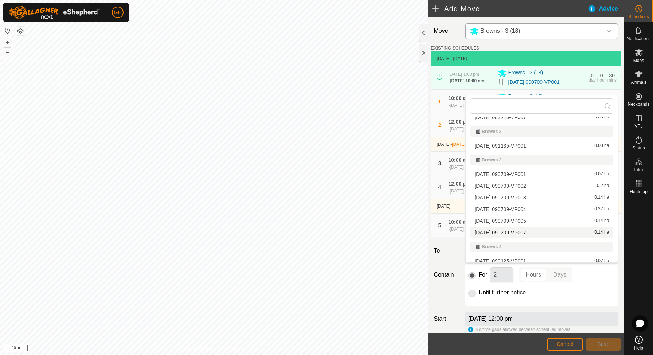
click at [533, 233] on li "[DATE] 090709-VP007 0.14 ha" at bounding box center [541, 232] width 143 height 11
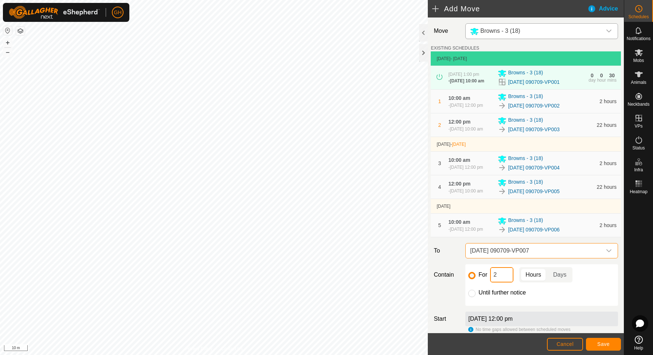
click at [507, 282] on input "2" at bounding box center [501, 274] width 23 height 15
click at [596, 340] on button "Save" at bounding box center [603, 344] width 35 height 13
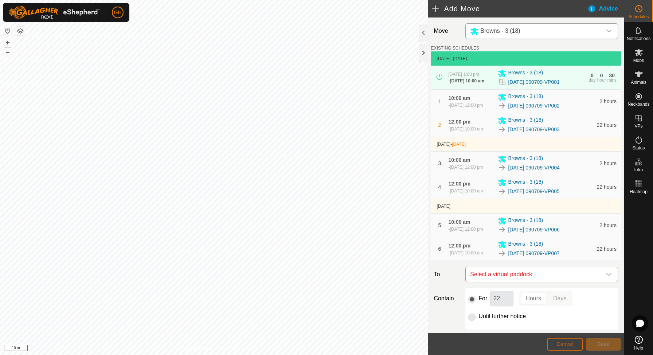
click at [570, 343] on span "Cancel" at bounding box center [564, 344] width 17 height 6
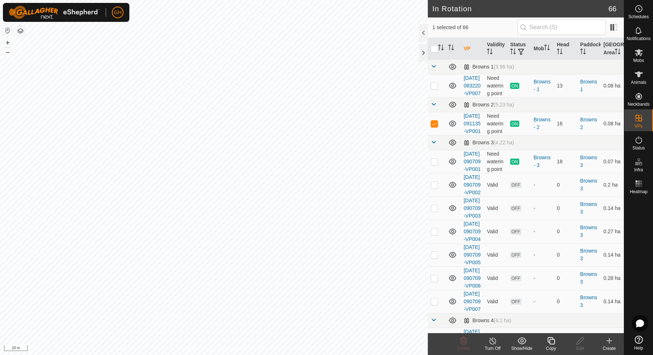
click at [554, 341] on icon at bounding box center [550, 340] width 7 height 7
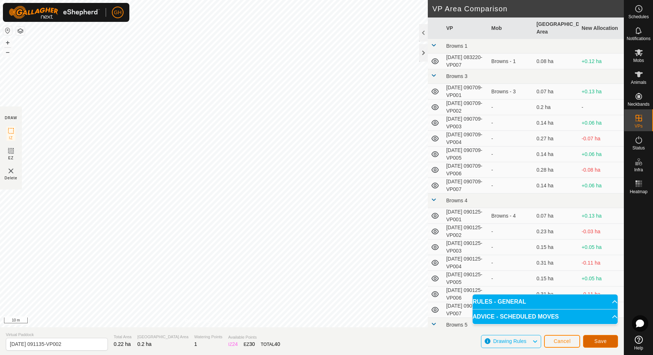
click at [601, 340] on span "Save" at bounding box center [600, 341] width 12 height 6
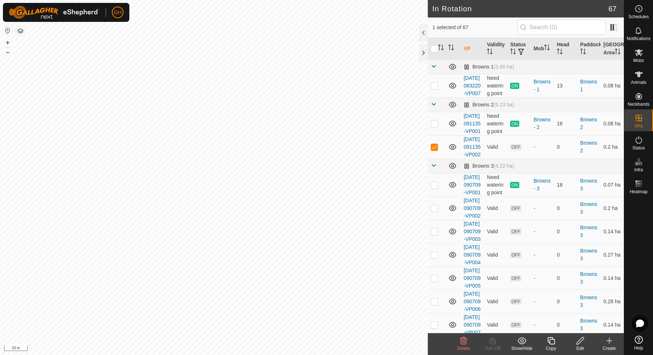
click at [548, 338] on icon at bounding box center [550, 340] width 9 height 9
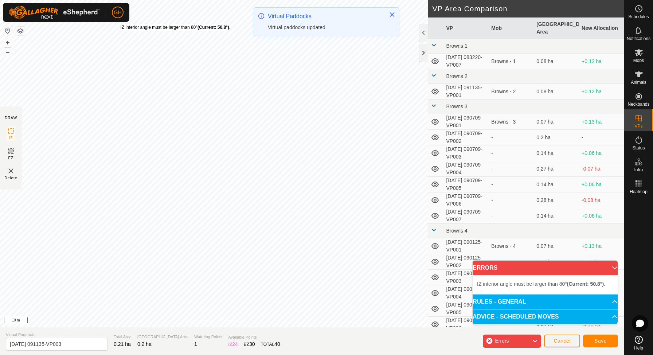
click at [120, 24] on div "IZ interior angle must be larger than 80° (Current: 50.8°) ." at bounding box center [175, 27] width 110 height 7
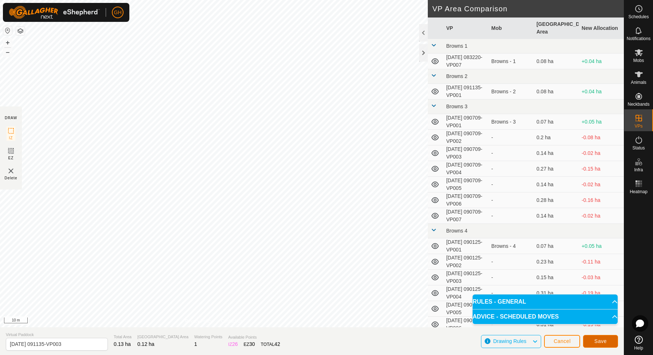
click at [604, 341] on span "Save" at bounding box center [600, 341] width 12 height 6
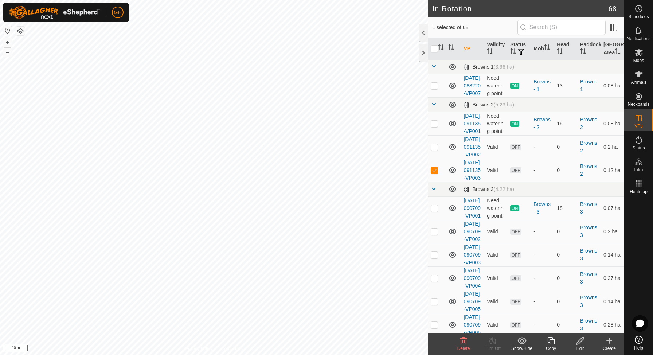
click at [546, 338] on icon at bounding box center [550, 340] width 9 height 9
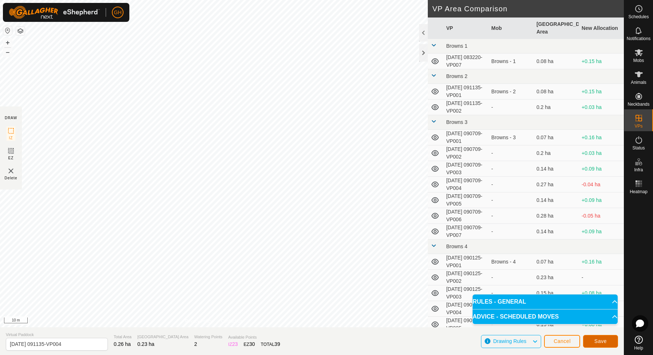
click at [594, 338] on span "Save" at bounding box center [600, 341] width 12 height 6
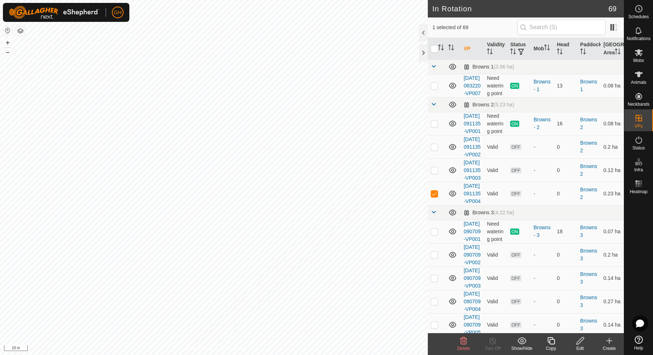
click at [552, 338] on icon at bounding box center [550, 340] width 9 height 9
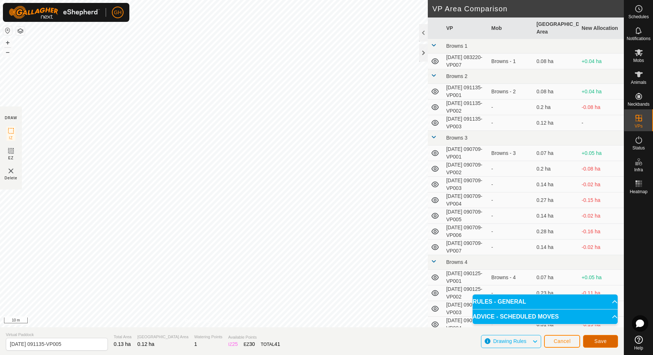
click at [605, 342] on span "Save" at bounding box center [600, 341] width 12 height 6
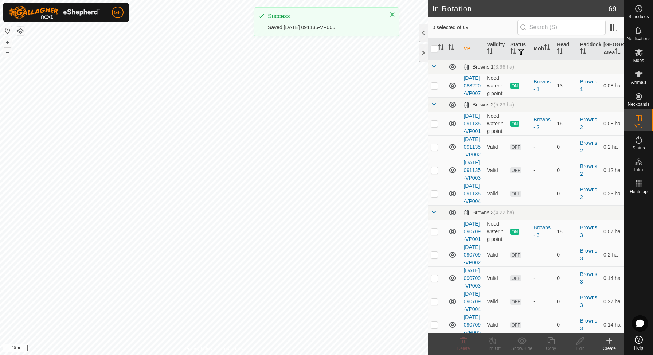
click at [552, 344] on icon at bounding box center [550, 340] width 7 height 7
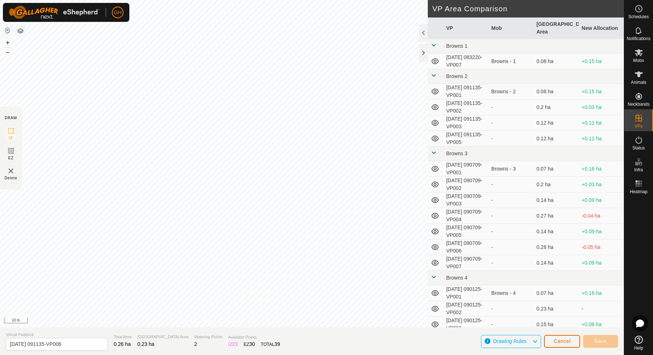
click at [566, 340] on span "Cancel" at bounding box center [561, 341] width 17 height 6
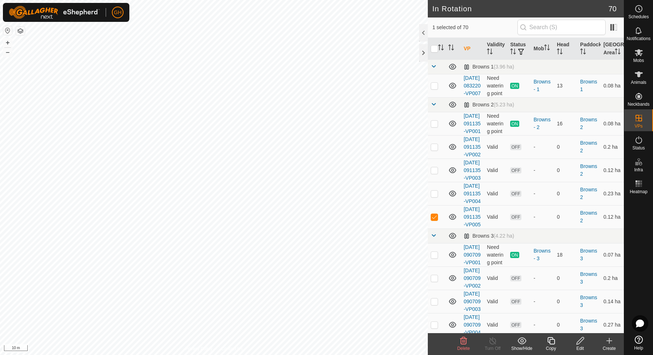
click at [551, 346] on div "Copy" at bounding box center [550, 348] width 29 height 7
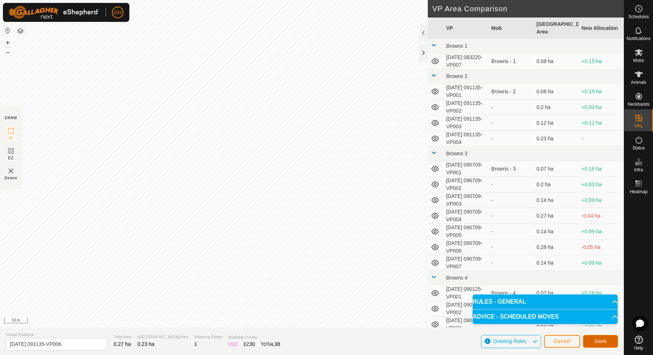
click at [601, 340] on span "Save" at bounding box center [600, 341] width 12 height 6
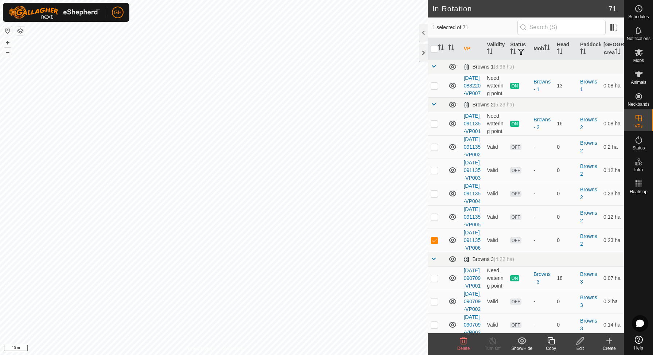
click at [550, 342] on icon at bounding box center [550, 340] width 9 height 9
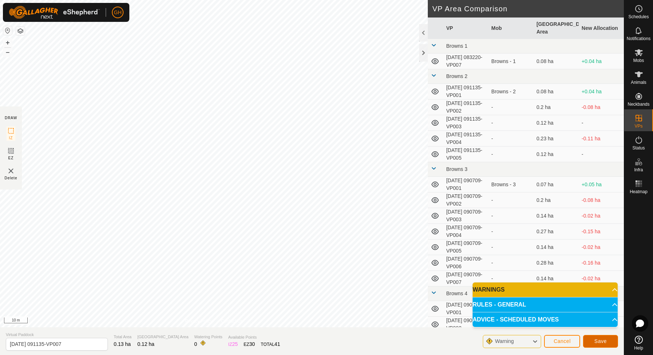
click at [591, 341] on button "Save" at bounding box center [600, 341] width 35 height 13
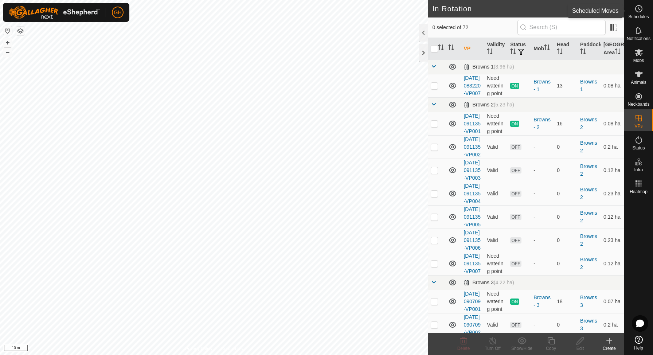
click at [641, 15] on span "Schedules" at bounding box center [638, 17] width 20 height 4
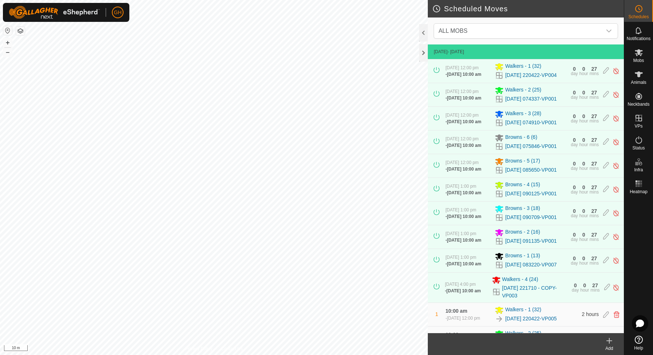
click at [610, 345] on div "Add" at bounding box center [609, 348] width 29 height 7
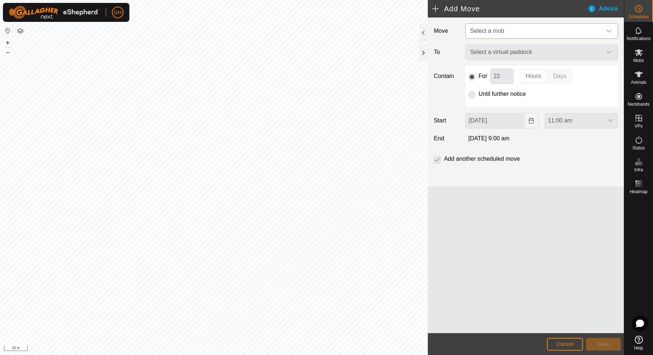
click at [500, 36] on span "Select a mob" at bounding box center [534, 31] width 134 height 15
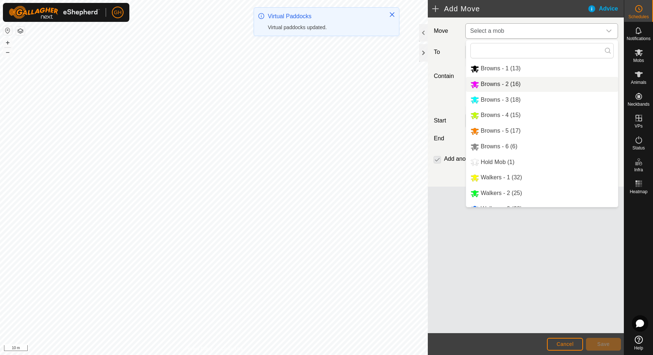
click at [515, 85] on li "Browns - 2 (16)" at bounding box center [542, 84] width 152 height 15
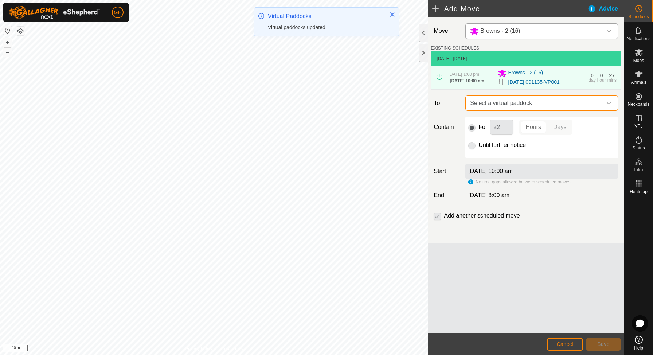
click at [523, 106] on span "Select a virtual paddock" at bounding box center [534, 103] width 134 height 15
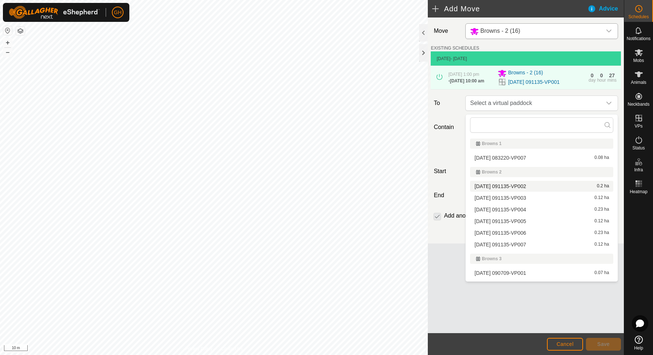
click at [525, 187] on li "[DATE] 091135-VP002 0.2 ha" at bounding box center [541, 186] width 143 height 11
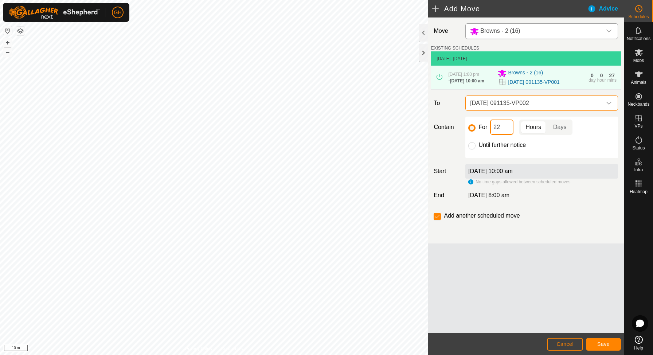
click at [503, 133] on input "22" at bounding box center [501, 126] width 23 height 15
click at [611, 345] on button "Save" at bounding box center [603, 344] width 35 height 13
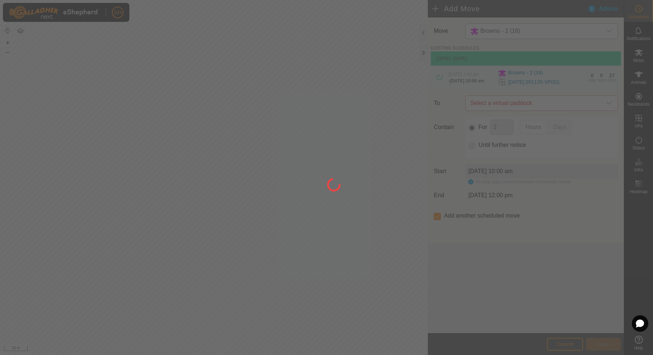
click at [522, 110] on div at bounding box center [326, 177] width 653 height 355
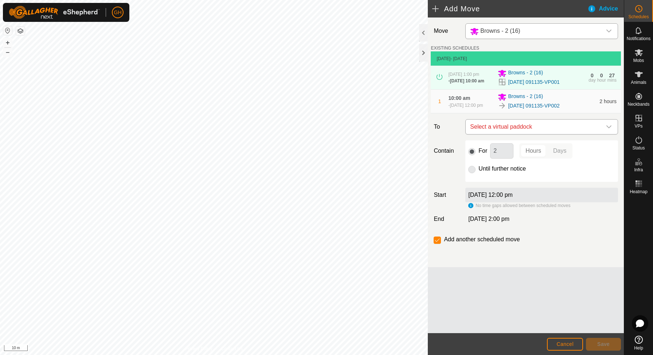
click at [525, 130] on span "Select a virtual paddock" at bounding box center [534, 126] width 134 height 15
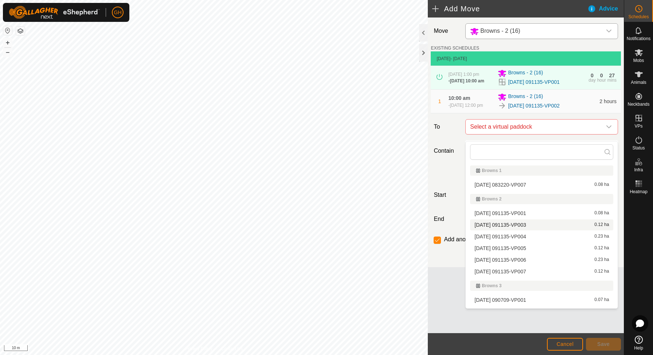
click at [538, 223] on li "[DATE] 091135-VP003 0.12 ha" at bounding box center [541, 224] width 143 height 11
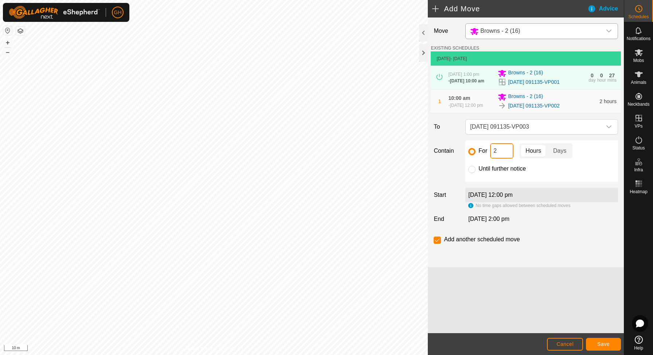
click at [506, 156] on input "2" at bounding box center [501, 150] width 23 height 15
click at [594, 342] on button "Save" at bounding box center [603, 344] width 35 height 13
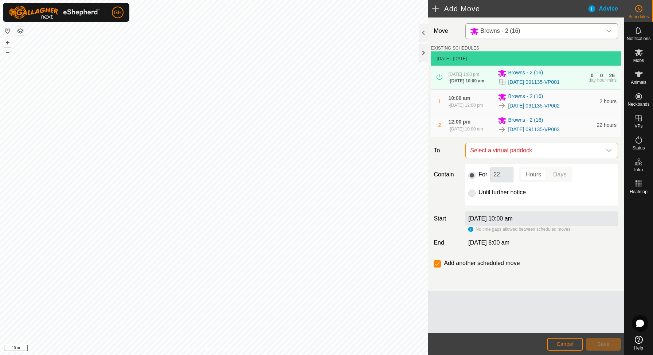
click at [532, 156] on span "Select a virtual paddock" at bounding box center [534, 150] width 134 height 15
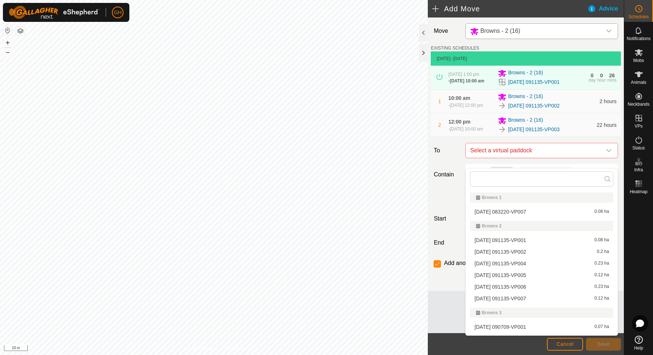
click at [535, 264] on li "[DATE] 091135-VP004 0.23 ha" at bounding box center [541, 263] width 143 height 11
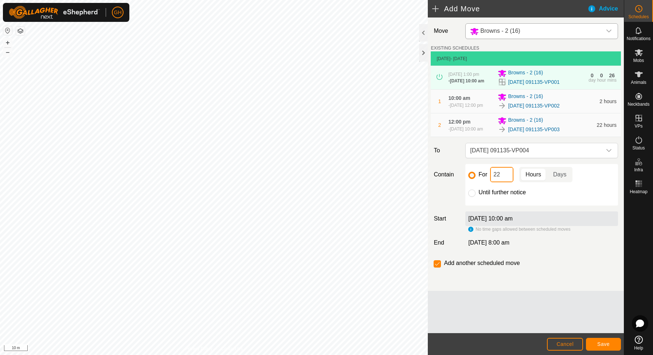
click at [508, 182] on input "22" at bounding box center [501, 174] width 23 height 15
click at [604, 342] on span "Save" at bounding box center [603, 344] width 12 height 6
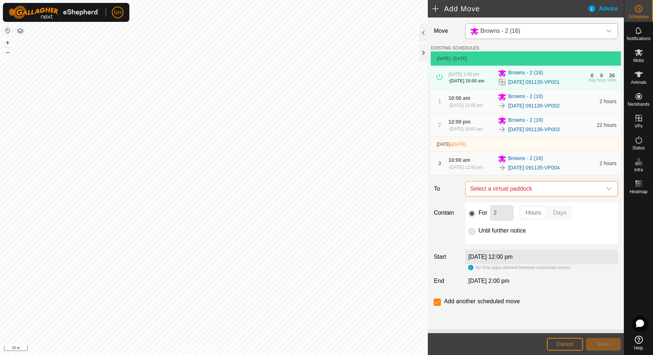
click at [520, 196] on span "Select a virtual paddock" at bounding box center [534, 188] width 134 height 15
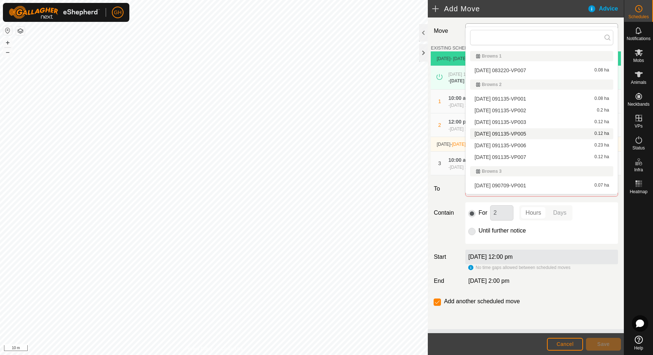
click at [533, 131] on li "[DATE] 091135-VP005 0.12 ha" at bounding box center [541, 133] width 143 height 11
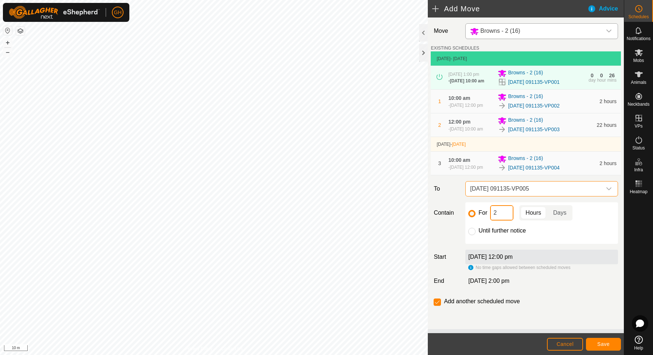
click at [505, 220] on input "2" at bounding box center [501, 212] width 23 height 15
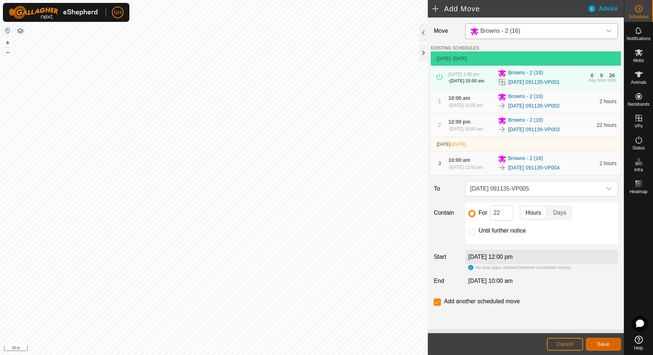
click at [600, 340] on button "Save" at bounding box center [603, 344] width 35 height 13
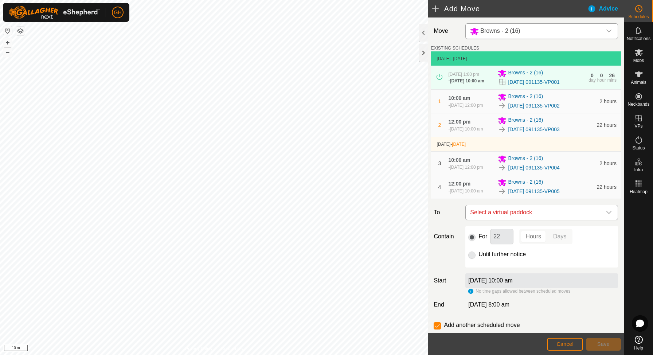
click at [537, 220] on span "Select a virtual paddock" at bounding box center [534, 212] width 134 height 15
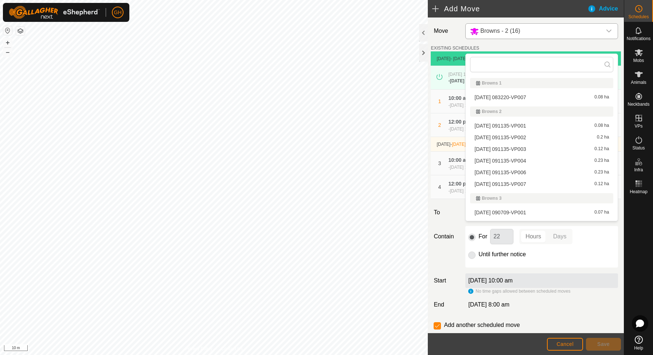
scroll to position [9, 0]
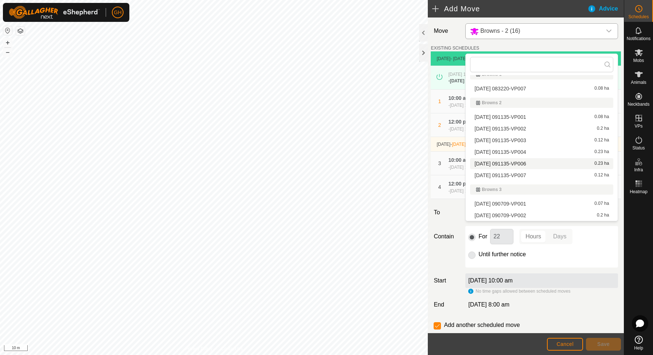
click at [540, 161] on li "[DATE] 091135-VP006 0.23 ha" at bounding box center [541, 163] width 143 height 11
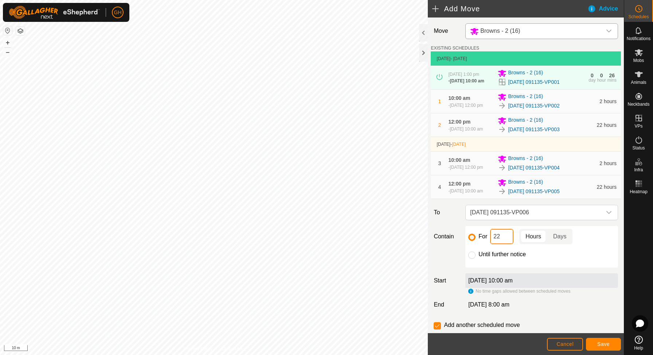
click at [506, 244] on input "22" at bounding box center [501, 236] width 23 height 15
click at [613, 342] on button "Save" at bounding box center [603, 344] width 35 height 13
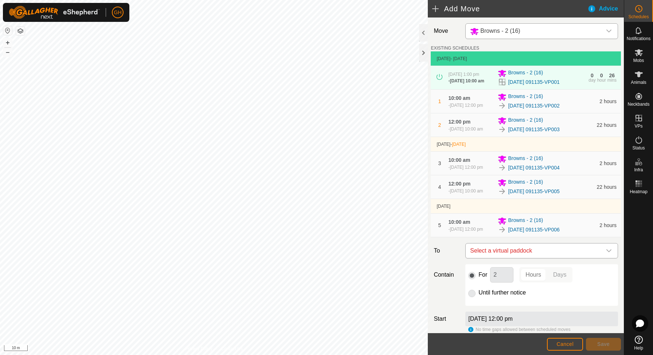
click at [545, 258] on span "Select a virtual paddock" at bounding box center [534, 250] width 134 height 15
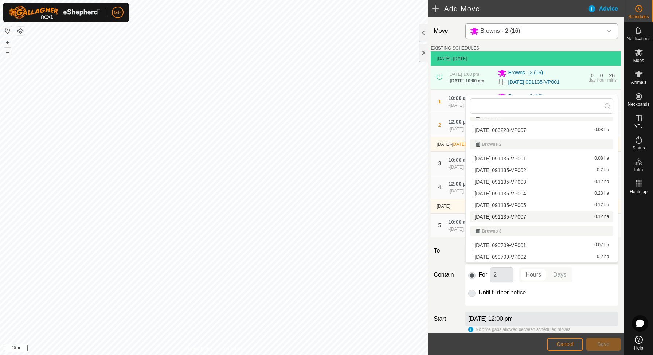
click at [532, 218] on li "[DATE] 091135-VP007 0.12 ha" at bounding box center [541, 216] width 143 height 11
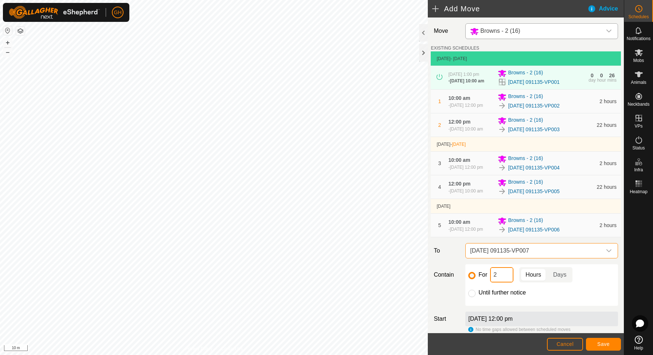
click at [501, 282] on input "2" at bounding box center [501, 274] width 23 height 15
click at [609, 342] on span "Save" at bounding box center [603, 344] width 12 height 6
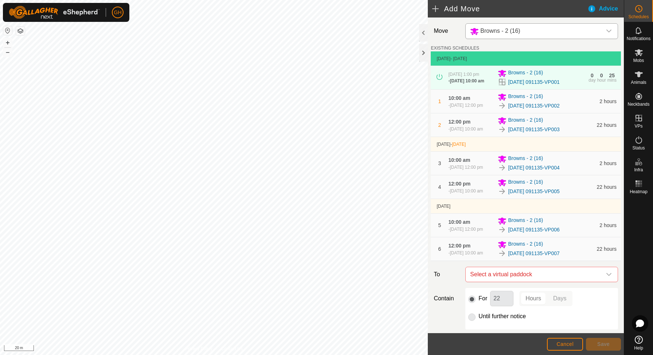
click at [492, 201] on div "Add Move Advice Move Browns - 2 (16) EXISTING SCHEDULES [DATE] - [DATE] [DATE] …" at bounding box center [312, 177] width 624 height 355
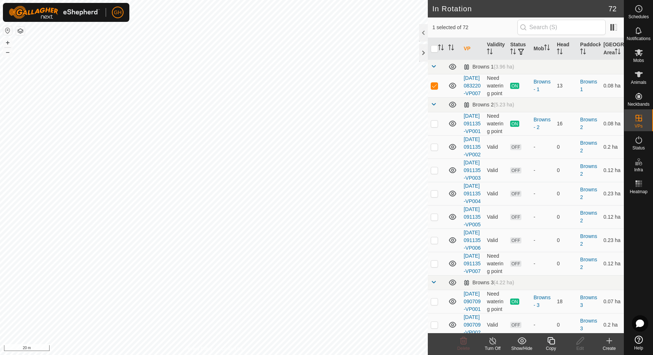
click at [551, 341] on icon at bounding box center [550, 340] width 9 height 9
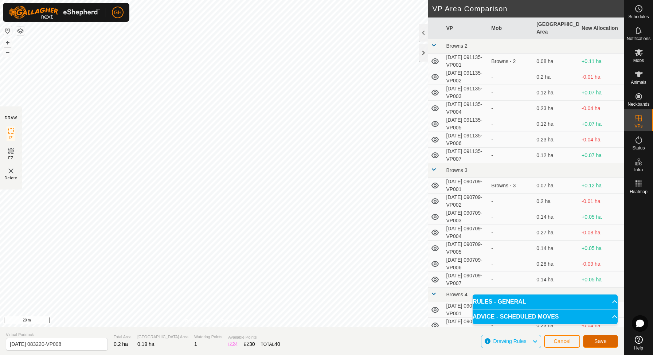
click at [597, 344] on button "Save" at bounding box center [600, 341] width 35 height 13
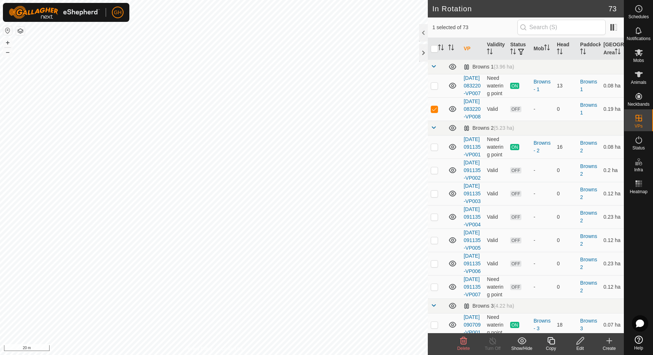
click at [553, 339] on icon at bounding box center [550, 340] width 7 height 7
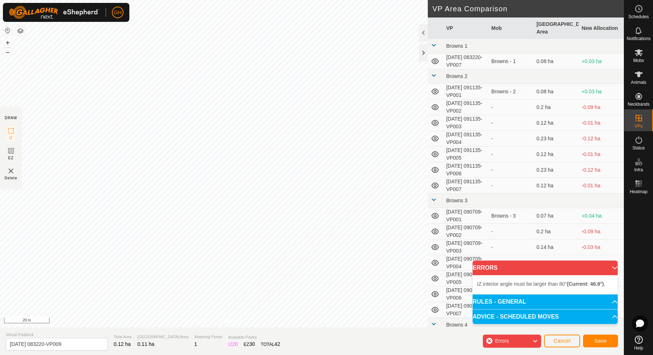
click at [149, 16] on div "IZ interior angle must be larger than 80° (Current: 46.9°) . + – ⇧ i 20 m" at bounding box center [214, 163] width 428 height 327
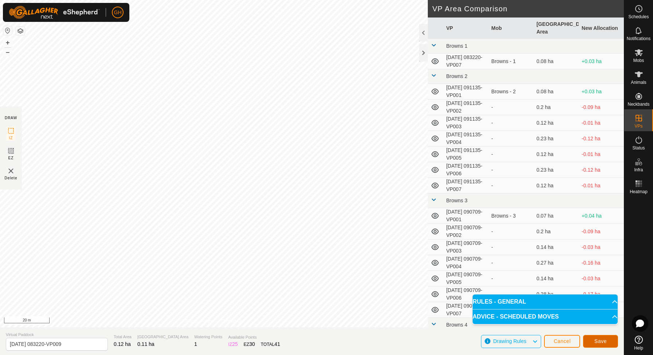
click at [611, 340] on button "Save" at bounding box center [600, 341] width 35 height 13
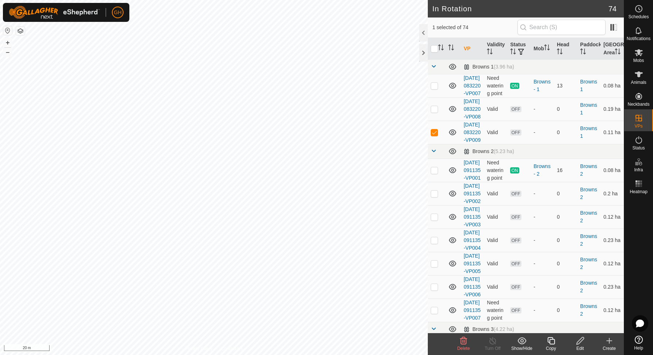
click at [554, 339] on icon at bounding box center [550, 340] width 7 height 7
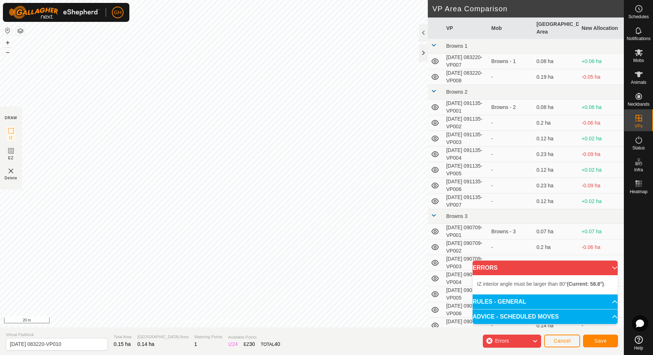
click at [256, 316] on div "IZ interior angle must be larger than 80° (Current: 58.8°) . + – ⇧ i 20 m" at bounding box center [214, 163] width 428 height 327
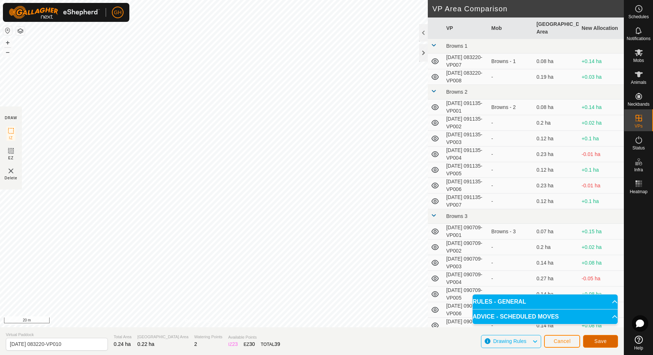
click at [611, 340] on button "Save" at bounding box center [600, 341] width 35 height 13
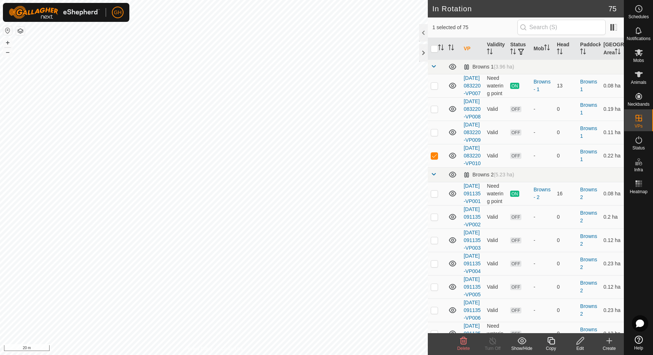
click at [552, 342] on icon at bounding box center [550, 340] width 9 height 9
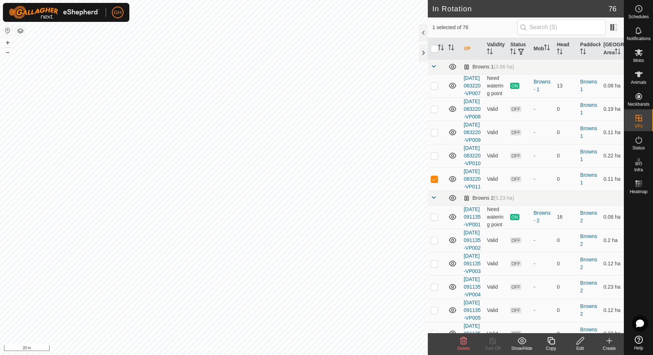
click at [549, 342] on icon at bounding box center [550, 340] width 7 height 7
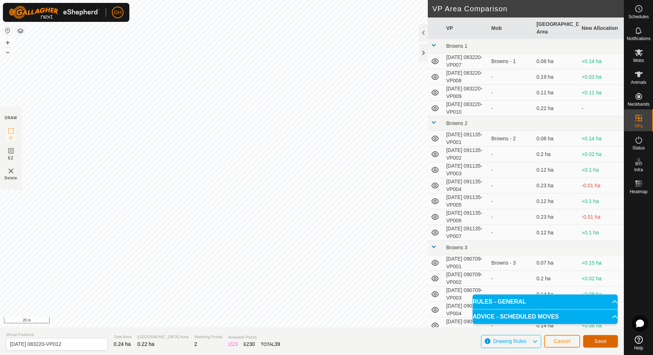
click at [609, 339] on button "Save" at bounding box center [600, 341] width 35 height 13
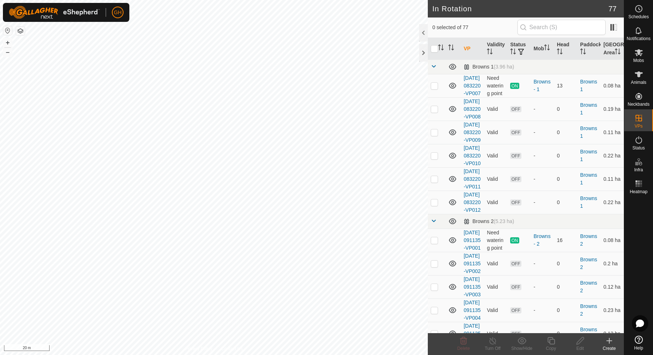
checkbox input "true"
click at [552, 339] on icon at bounding box center [550, 340] width 7 height 7
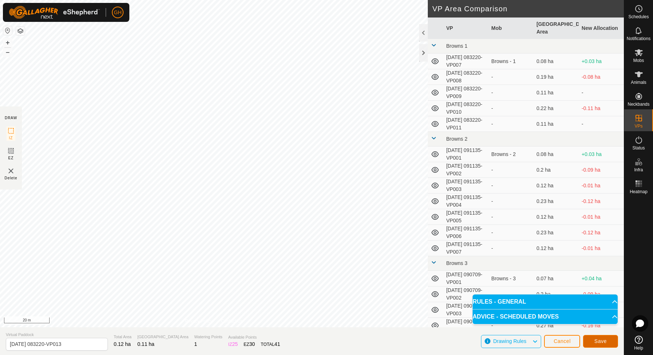
click at [597, 339] on span "Save" at bounding box center [600, 341] width 12 height 6
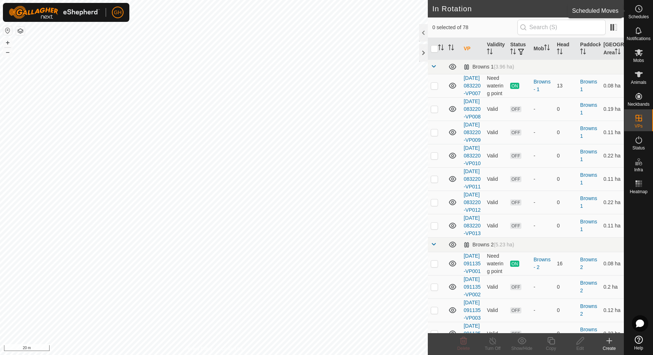
click at [642, 15] on span "Schedules" at bounding box center [638, 17] width 20 height 4
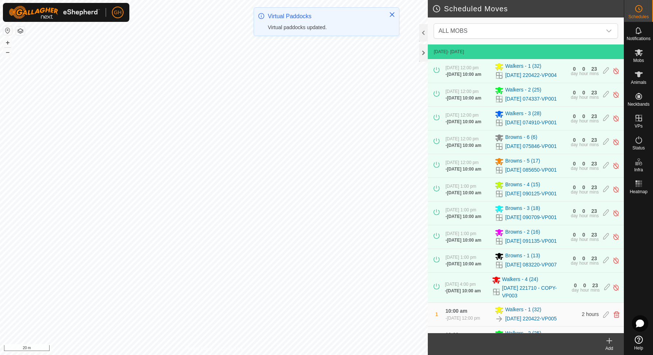
click at [610, 344] on icon at bounding box center [609, 340] width 9 height 9
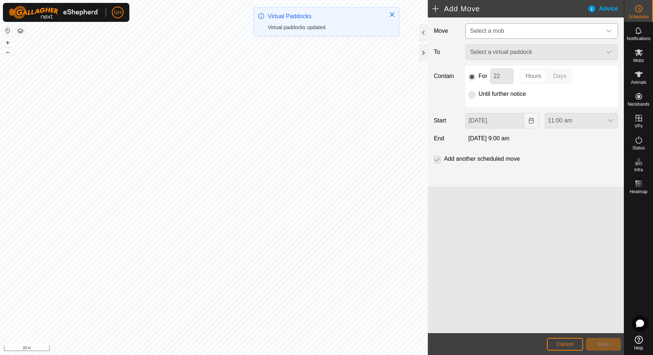
click at [507, 37] on span "Select a mob" at bounding box center [534, 31] width 134 height 15
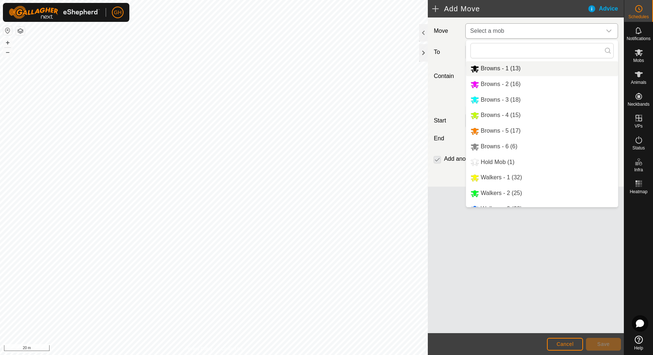
click at [507, 71] on li "Browns - 1 (13)" at bounding box center [542, 68] width 152 height 15
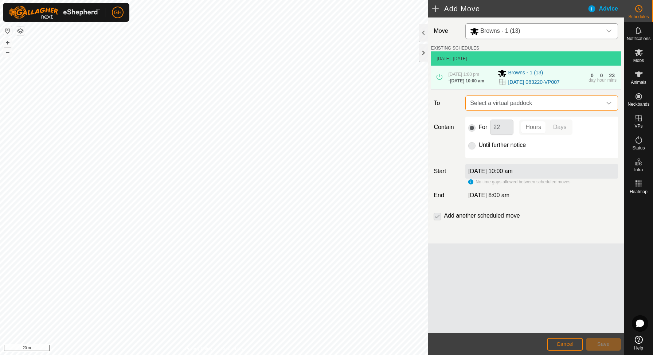
click at [511, 107] on span "Select a virtual paddock" at bounding box center [534, 103] width 134 height 15
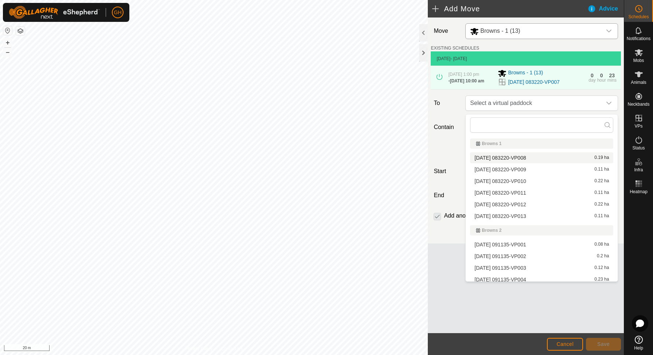
click at [523, 155] on li "2025-08-18 083220-VP008 0.19 ha" at bounding box center [541, 157] width 143 height 11
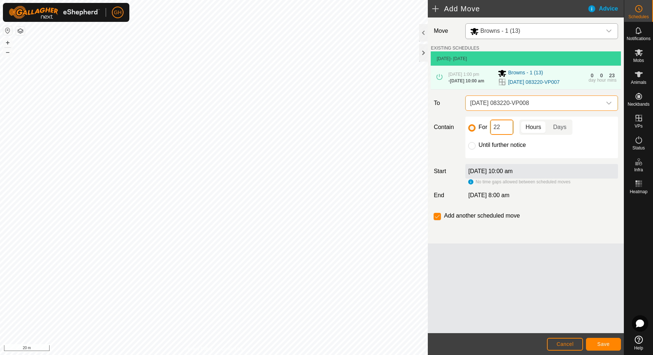
click at [502, 129] on input "22" at bounding box center [501, 126] width 23 height 15
click at [611, 346] on button "Save" at bounding box center [603, 344] width 35 height 13
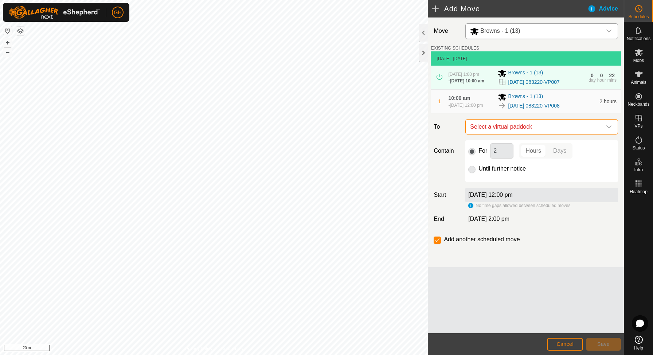
click at [533, 131] on span "Select a virtual paddock" at bounding box center [534, 126] width 134 height 15
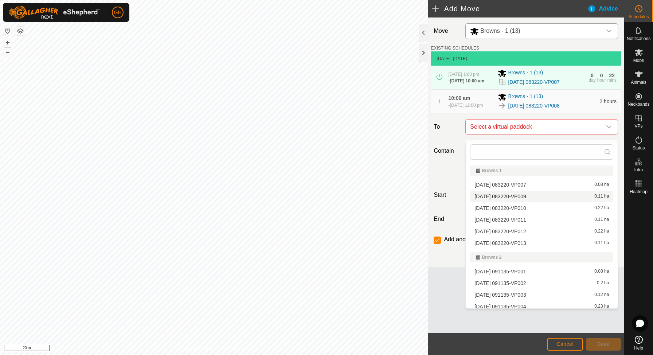
click at [535, 199] on li "2025-08-18 083220-VP009 0.11 ha" at bounding box center [541, 196] width 143 height 11
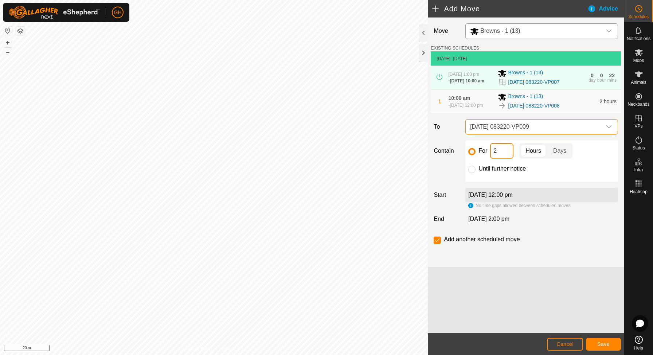
click at [507, 158] on input "2" at bounding box center [501, 150] width 23 height 15
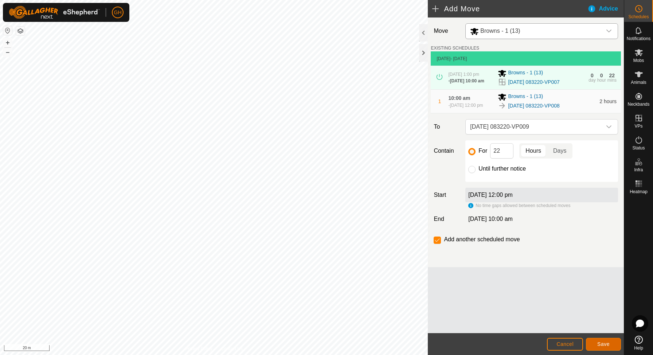
click at [608, 342] on span "Save" at bounding box center [603, 344] width 12 height 6
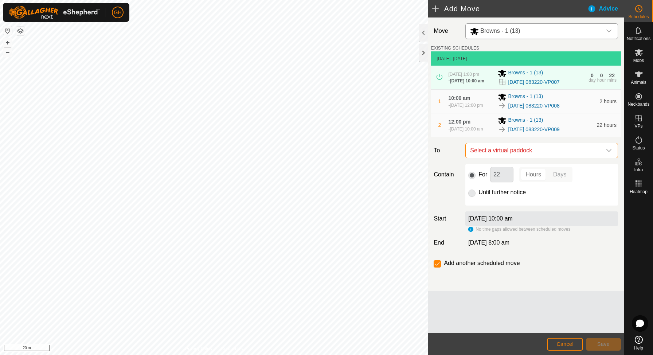
click at [536, 157] on span "Select a virtual paddock" at bounding box center [534, 150] width 134 height 15
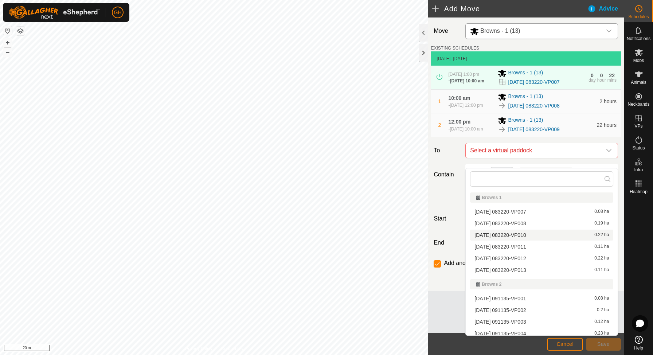
click at [542, 235] on li "2025-08-18 083220-VP010 0.22 ha" at bounding box center [541, 235] width 143 height 11
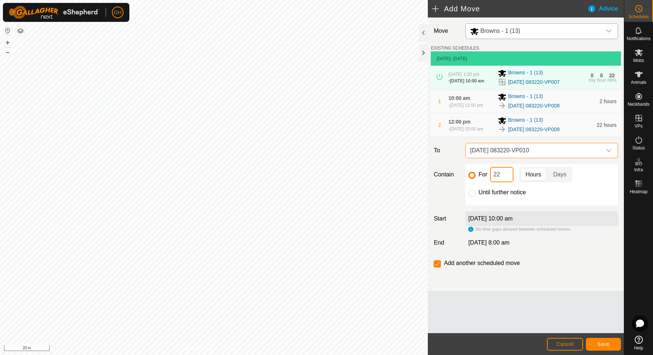
click at [507, 180] on input "22" at bounding box center [501, 174] width 23 height 15
click at [615, 346] on button "Save" at bounding box center [603, 344] width 35 height 13
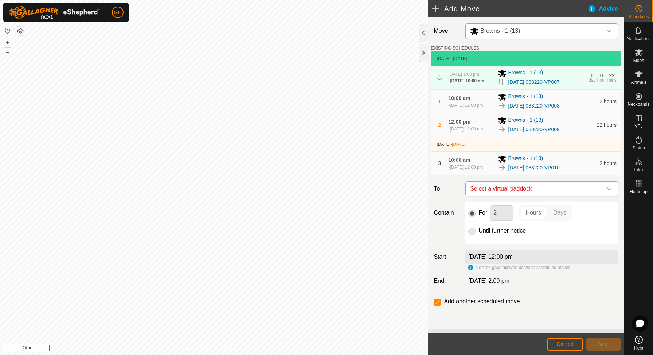
click at [558, 196] on span "Select a virtual paddock" at bounding box center [534, 188] width 134 height 15
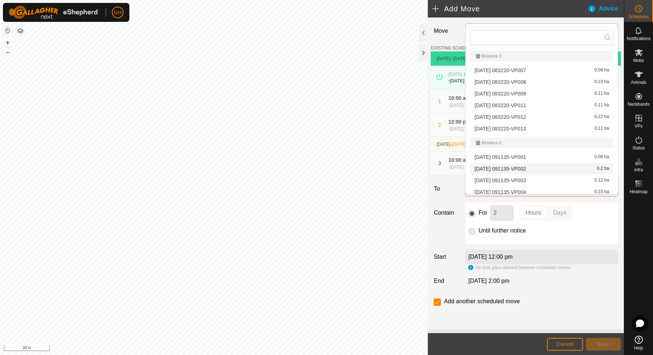
scroll to position [4, 0]
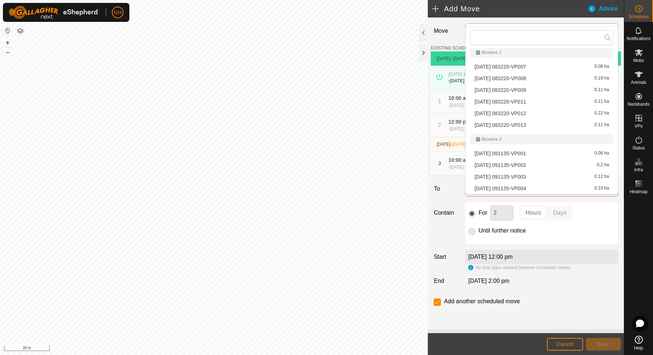
click at [540, 101] on li "2025-08-18 083220-VP011 0.11 ha" at bounding box center [541, 101] width 143 height 11
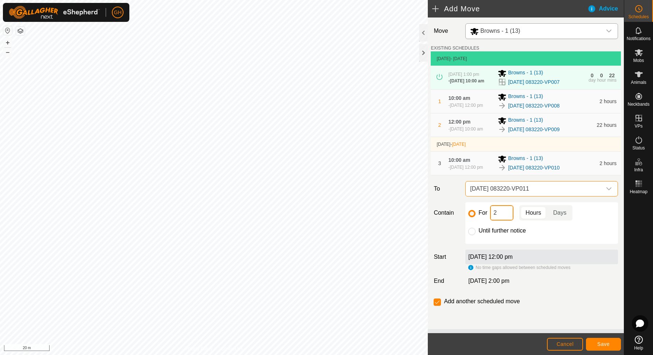
click at [510, 220] on input "2" at bounding box center [501, 212] width 23 height 15
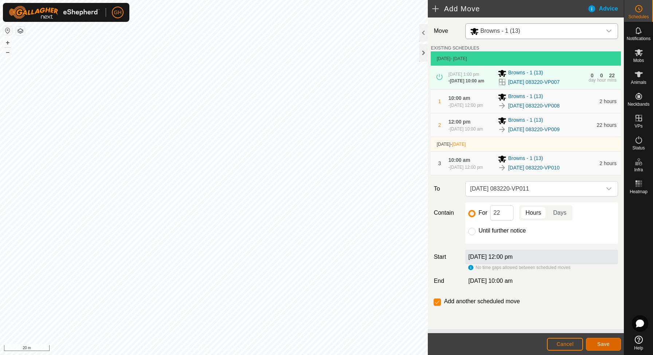
click at [607, 344] on span "Save" at bounding box center [603, 344] width 12 height 6
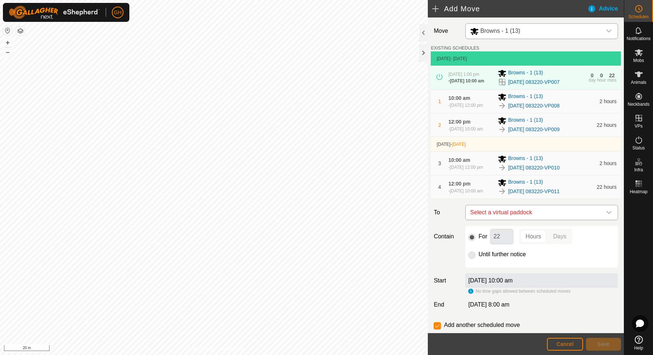
click at [530, 220] on span "Select a virtual paddock" at bounding box center [534, 212] width 134 height 15
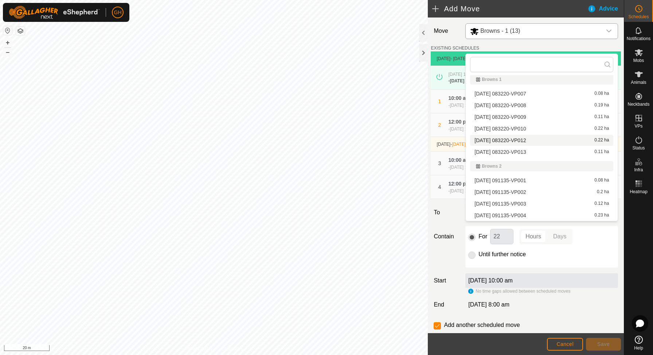
click at [532, 137] on li "2025-08-18 083220-VP012 0.22 ha" at bounding box center [541, 140] width 143 height 11
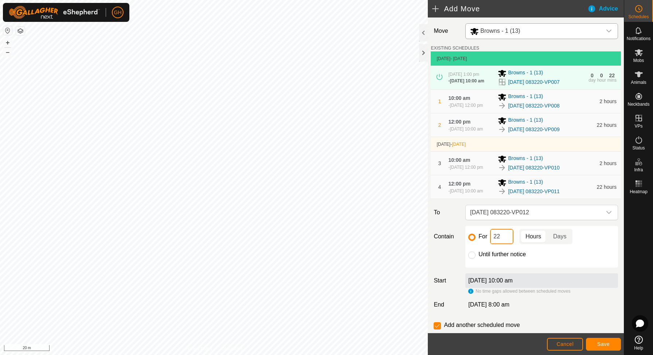
click at [511, 244] on input "22" at bounding box center [501, 236] width 23 height 15
click at [608, 342] on span "Save" at bounding box center [603, 344] width 12 height 6
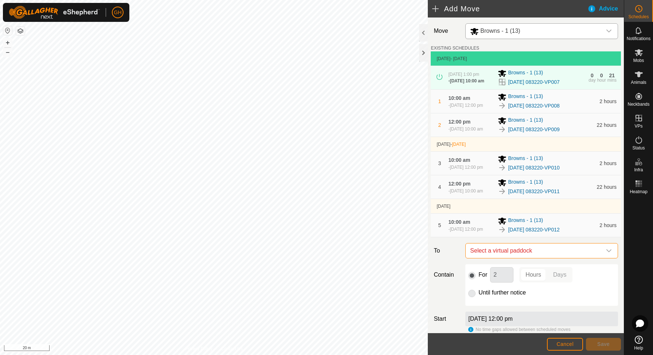
click at [552, 258] on span "Select a virtual paddock" at bounding box center [534, 250] width 134 height 15
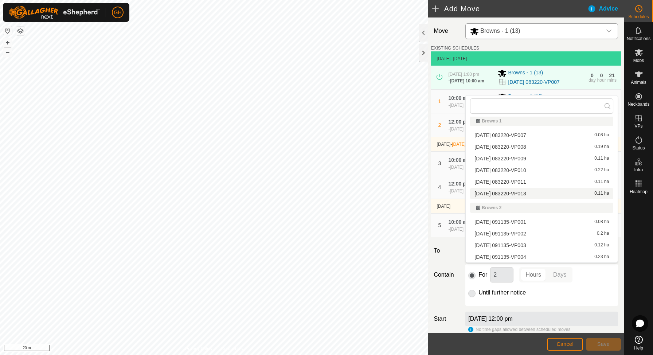
click at [535, 192] on li "2025-08-18 083220-VP013 0.11 ha" at bounding box center [541, 193] width 143 height 11
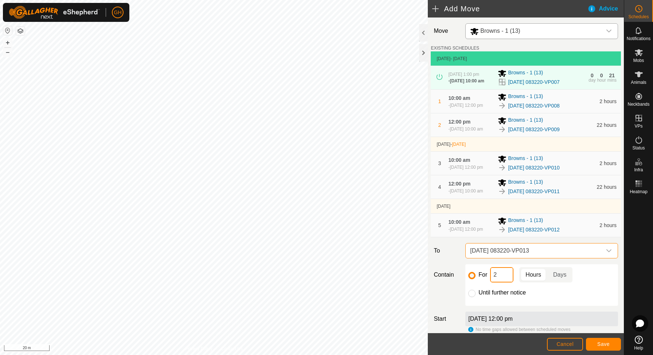
click at [502, 282] on input "2" at bounding box center [501, 274] width 23 height 15
type input "22"
click at [601, 343] on span "Save" at bounding box center [603, 344] width 12 height 6
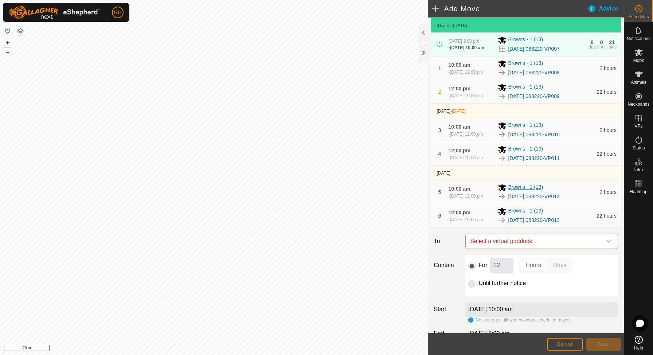
scroll to position [0, 0]
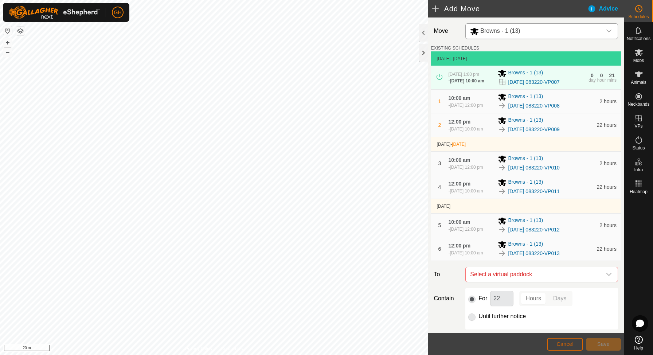
click at [562, 342] on span "Cancel" at bounding box center [564, 344] width 17 height 6
